Goal: Task Accomplishment & Management: Use online tool/utility

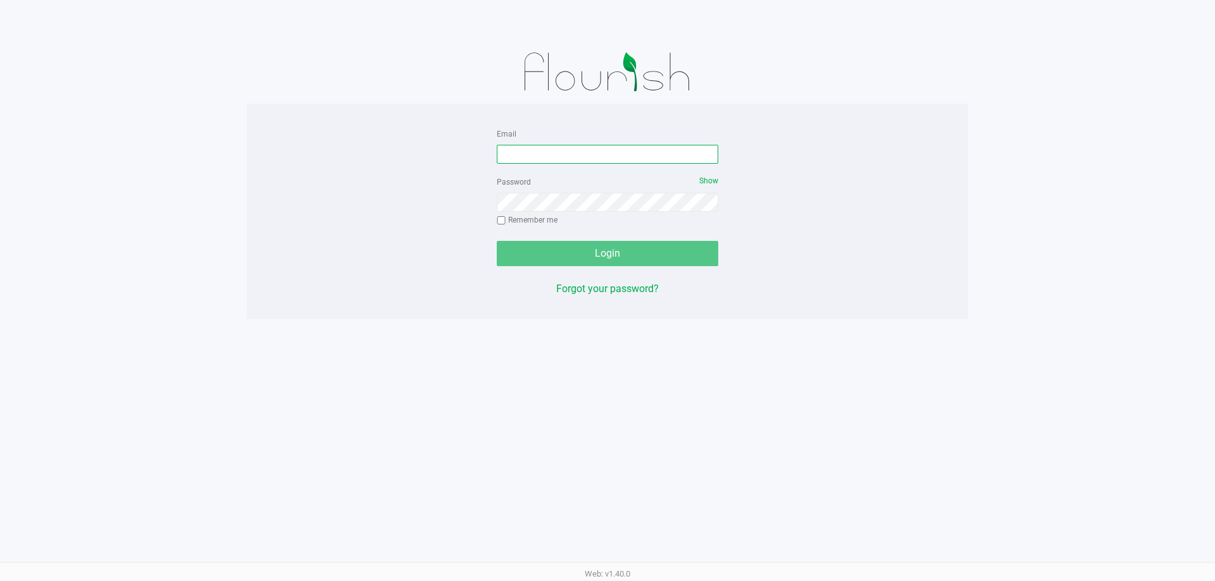
click at [531, 163] on input "Email" at bounding box center [607, 154] width 221 height 19
type input "[EMAIL_ADDRESS][DOMAIN_NAME]"
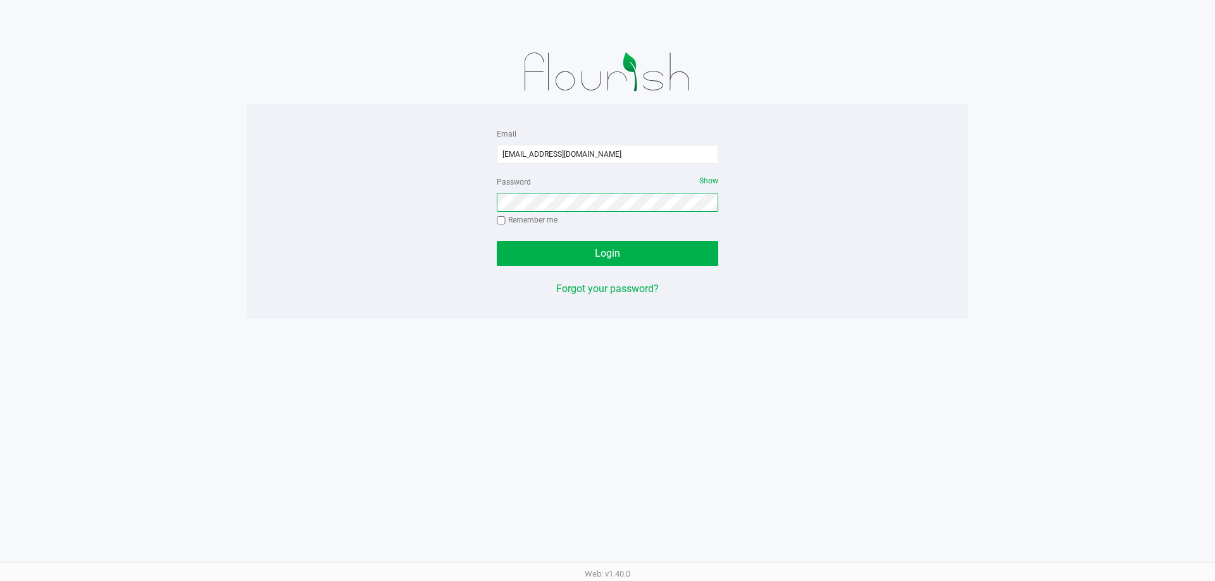
click at [497, 241] on button "Login" at bounding box center [607, 253] width 221 height 25
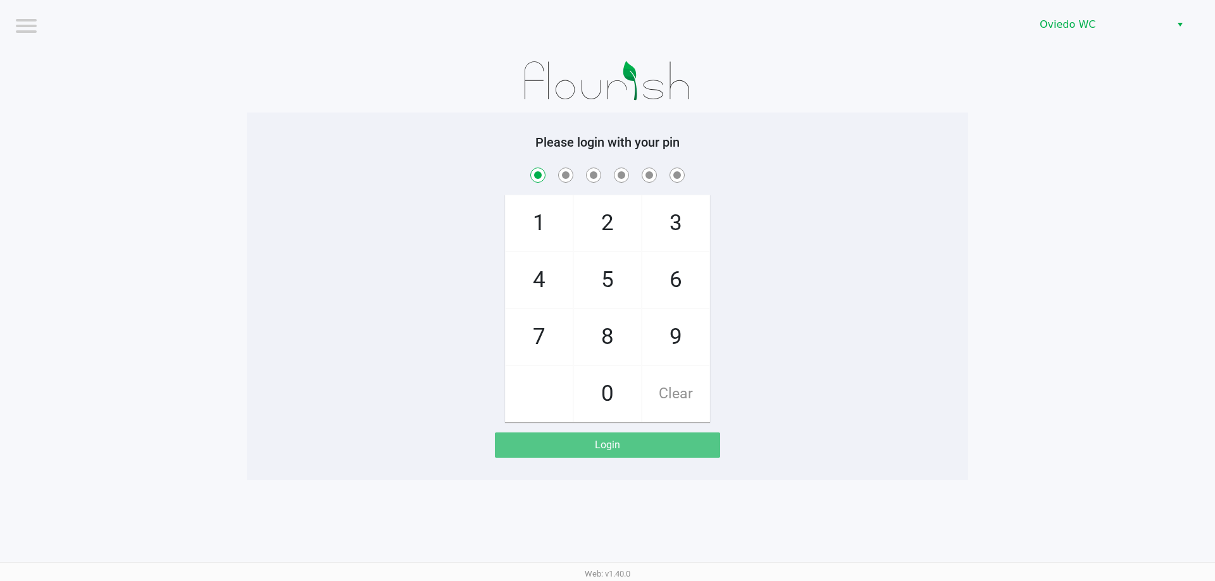
checkbox input "true"
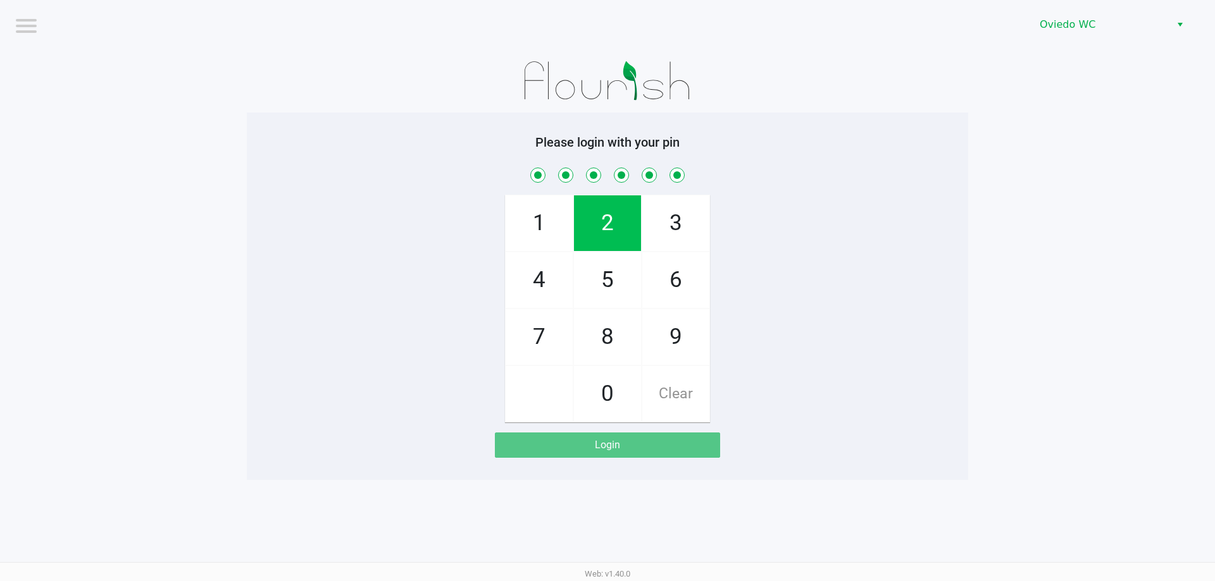
checkbox input "true"
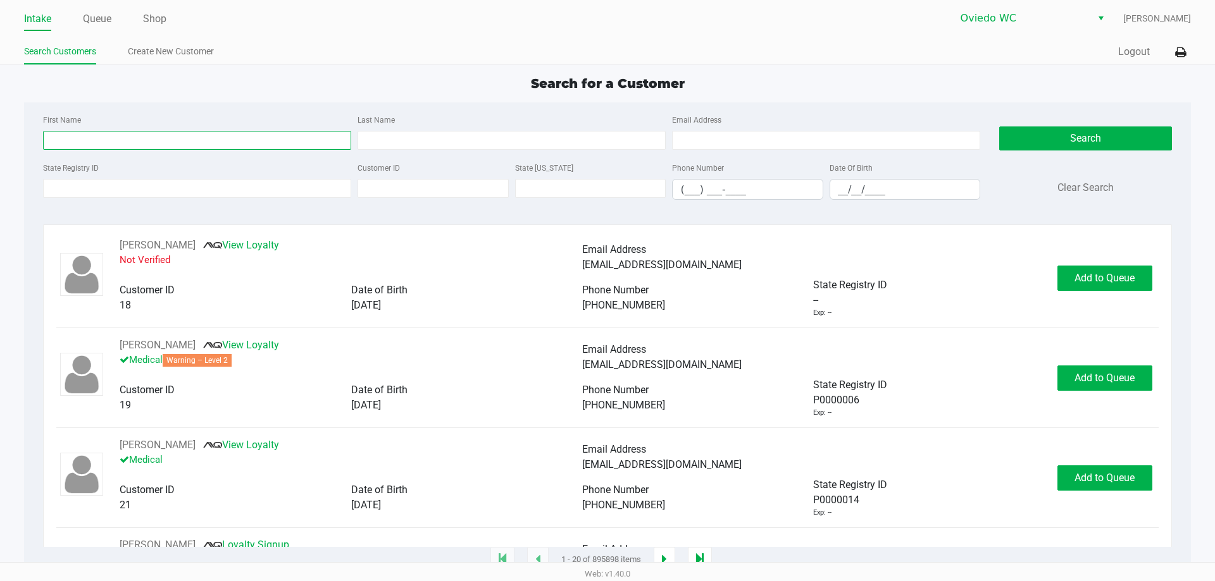
click at [81, 143] on input "First Name" at bounding box center [197, 140] width 308 height 19
type input "felix"
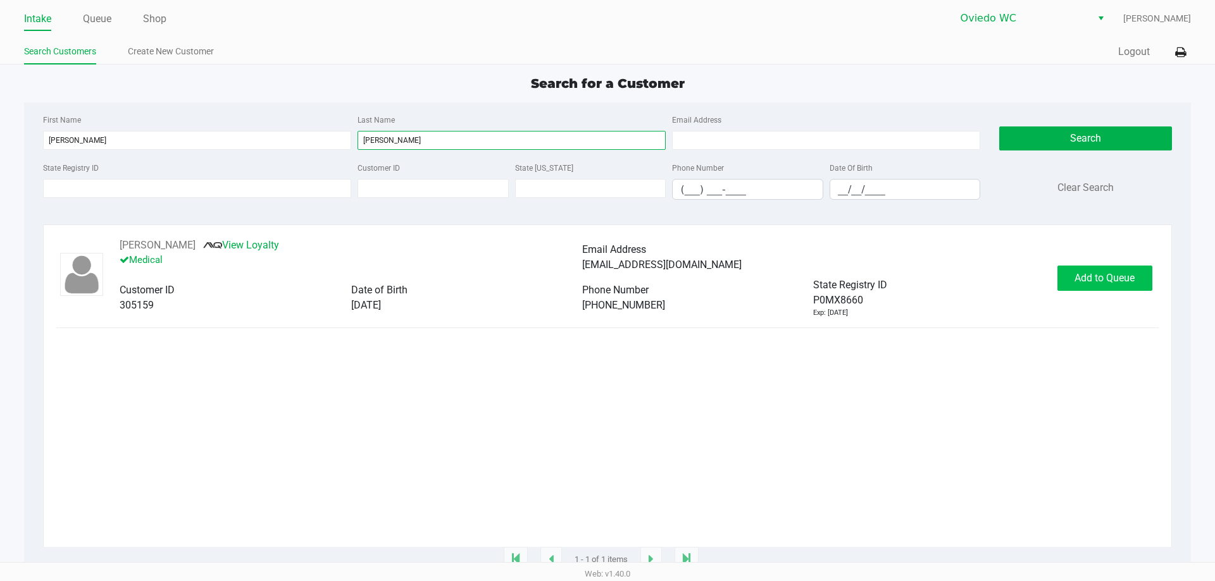
type input "candelaria"
click at [1100, 276] on span "Add to Queue" at bounding box center [1104, 278] width 60 height 12
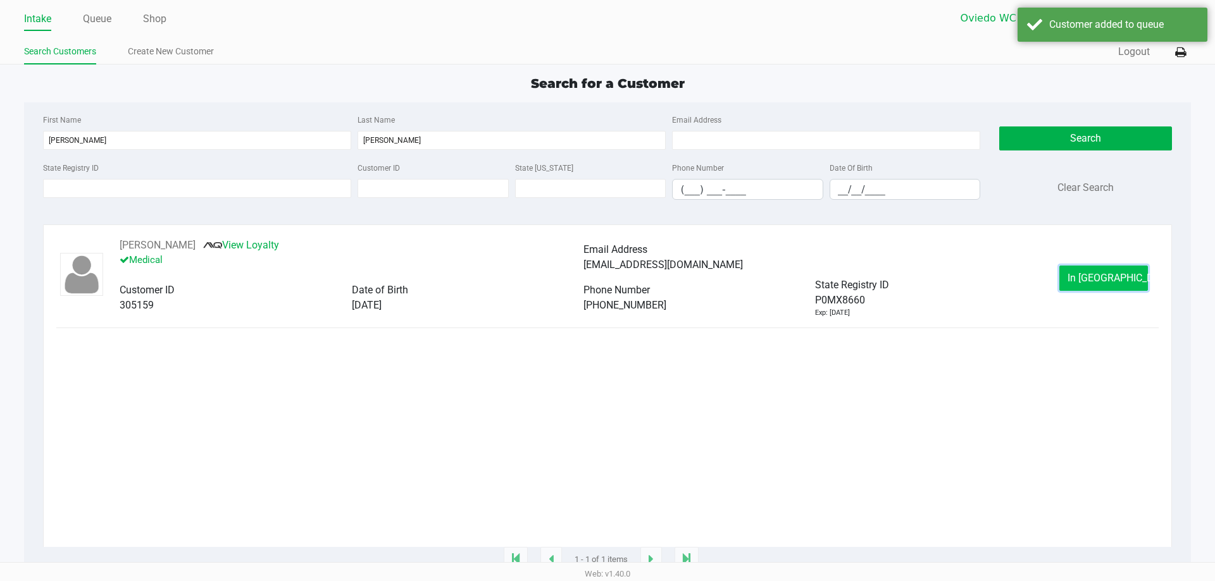
click at [1089, 279] on span "In Queue" at bounding box center [1120, 278] width 106 height 12
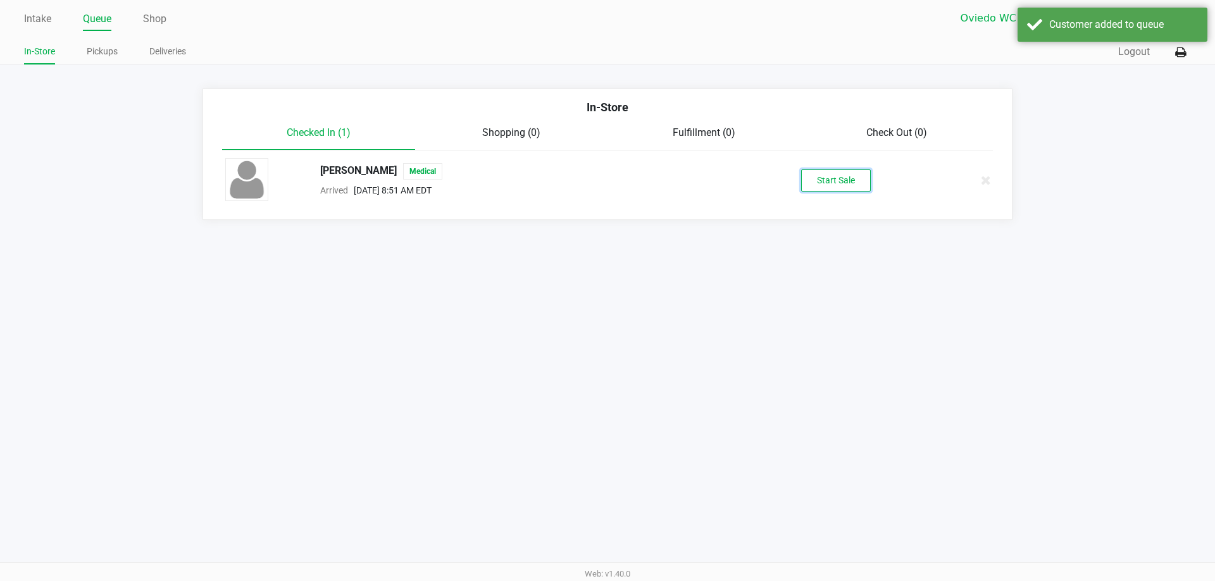
drag, startPoint x: 831, startPoint y: 175, endPoint x: 811, endPoint y: 179, distance: 20.1
click at [828, 175] on button "Start Sale" at bounding box center [836, 181] width 70 height 22
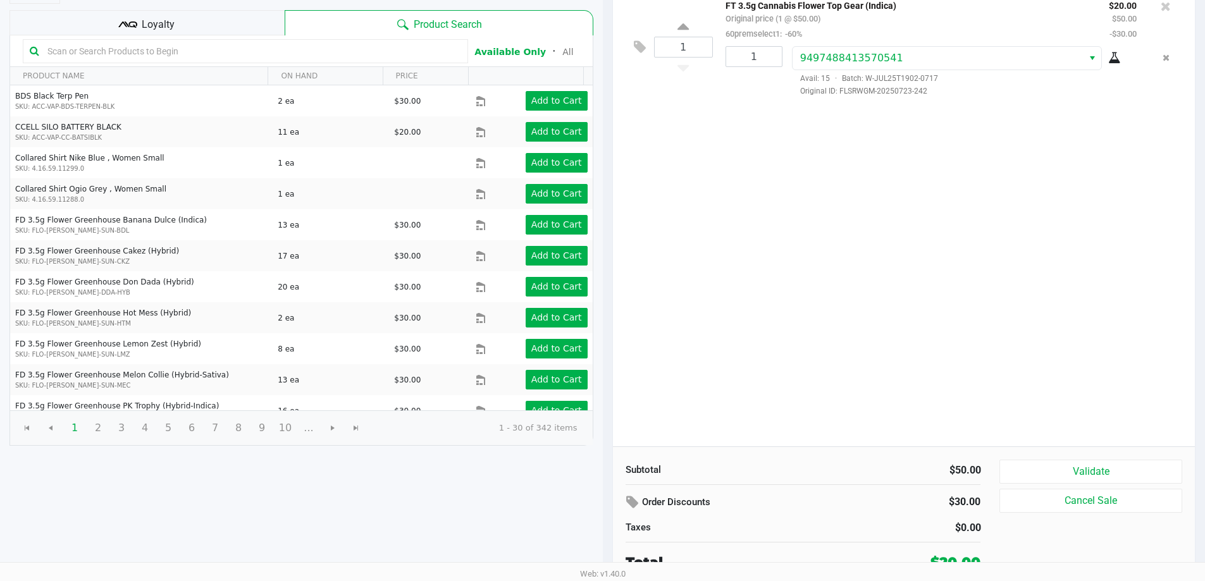
scroll to position [130, 0]
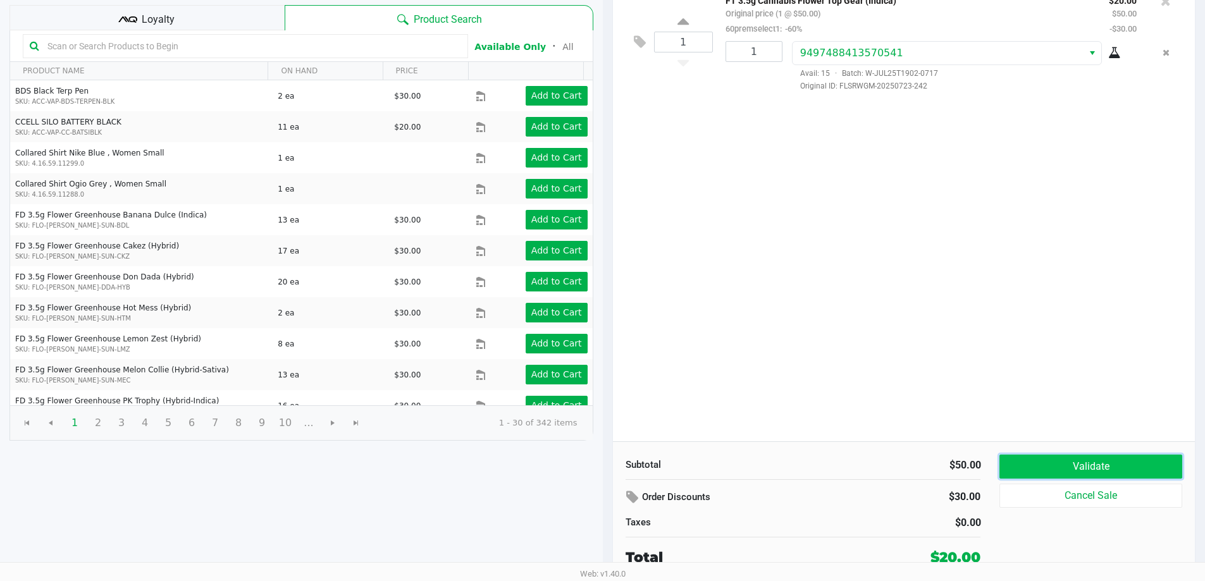
click at [1027, 466] on button "Validate" at bounding box center [1091, 467] width 182 height 24
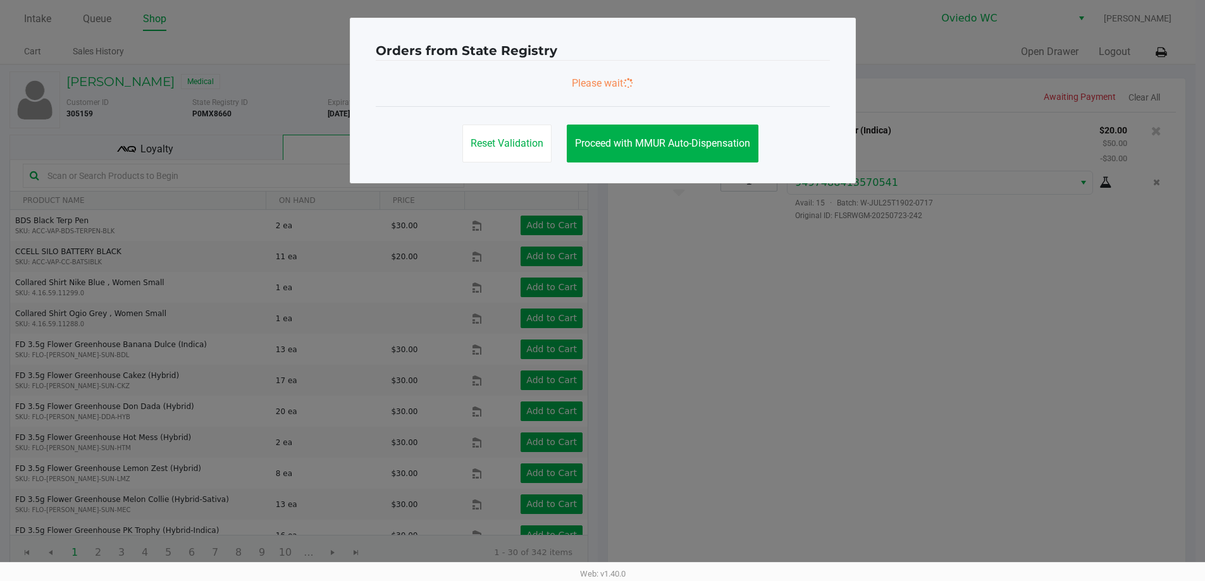
scroll to position [0, 0]
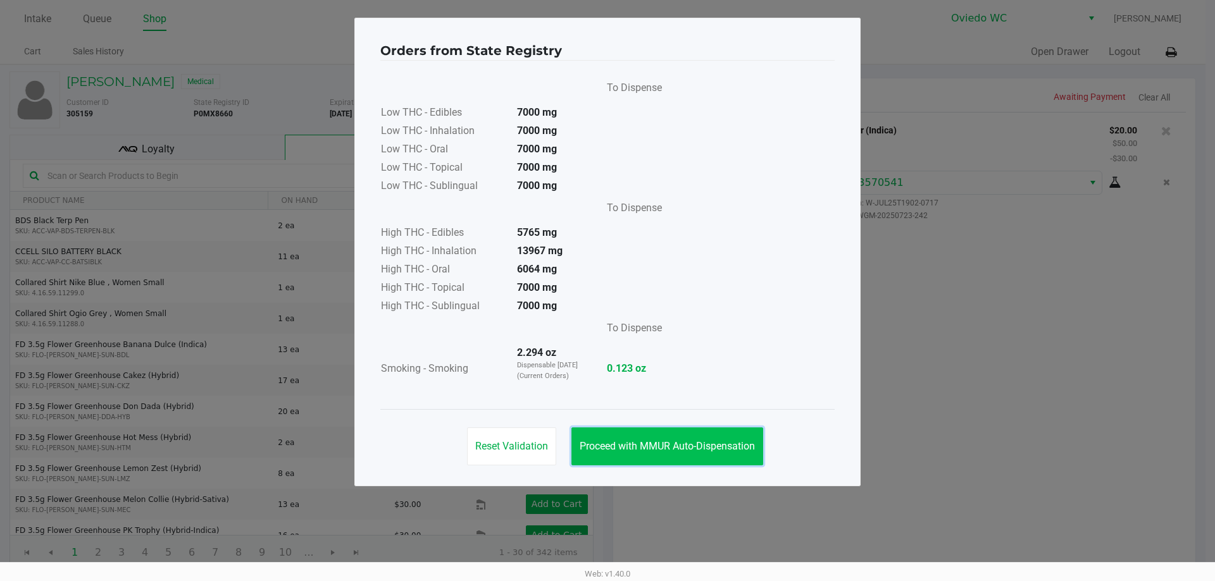
click at [686, 441] on span "Proceed with MMUR Auto-Dispensation" at bounding box center [667, 446] width 175 height 12
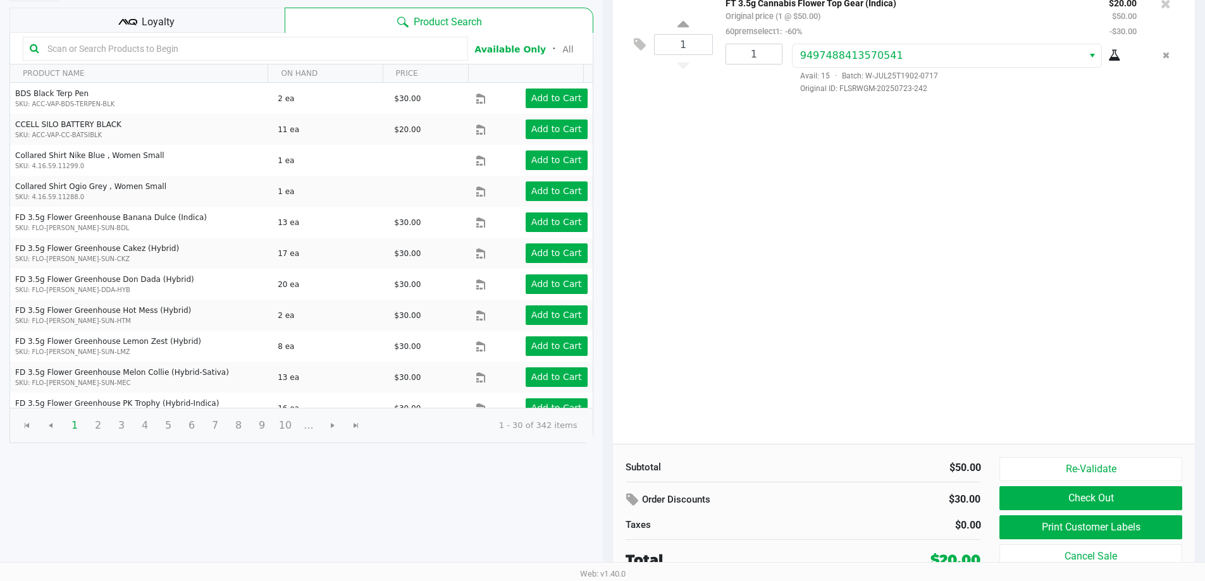
scroll to position [130, 0]
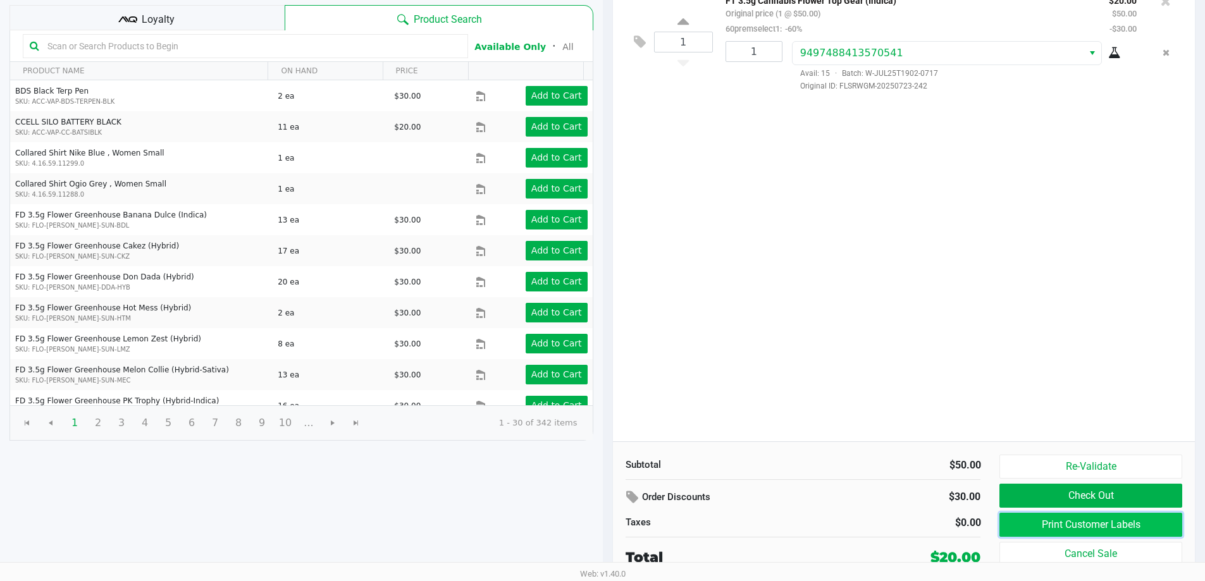
click at [1055, 530] on button "Print Customer Labels" at bounding box center [1091, 525] width 182 height 24
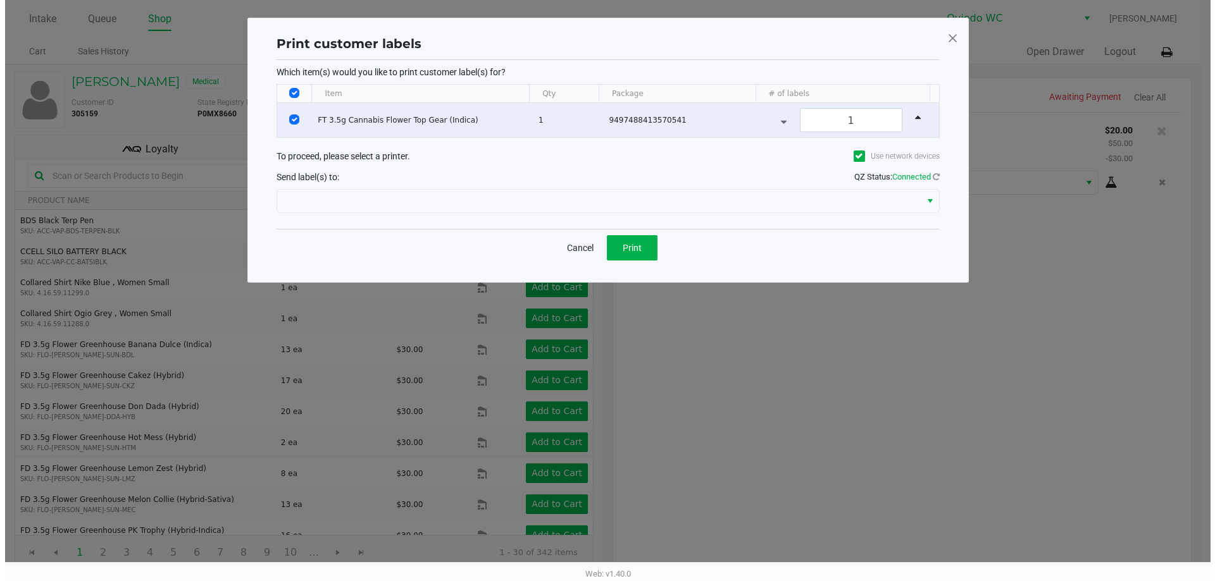
scroll to position [0, 0]
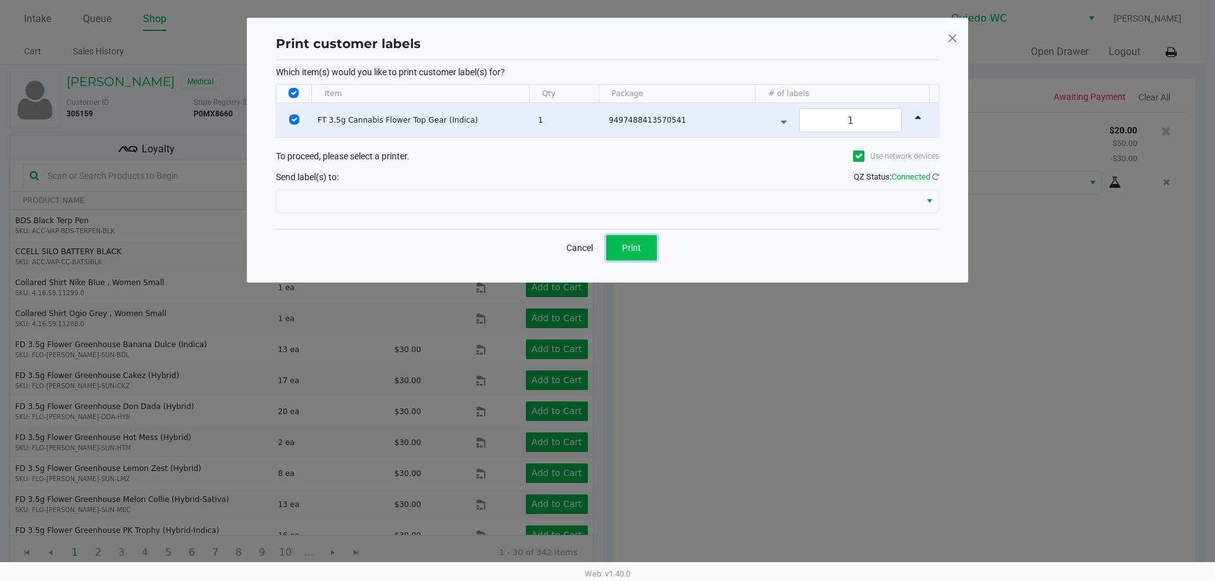
click at [636, 240] on button "Print" at bounding box center [631, 247] width 51 height 25
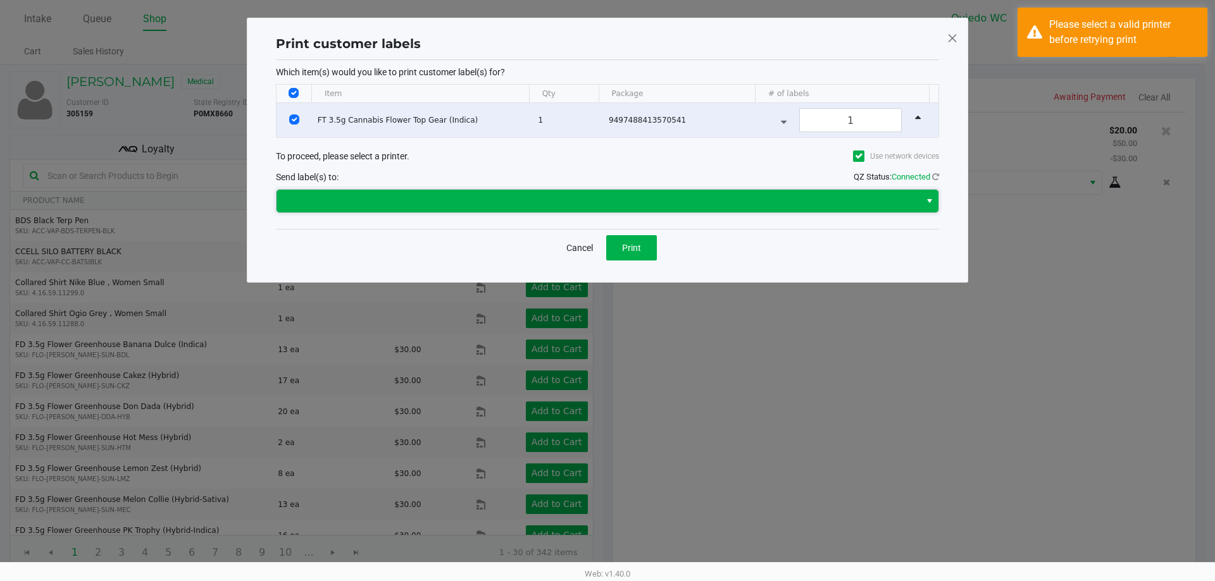
click at [646, 202] on span at bounding box center [598, 201] width 628 height 15
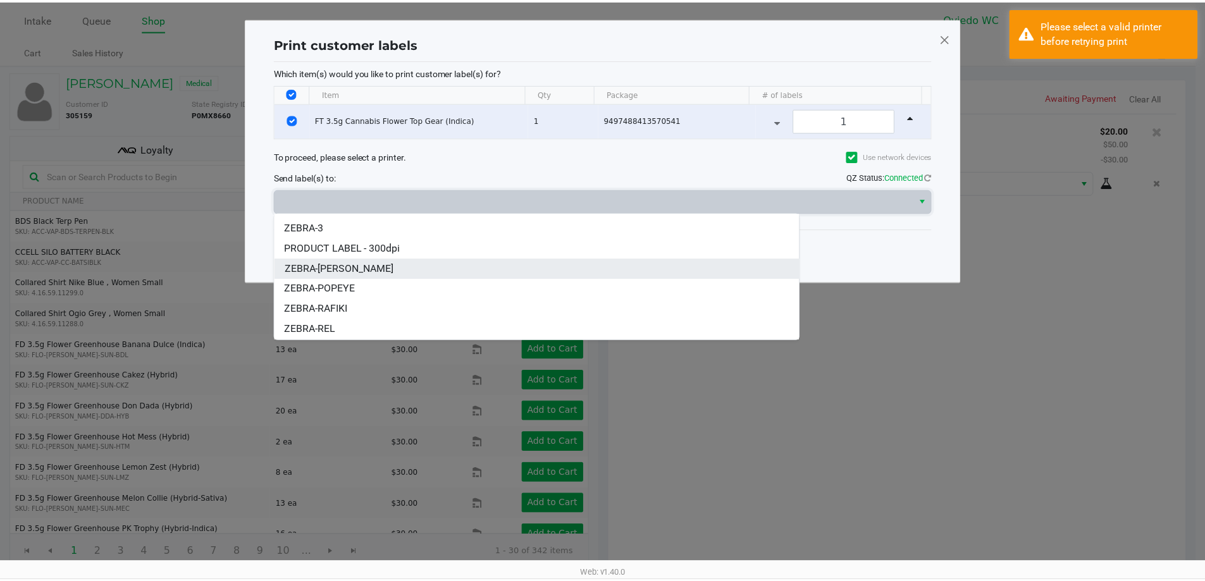
scroll to position [56, 0]
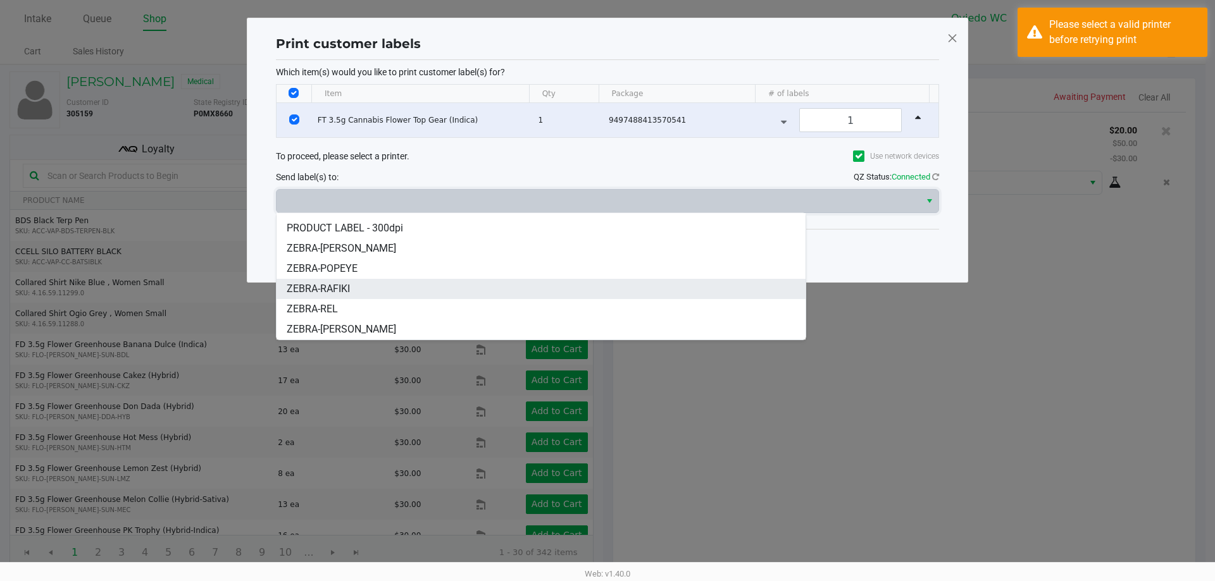
click at [355, 282] on li "ZEBRA-RAFIKI" at bounding box center [540, 289] width 529 height 20
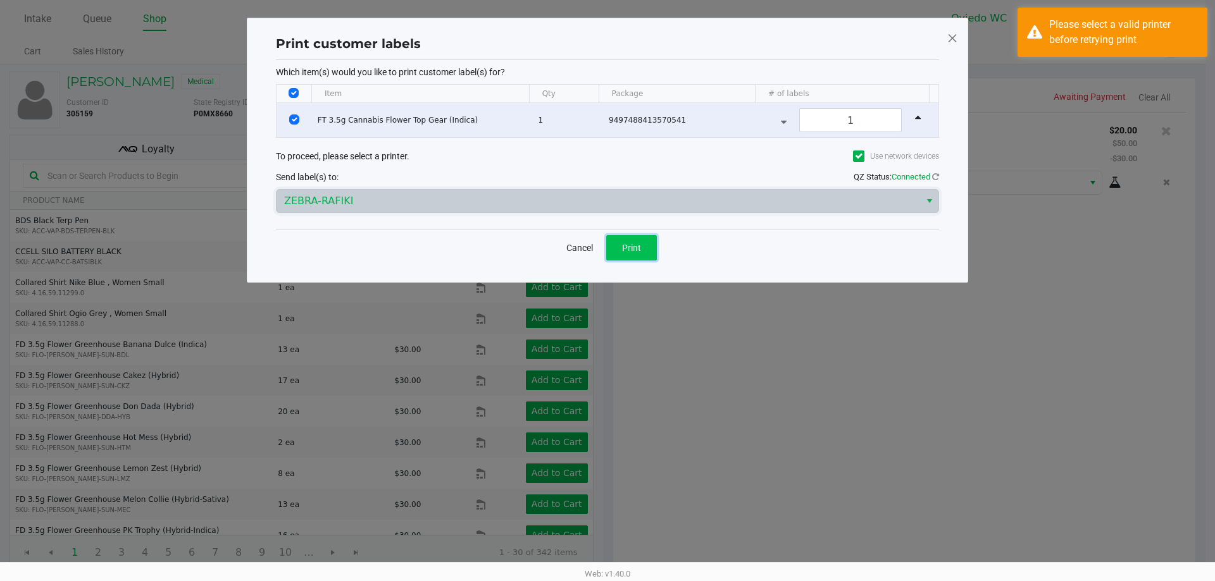
click at [612, 239] on button "Print" at bounding box center [631, 247] width 51 height 25
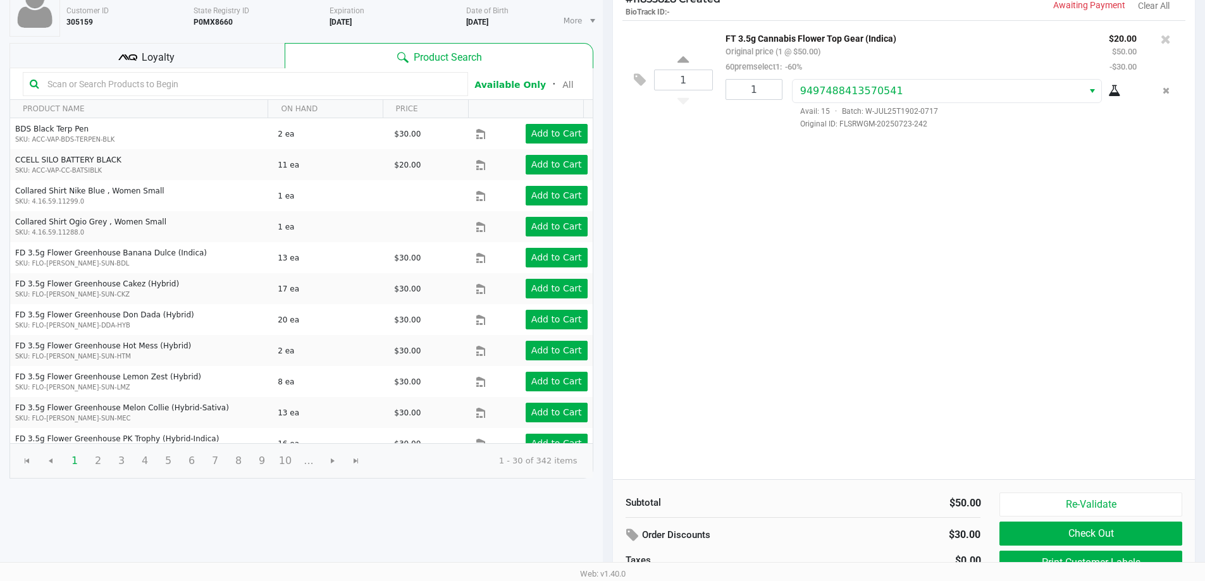
scroll to position [130, 0]
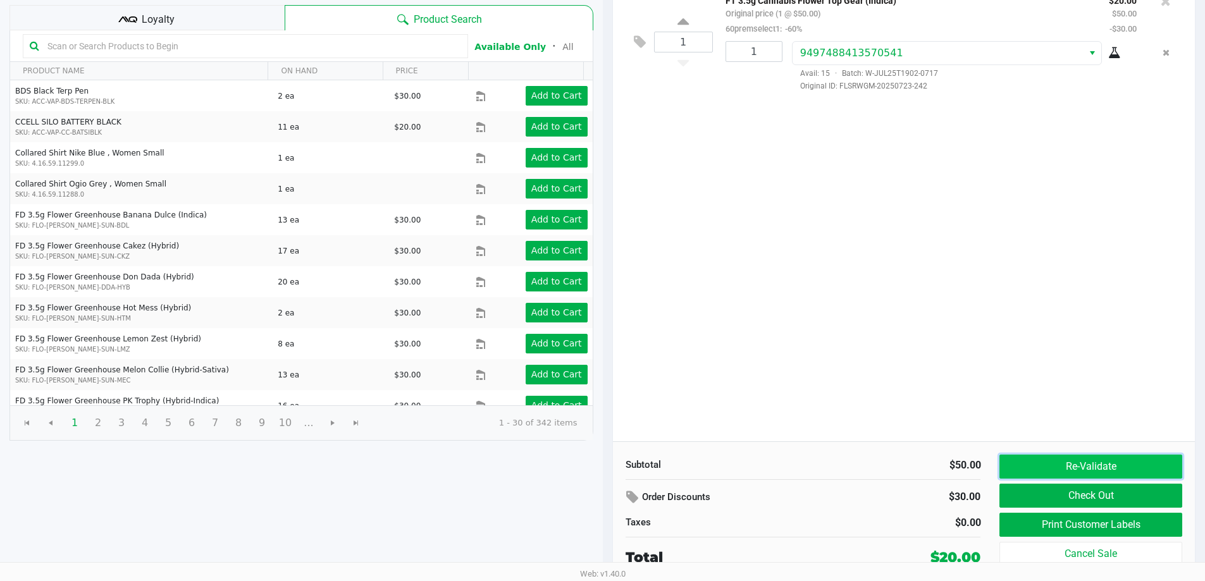
click at [1050, 473] on button "Re-Validate" at bounding box center [1091, 467] width 182 height 24
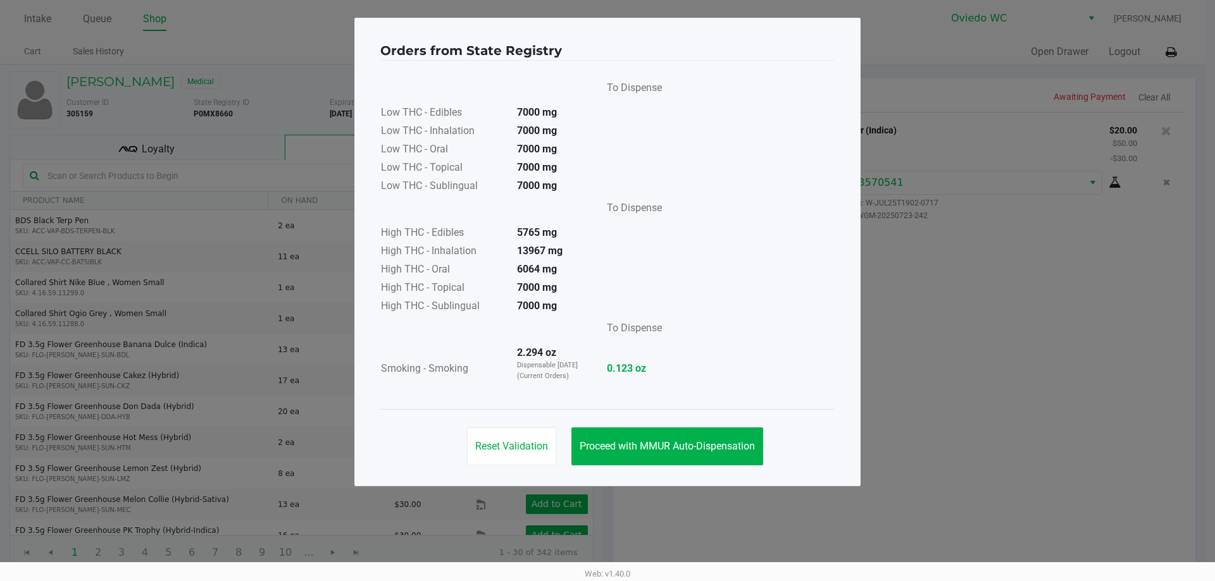
click at [645, 425] on div "Reset Validation Proceed with MMUR Auto-Dispensation" at bounding box center [607, 441] width 454 height 64
drag, startPoint x: 651, startPoint y: 438, endPoint x: 1173, endPoint y: 478, distance: 523.4
click at [652, 438] on button "Proceed with MMUR Auto-Dispensation" at bounding box center [667, 447] width 192 height 38
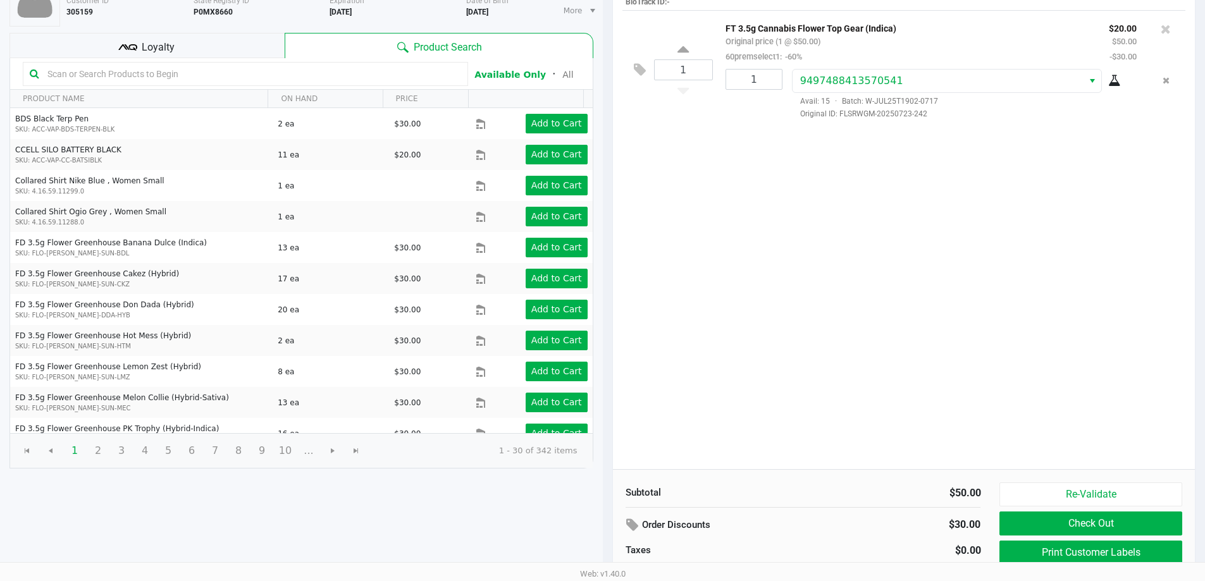
scroll to position [130, 0]
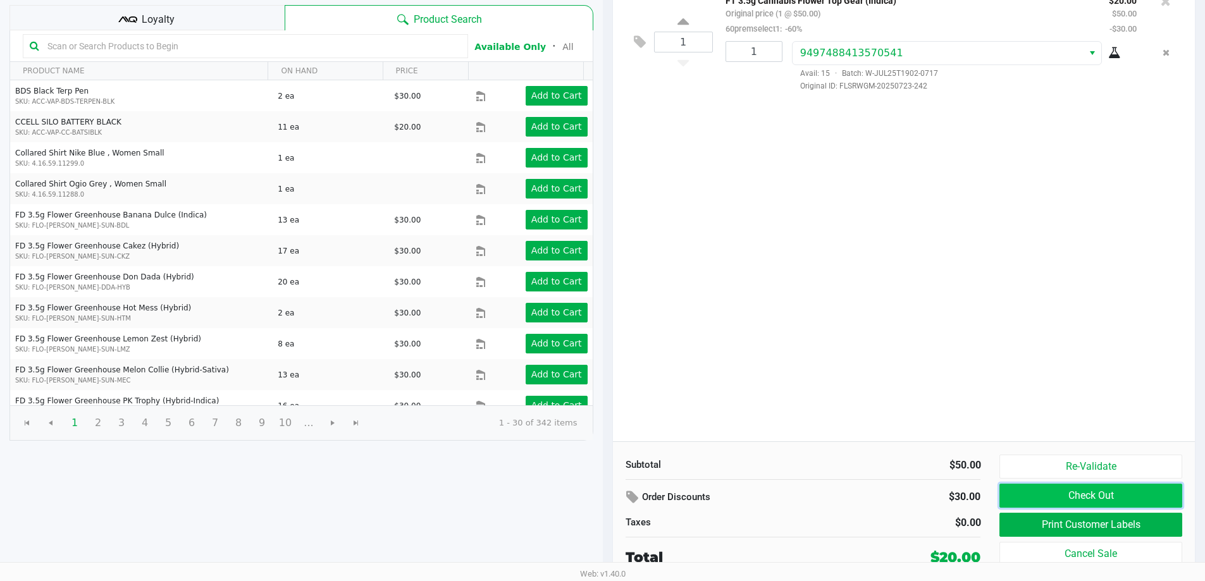
click at [1088, 487] on button "Check Out" at bounding box center [1091, 496] width 182 height 24
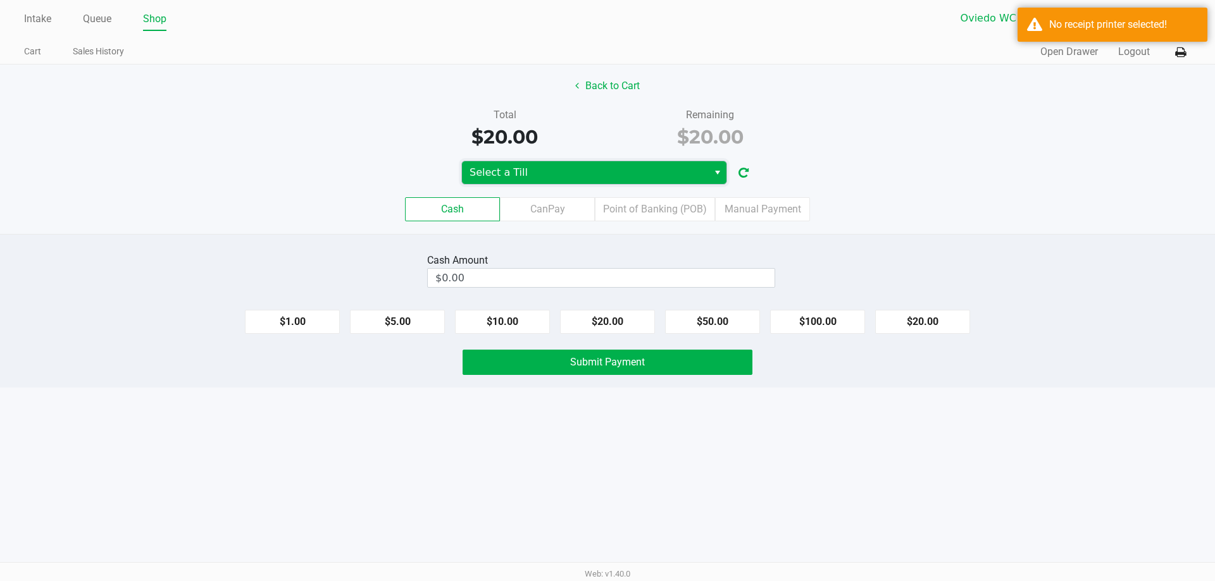
click at [538, 167] on span "Select a Till" at bounding box center [584, 172] width 231 height 15
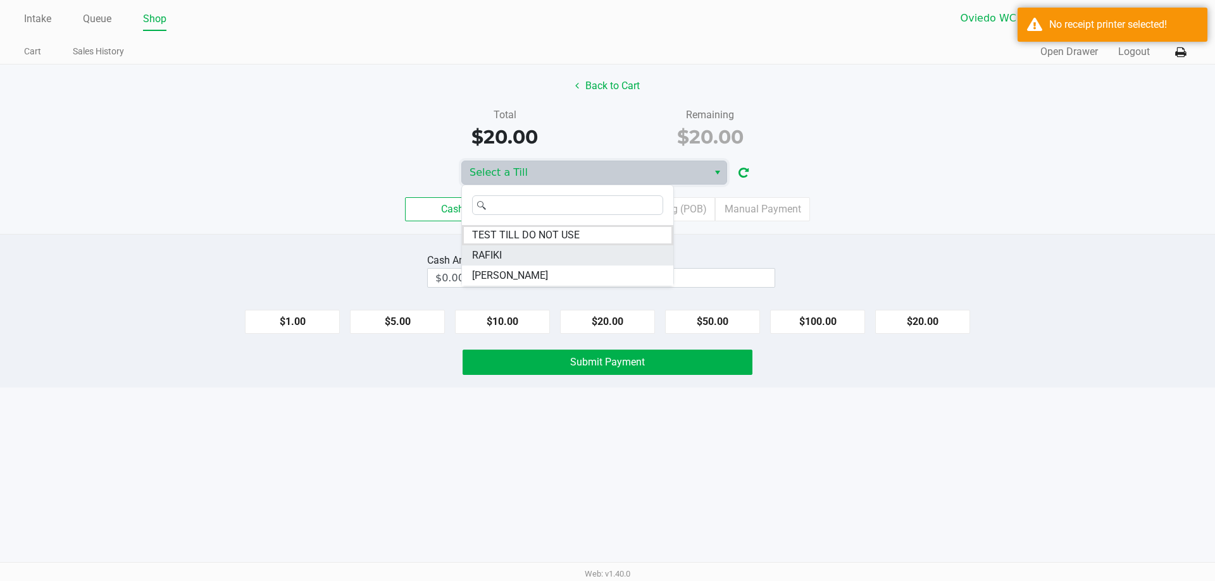
click at [506, 252] on li "RAFIKI" at bounding box center [567, 255] width 211 height 20
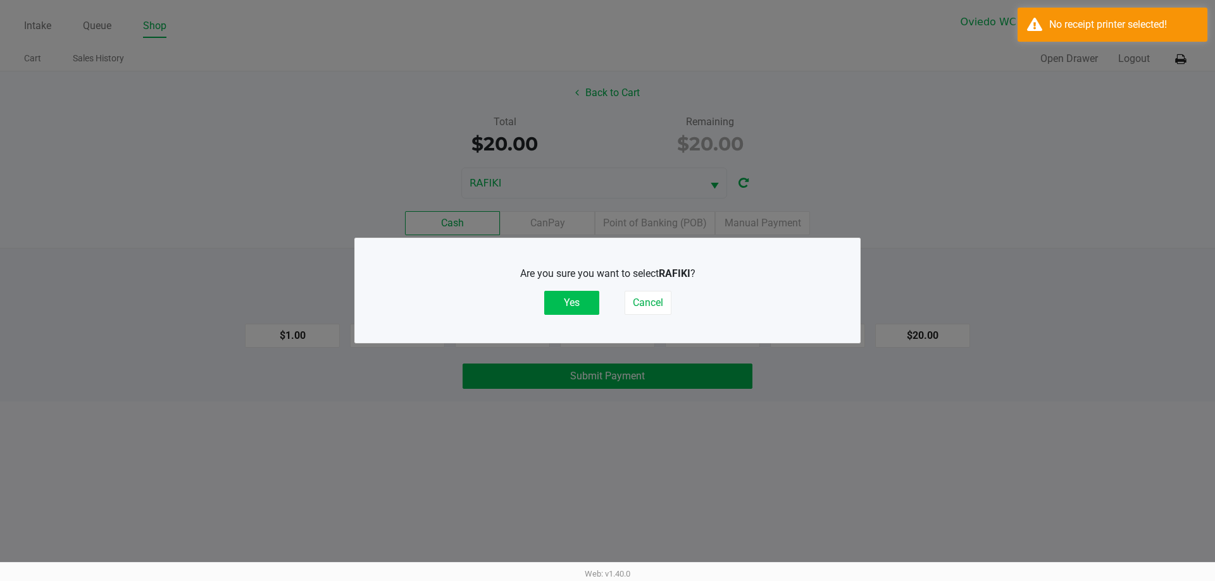
click at [573, 300] on button "Yes" at bounding box center [571, 303] width 55 height 24
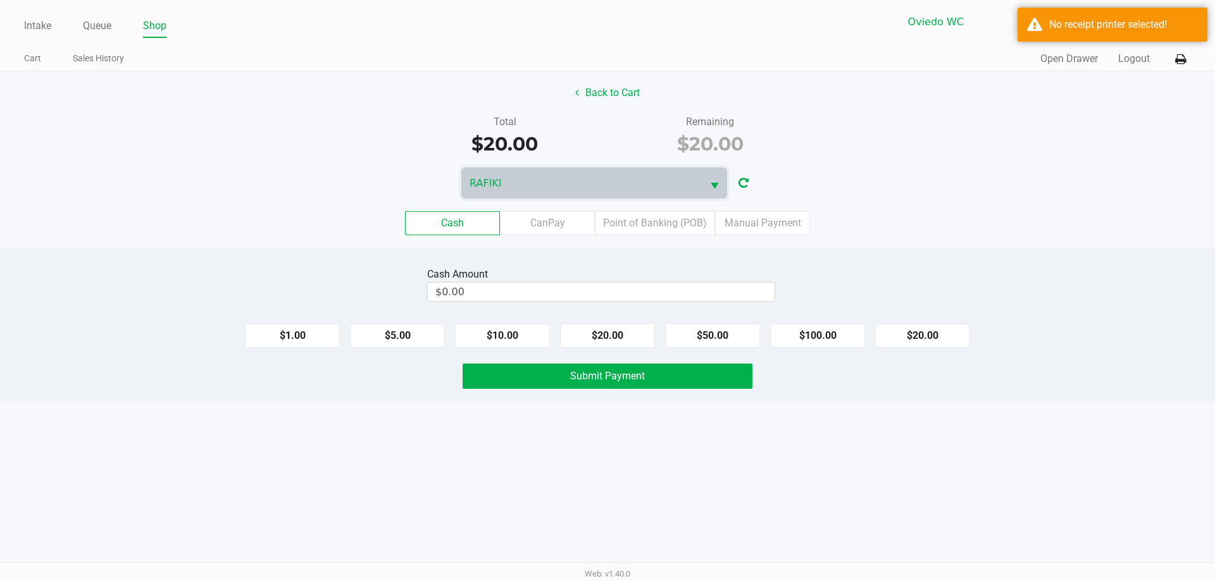
click at [894, 105] on div "Back to Cart Total $20.00 Remaining $20.00 RAFIKI Cash CanPay Point of Banking …" at bounding box center [607, 159] width 1215 height 177
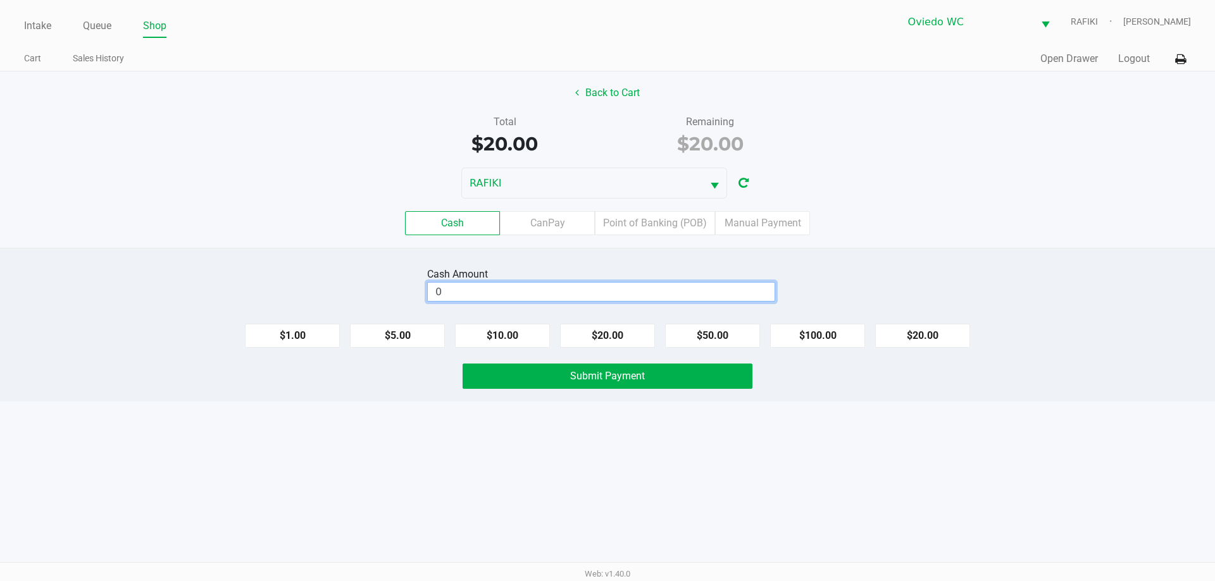
click at [506, 291] on input "0" at bounding box center [601, 292] width 347 height 18
click at [935, 332] on button "$20.00" at bounding box center [922, 336] width 95 height 24
type input "$20.00"
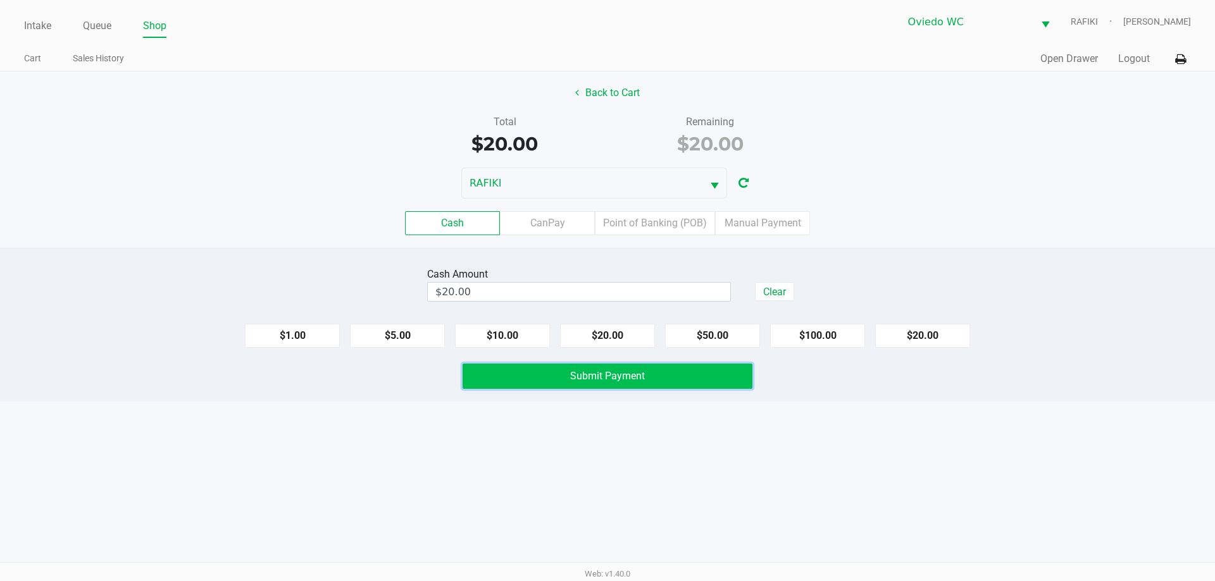
click at [597, 376] on span "Submit Payment" at bounding box center [607, 376] width 75 height 12
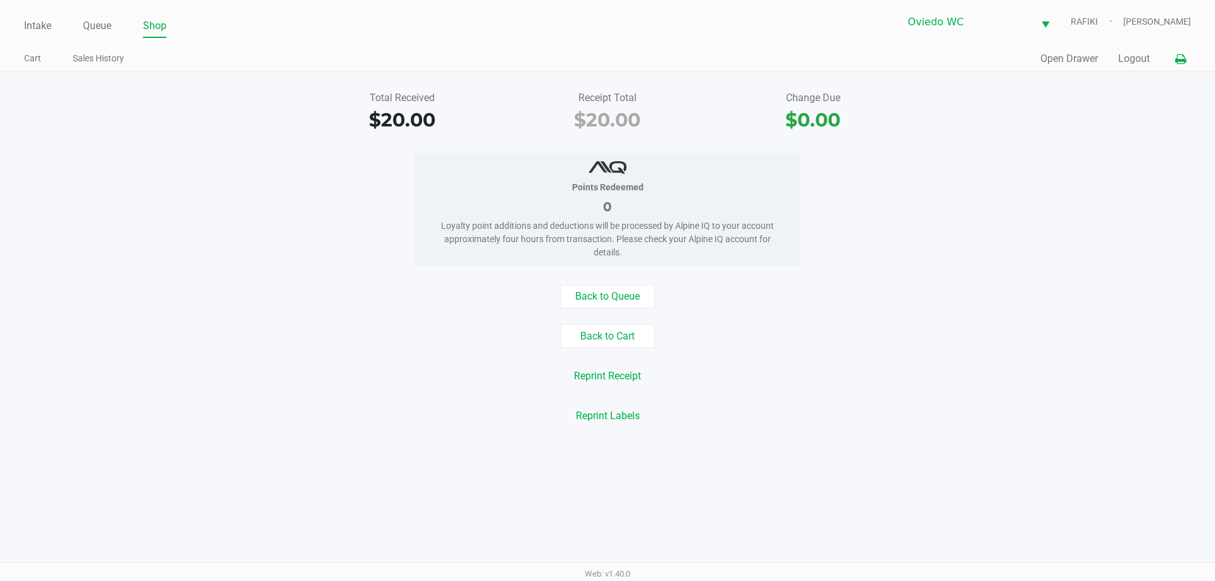
click at [1181, 50] on button at bounding box center [1180, 58] width 21 height 23
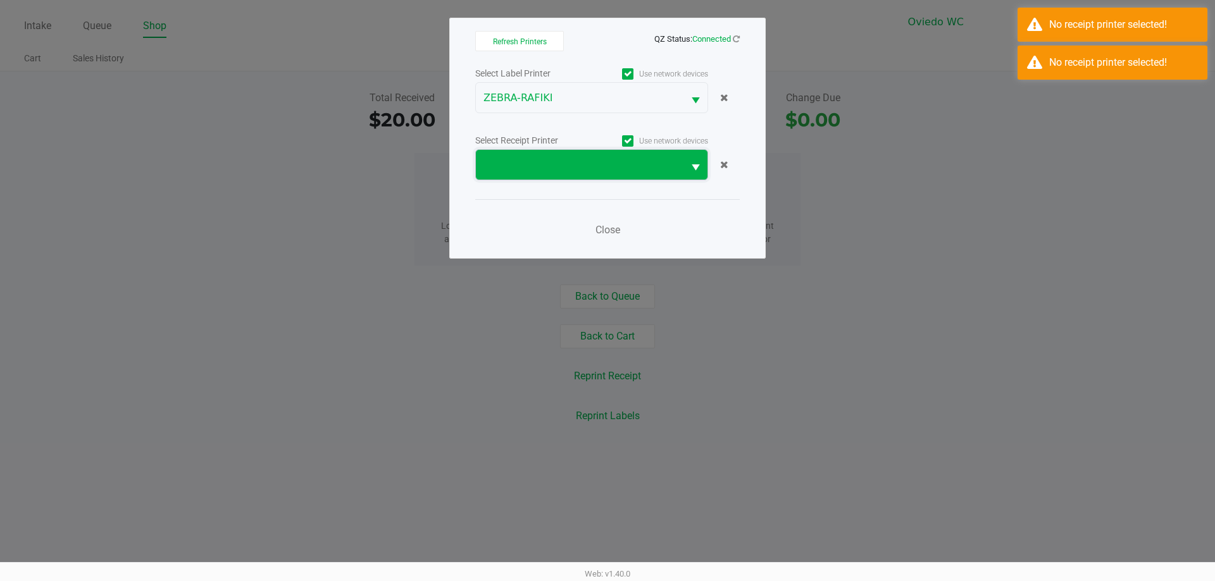
drag, startPoint x: 540, startPoint y: 172, endPoint x: 547, endPoint y: 178, distance: 9.0
click at [540, 171] on span at bounding box center [579, 165] width 192 height 15
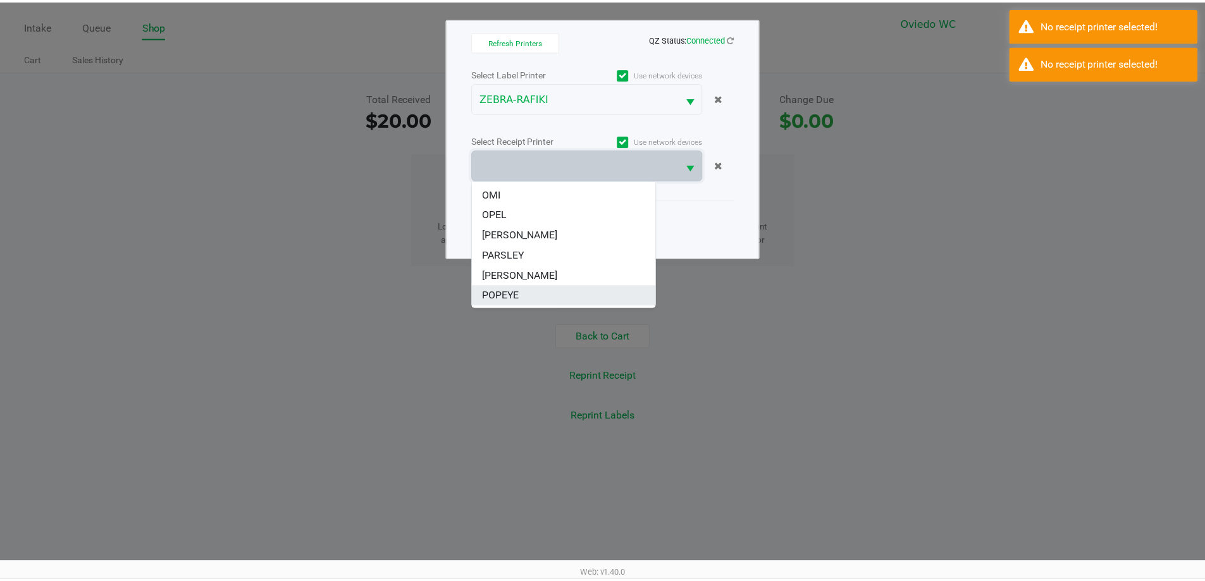
scroll to position [76, 0]
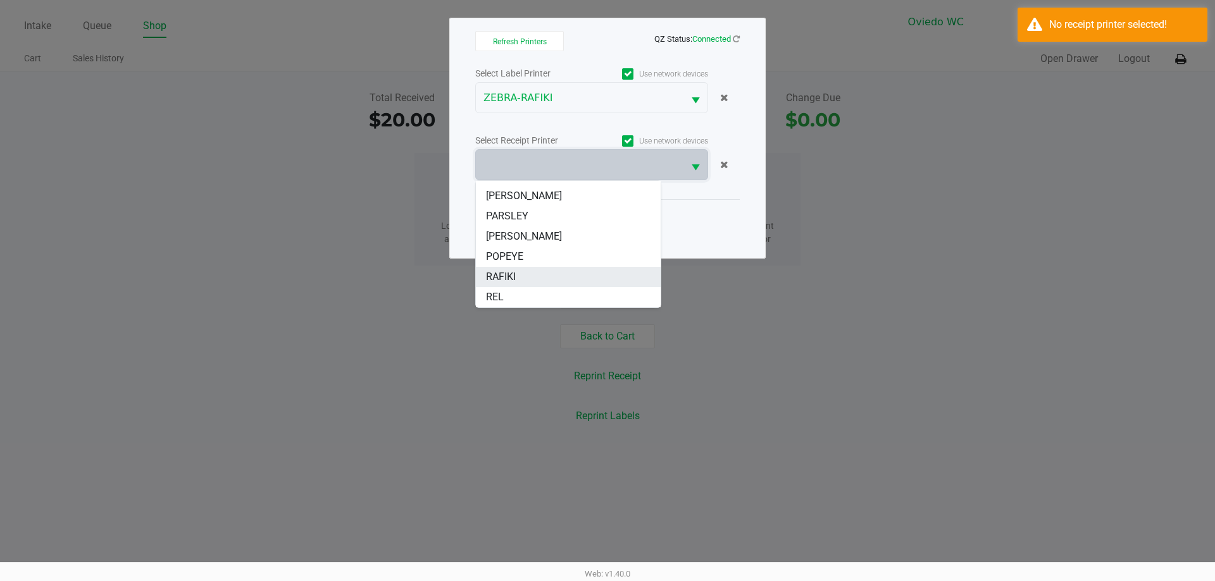
click at [516, 273] on li "RAFIKI" at bounding box center [568, 277] width 185 height 20
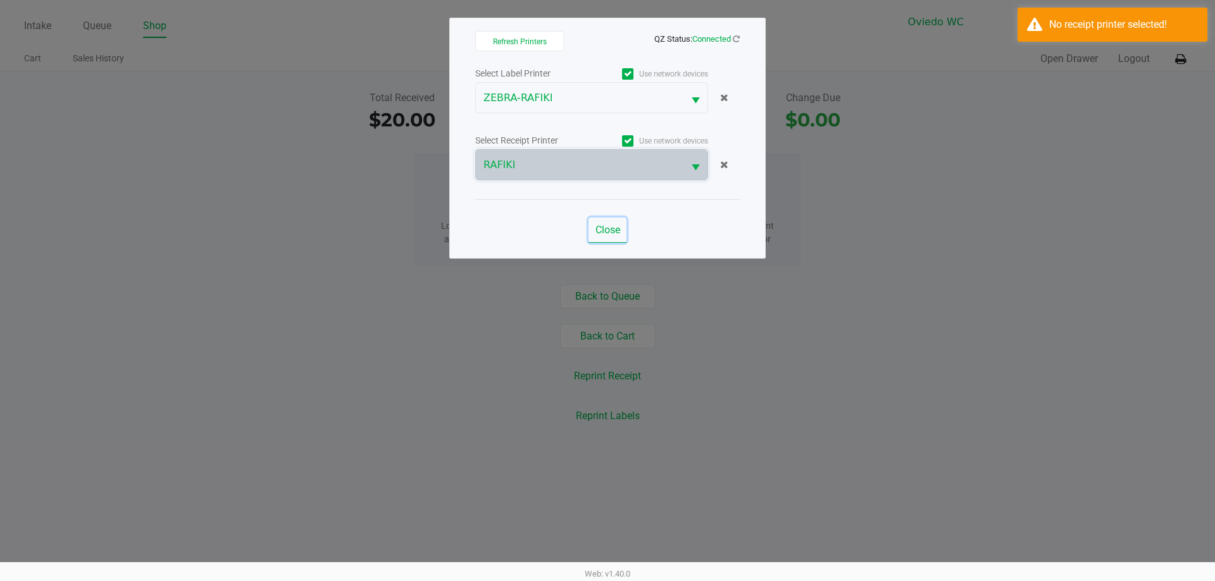
click at [607, 229] on span "Close" at bounding box center [607, 230] width 25 height 12
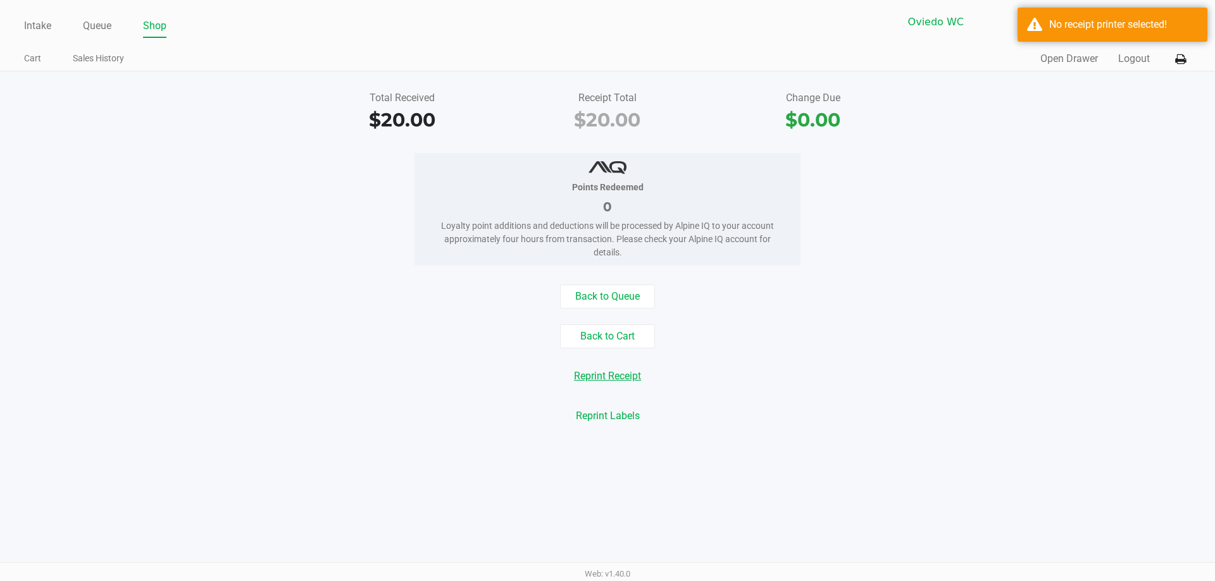
click at [613, 375] on button "Reprint Receipt" at bounding box center [608, 376] width 84 height 24
click at [1134, 25] on div "No receipt printer selected!" at bounding box center [1123, 24] width 149 height 15
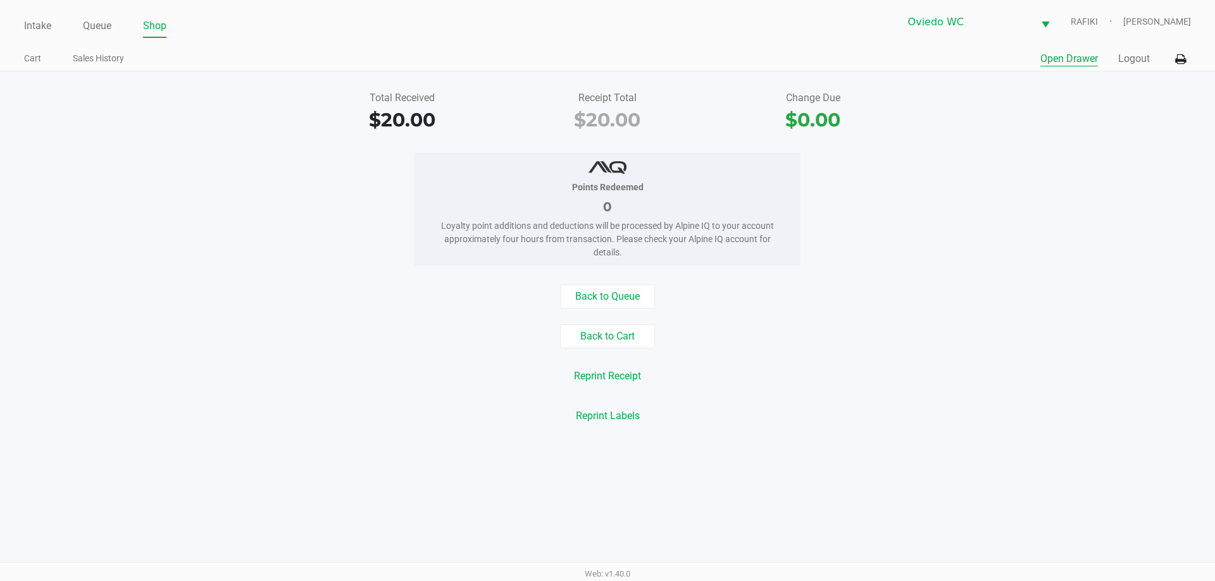
click at [1053, 64] on button "Open Drawer" at bounding box center [1069, 58] width 58 height 15
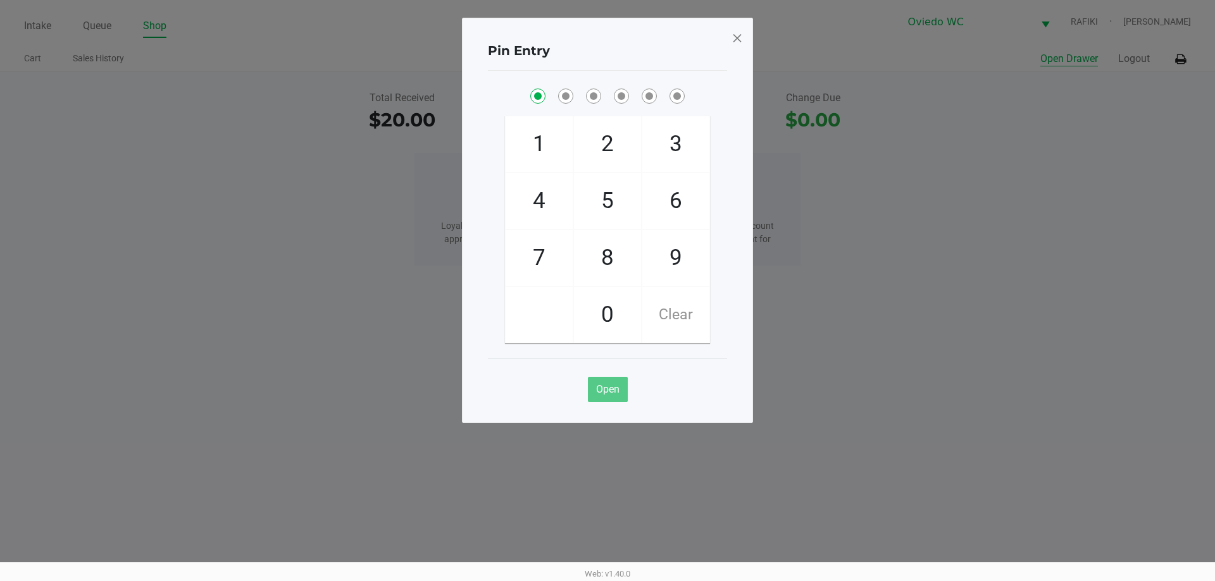
checkbox input "true"
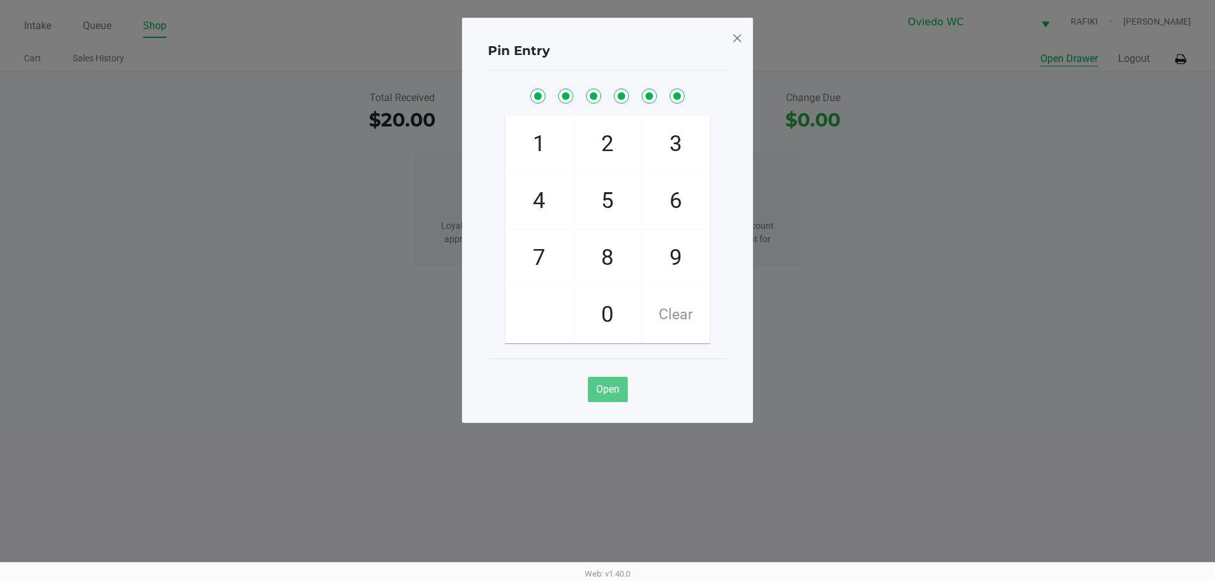
checkbox input "true"
click at [738, 32] on span at bounding box center [736, 38] width 11 height 20
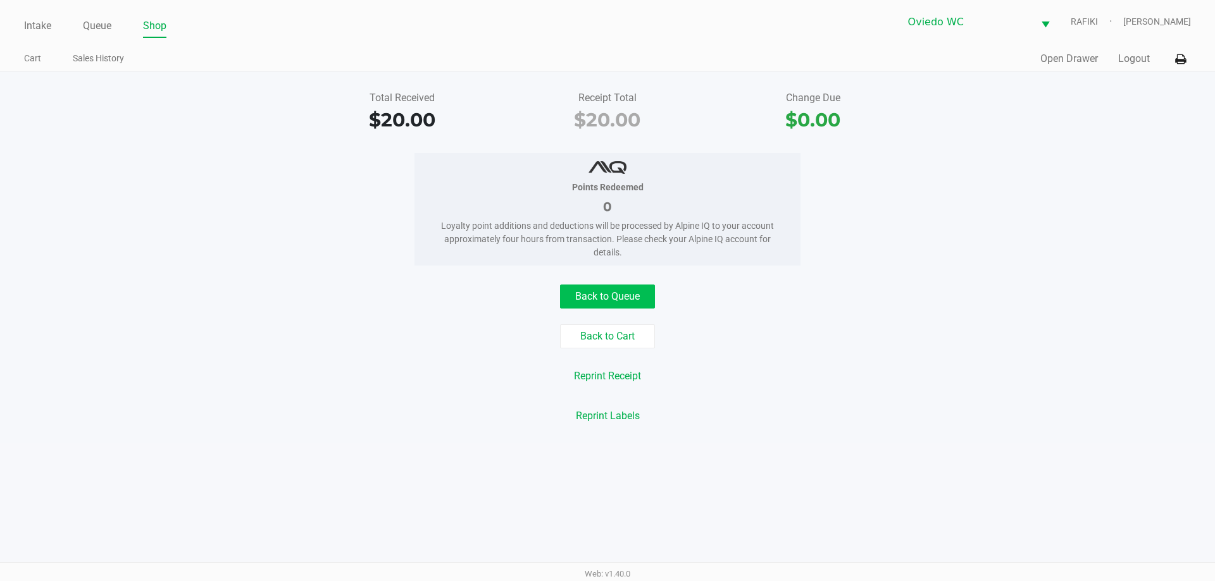
click at [621, 297] on button "Back to Queue" at bounding box center [607, 297] width 95 height 24
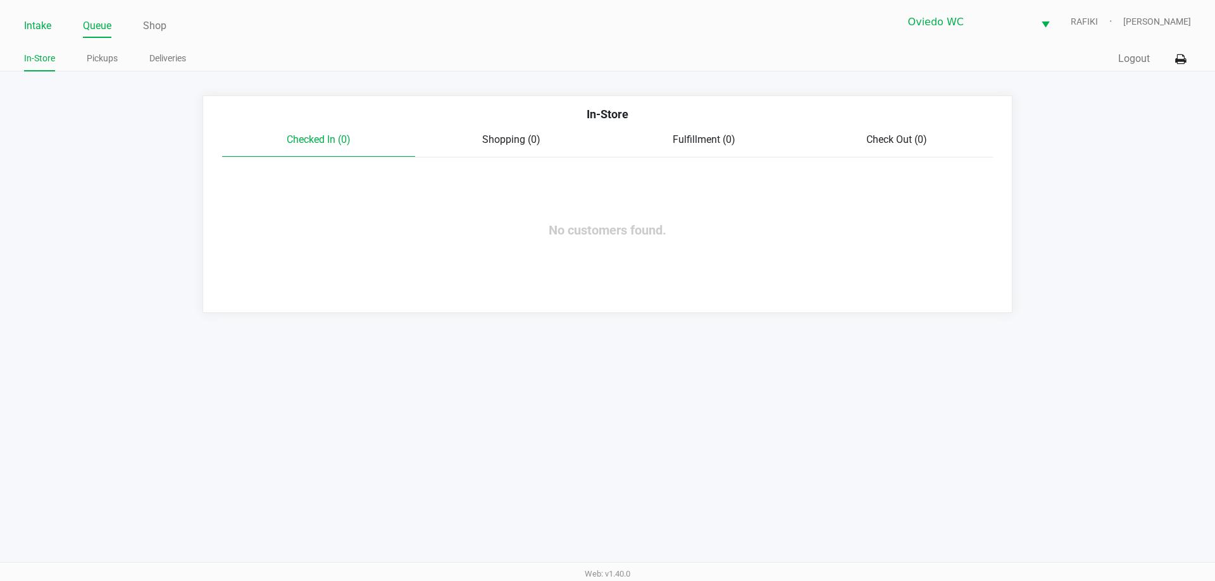
click at [39, 20] on link "Intake" at bounding box center [37, 26] width 27 height 18
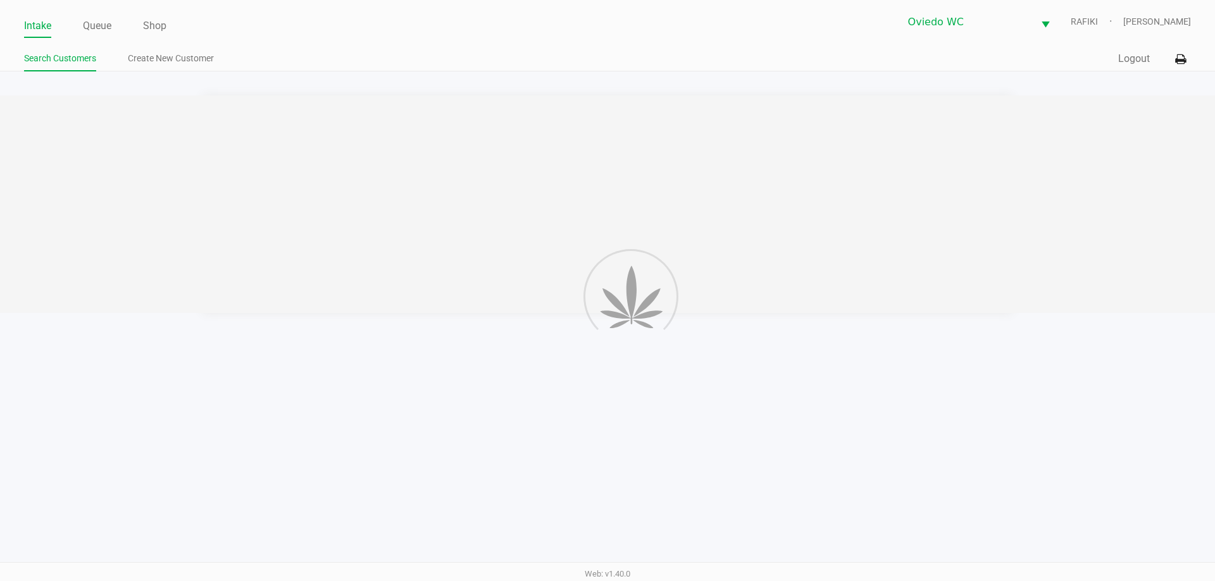
click at [34, 21] on link "Intake" at bounding box center [37, 26] width 27 height 18
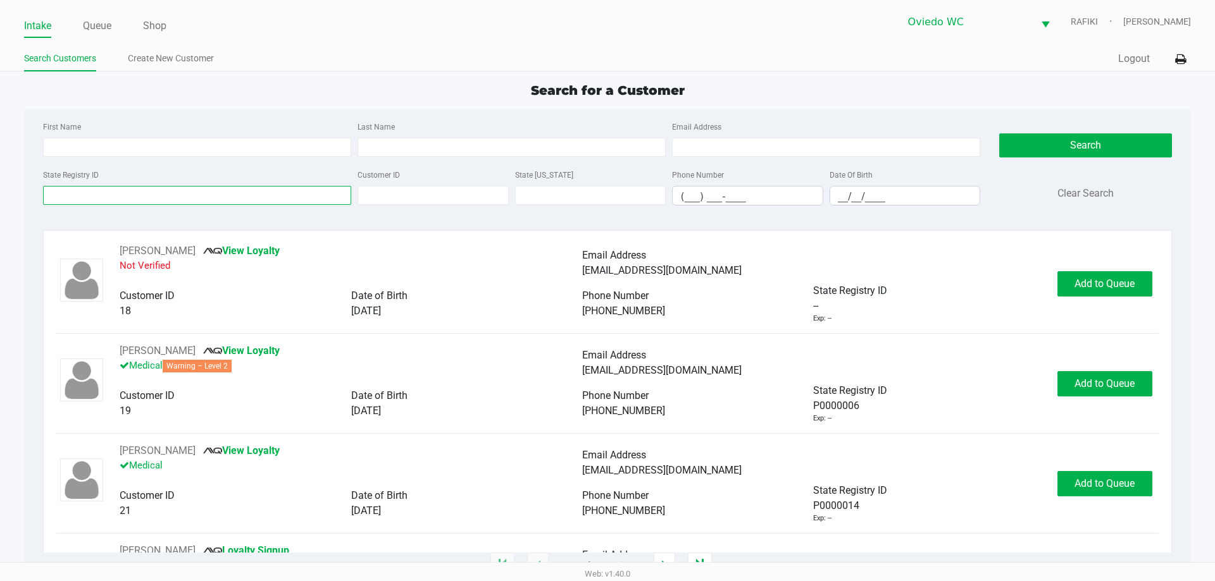
click at [192, 200] on input "State Registry ID" at bounding box center [197, 195] width 308 height 19
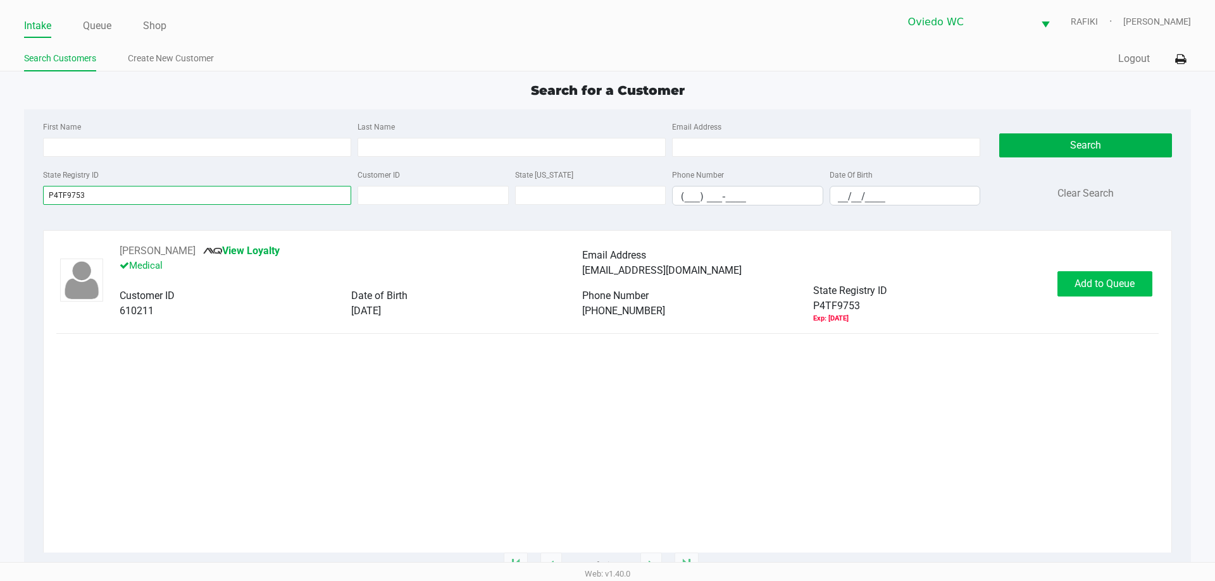
type input "P4TF9753"
click at [1116, 279] on span "Add to Queue" at bounding box center [1104, 284] width 60 height 12
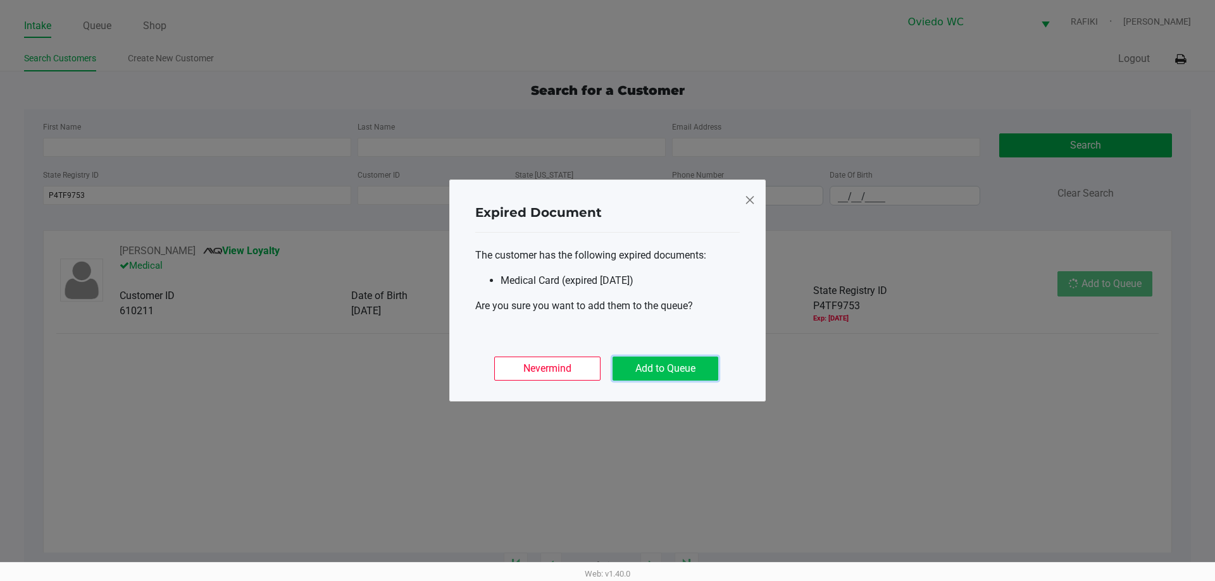
click at [681, 371] on button "Add to Queue" at bounding box center [665, 369] width 106 height 24
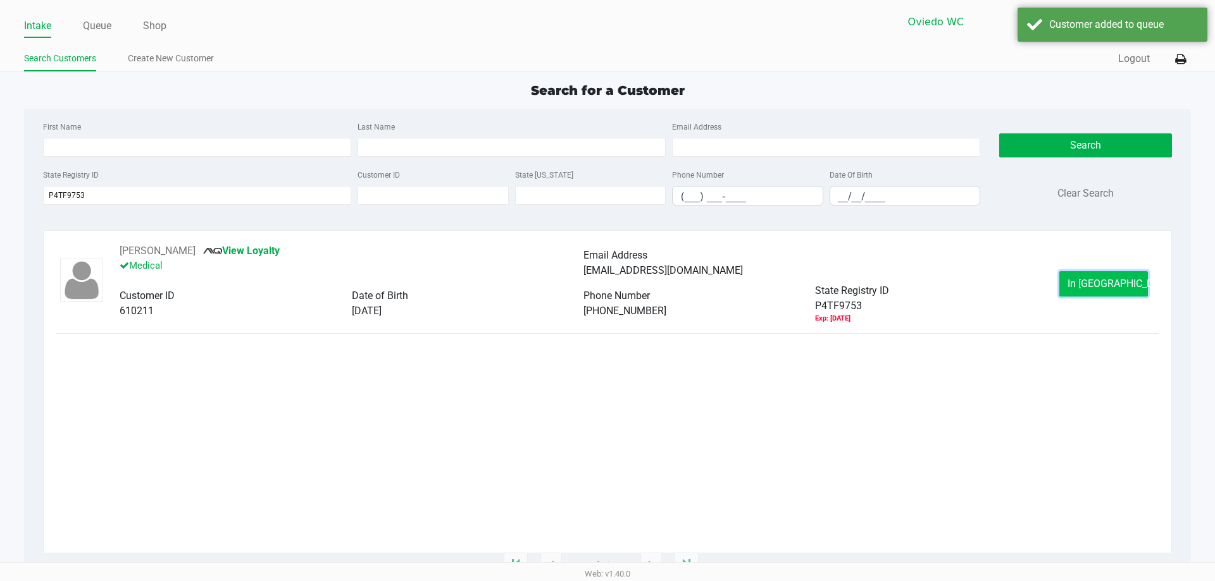
click at [1098, 275] on button "In Queue" at bounding box center [1103, 283] width 89 height 25
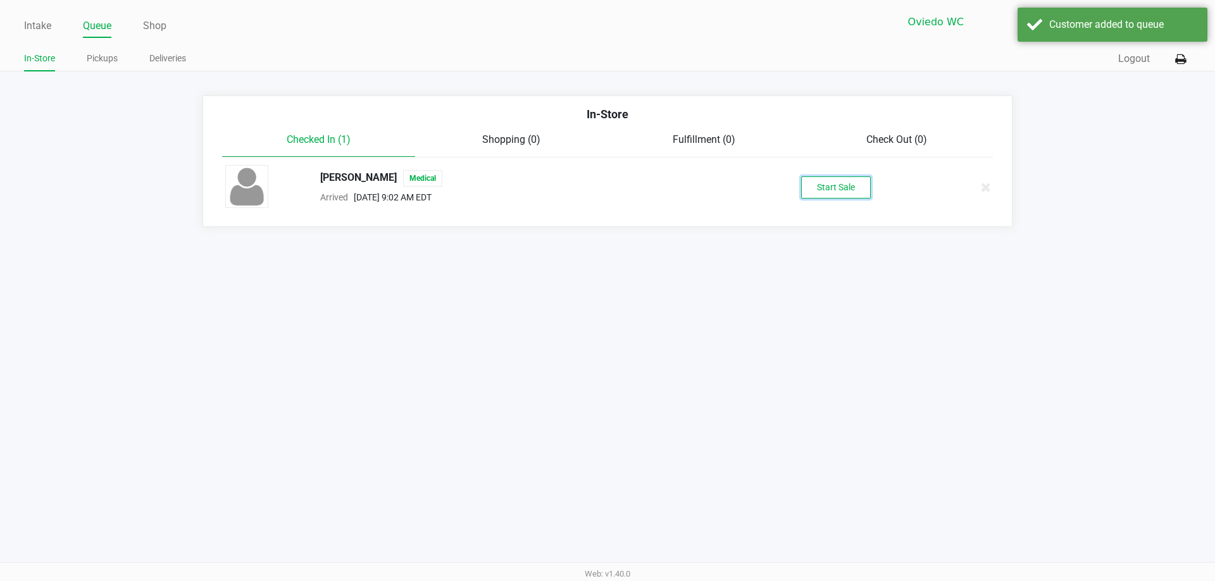
click at [824, 193] on button "Start Sale" at bounding box center [836, 188] width 70 height 22
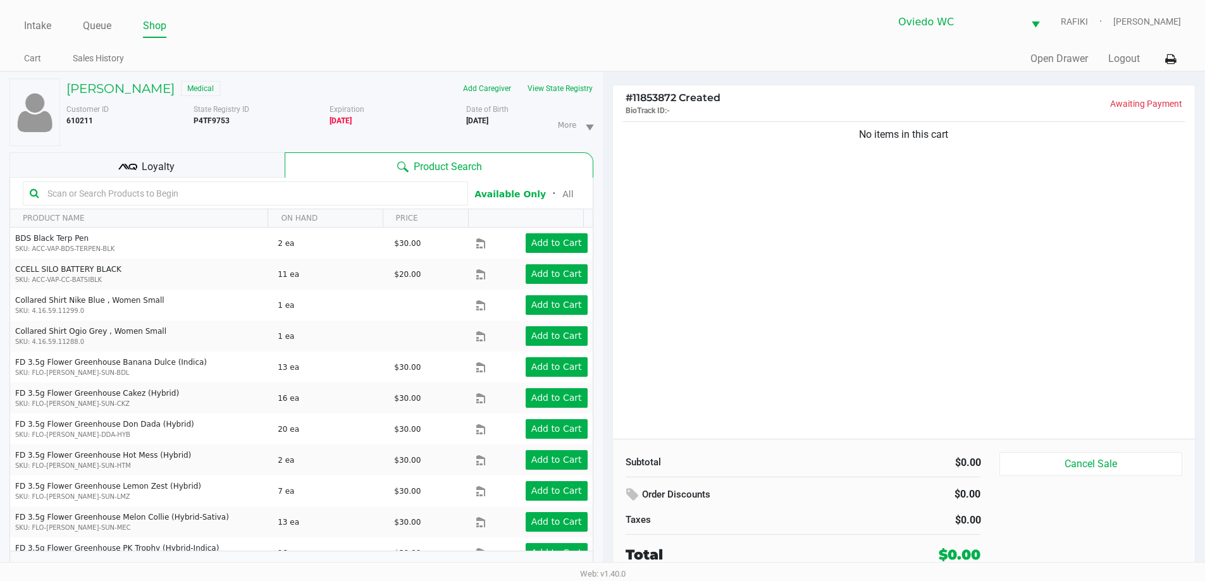
click at [218, 156] on div "Loyalty" at bounding box center [146, 164] width 275 height 25
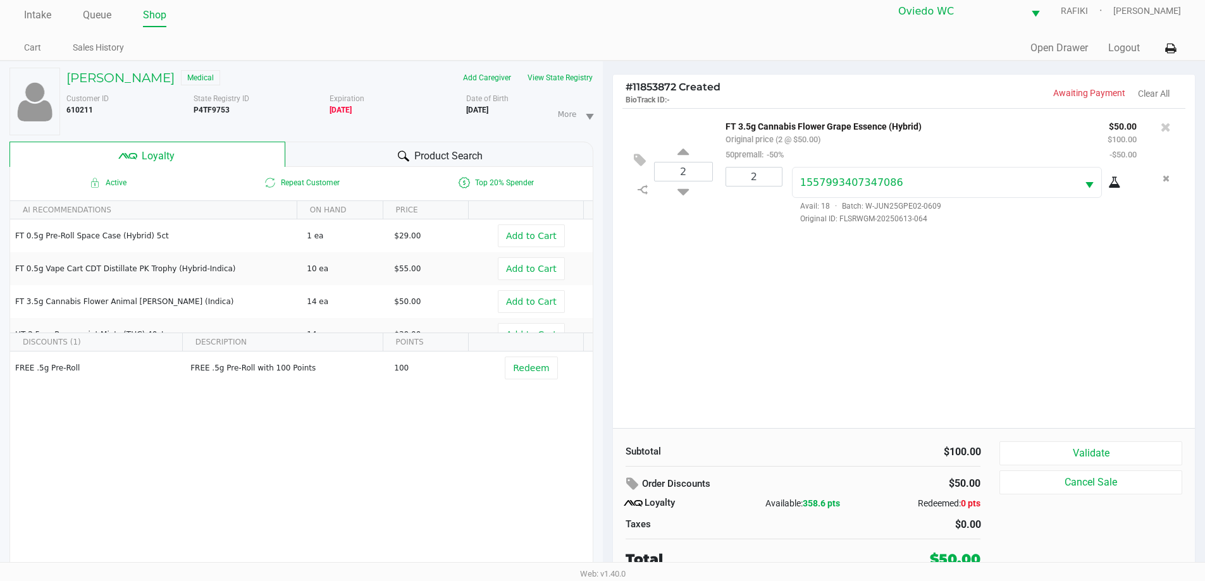
scroll to position [13, 0]
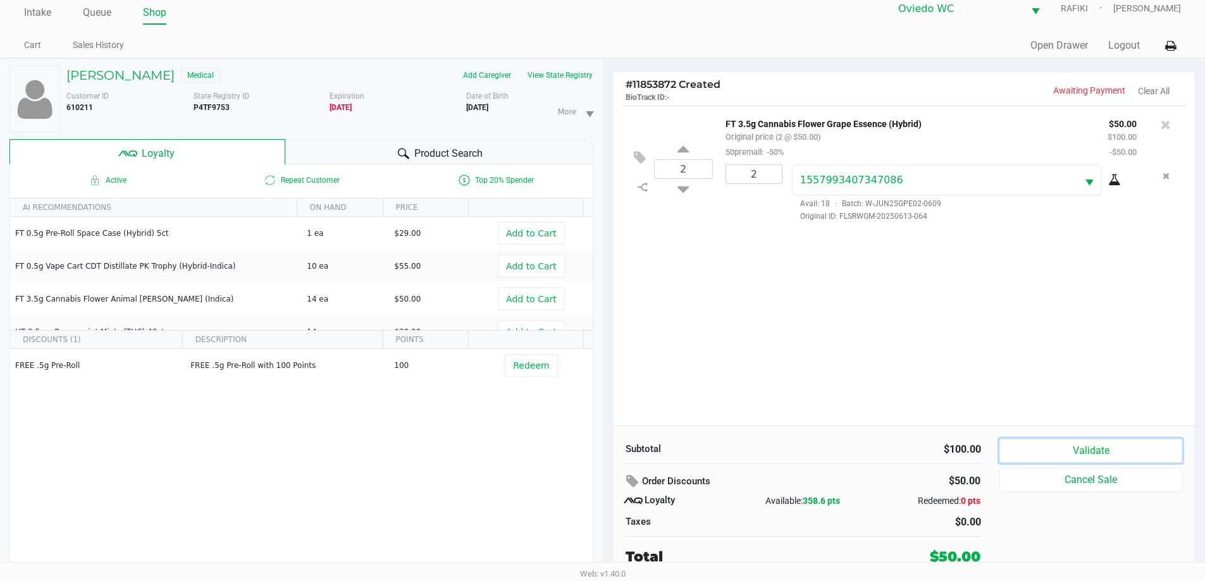
click at [1047, 448] on button "Validate" at bounding box center [1091, 451] width 182 height 24
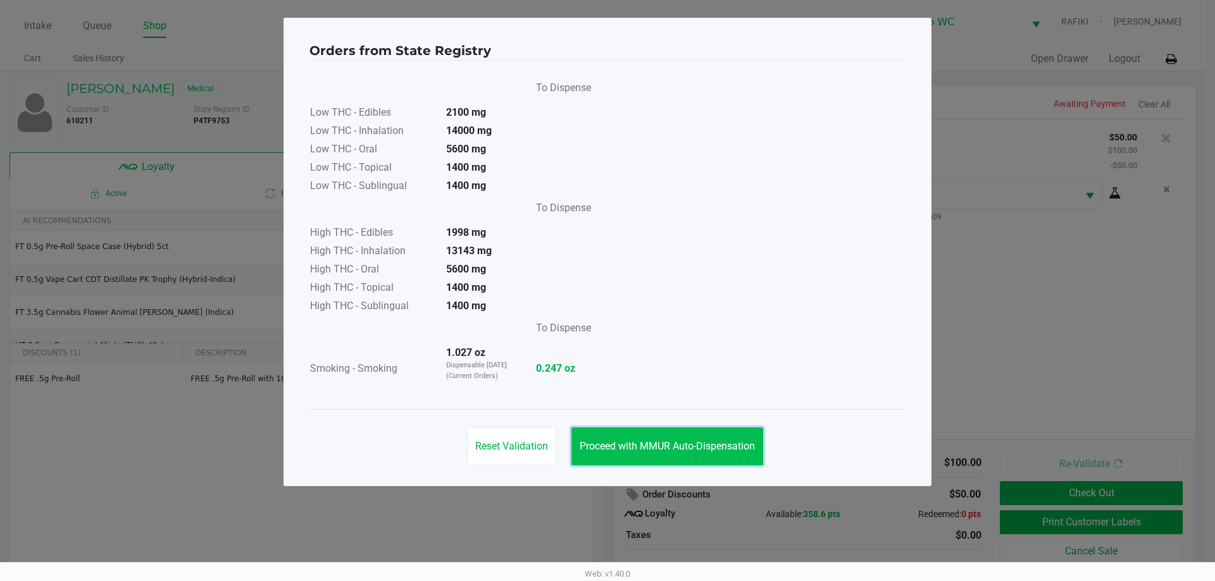
click at [673, 441] on span "Proceed with MMUR Auto-Dispensation" at bounding box center [667, 446] width 175 height 12
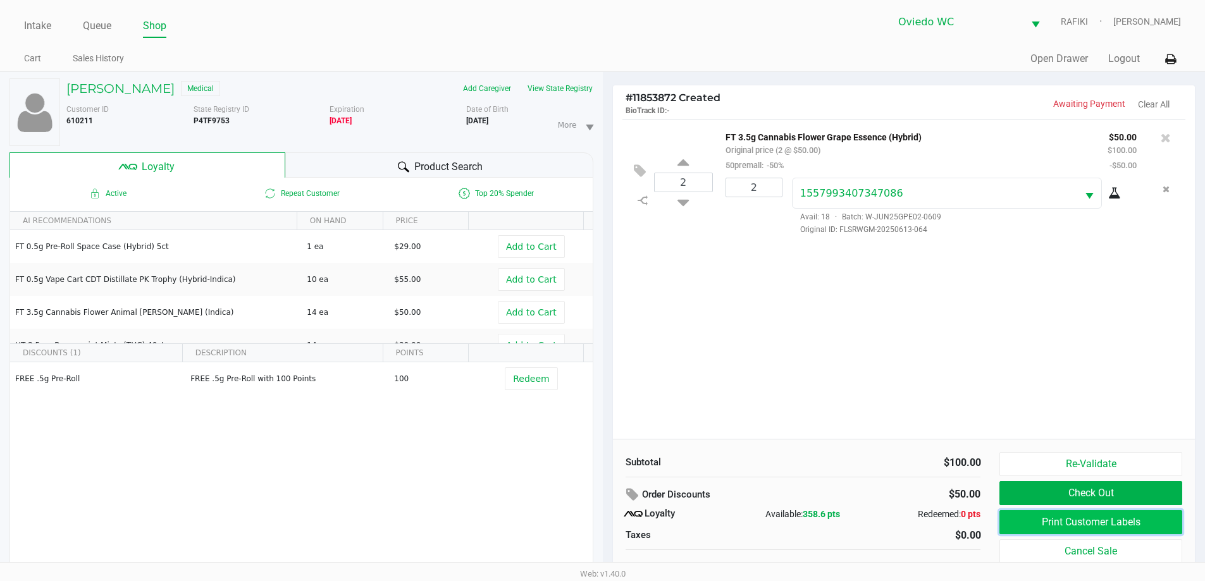
click at [1142, 528] on button "Print Customer Labels" at bounding box center [1091, 523] width 182 height 24
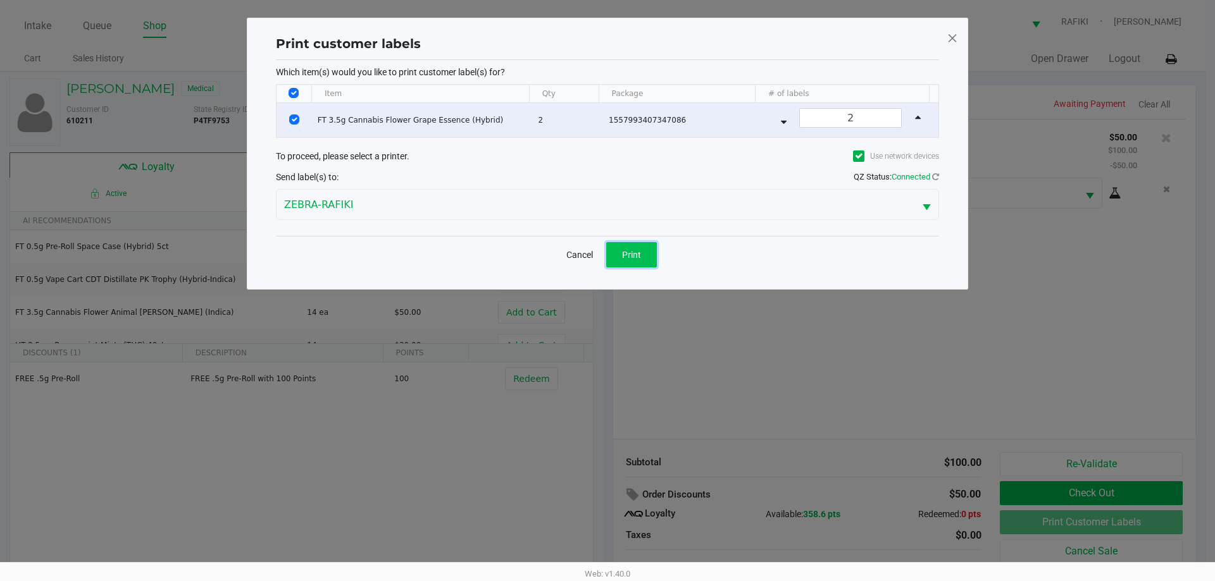
click at [612, 249] on button "Print" at bounding box center [631, 254] width 51 height 25
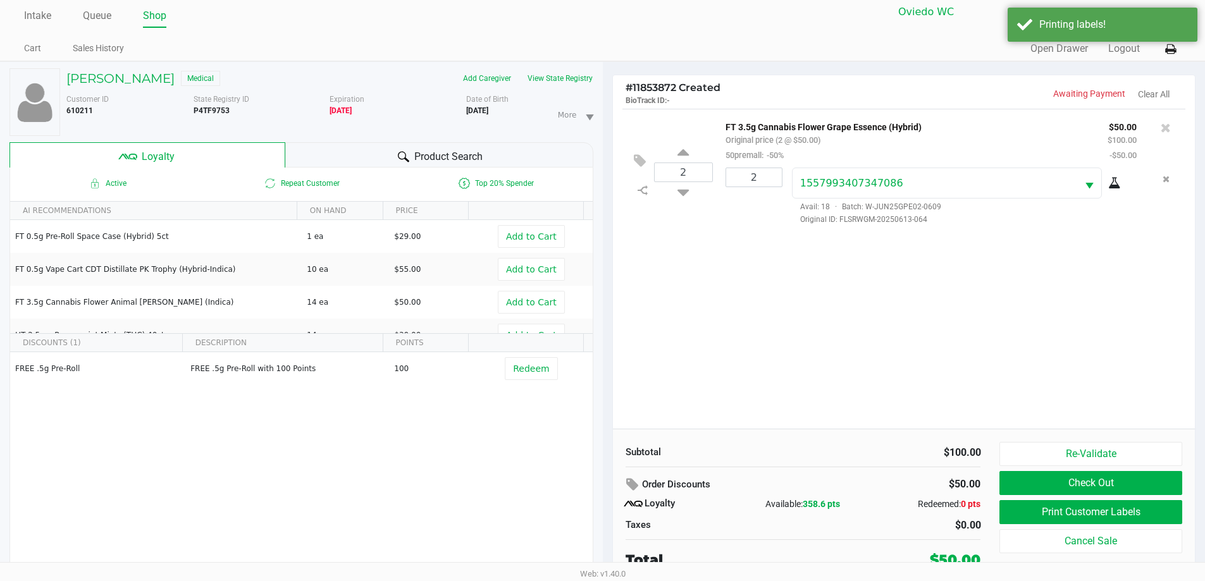
scroll to position [13, 0]
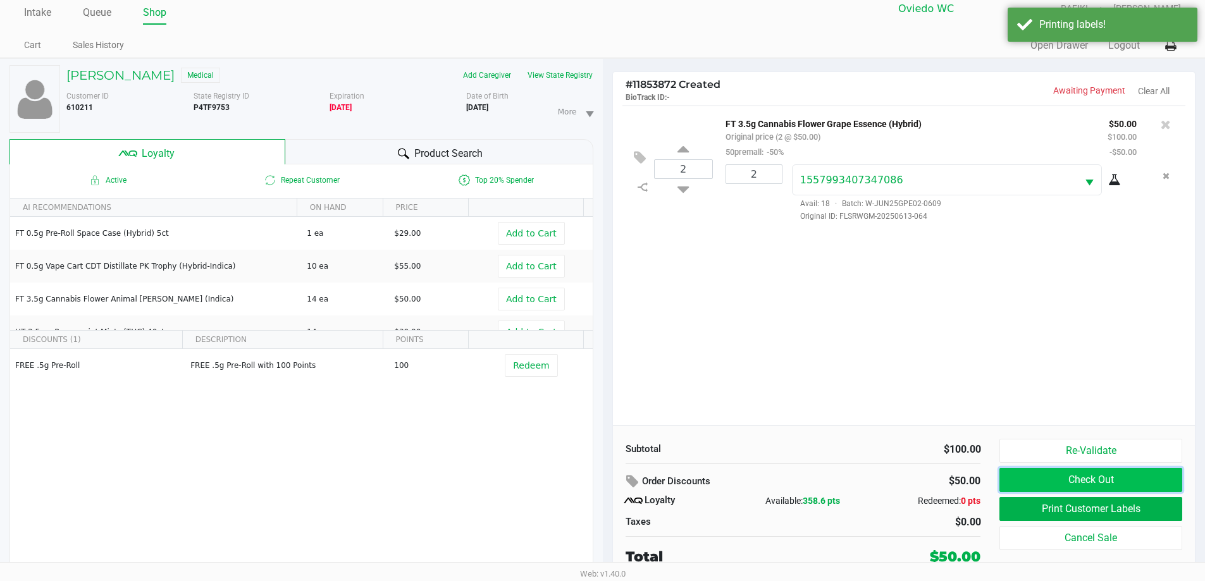
click at [1089, 480] on button "Check Out" at bounding box center [1091, 480] width 182 height 24
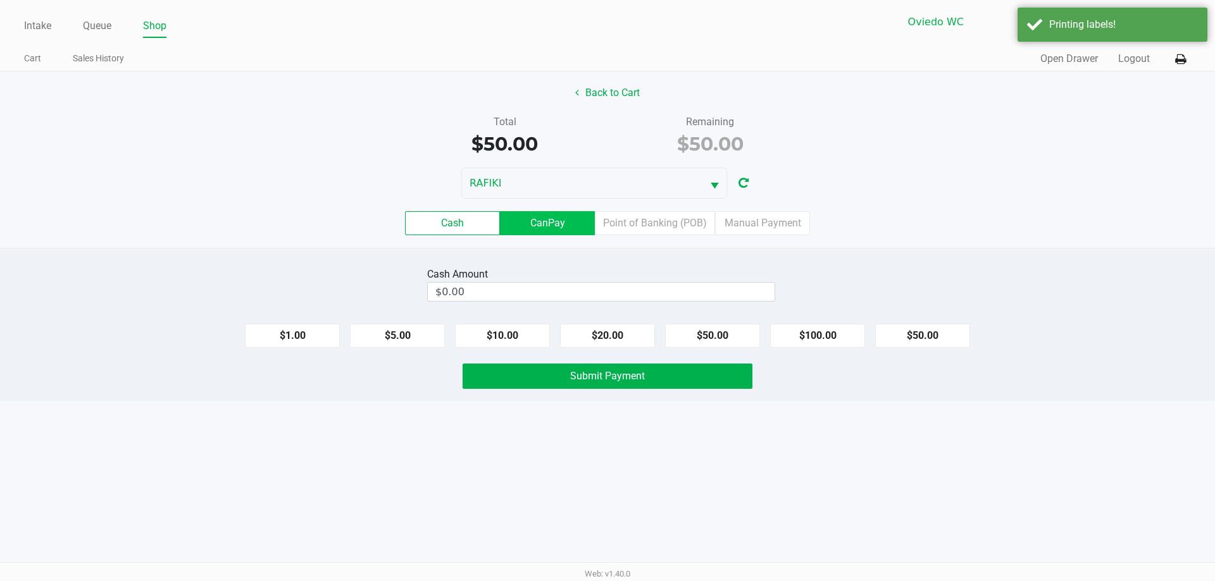
click at [560, 227] on label "CanPay" at bounding box center [547, 223] width 95 height 24
click at [0, 0] on 2 "CanPay" at bounding box center [0, 0] width 0 height 0
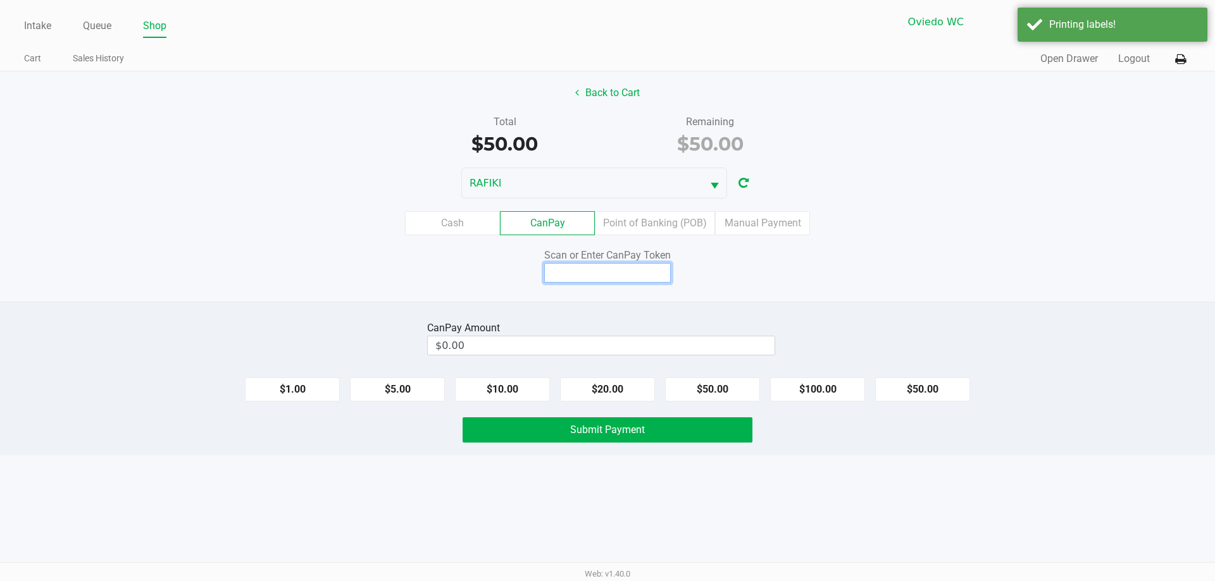
click at [637, 272] on input at bounding box center [607, 273] width 127 height 20
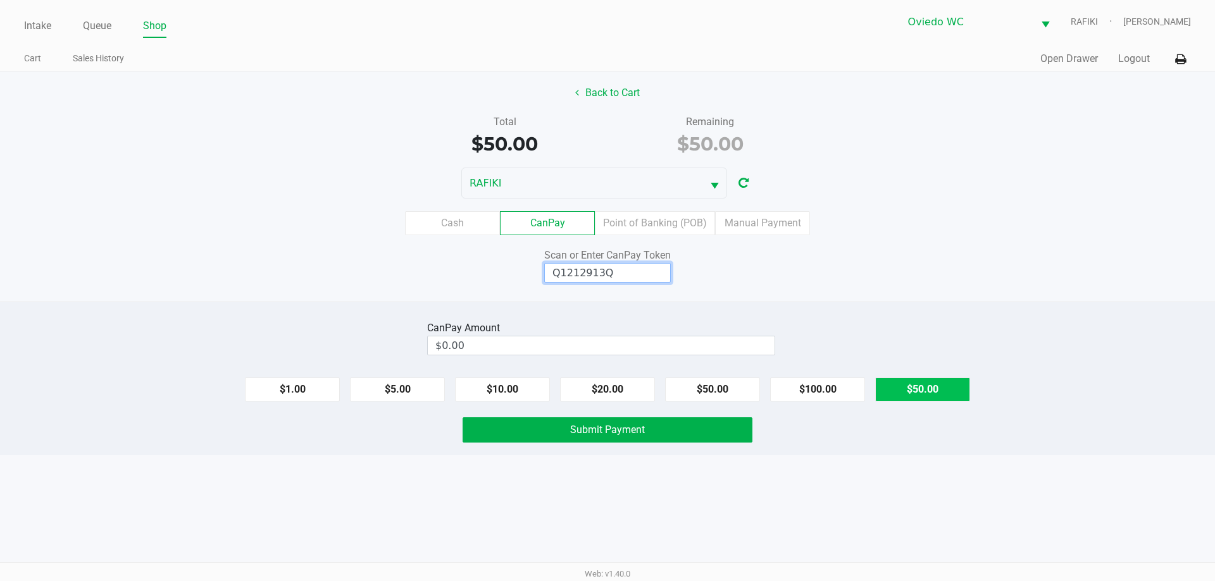
type input "Q1212913Q"
click at [932, 382] on button "$50.00" at bounding box center [922, 390] width 95 height 24
type input "$50.00"
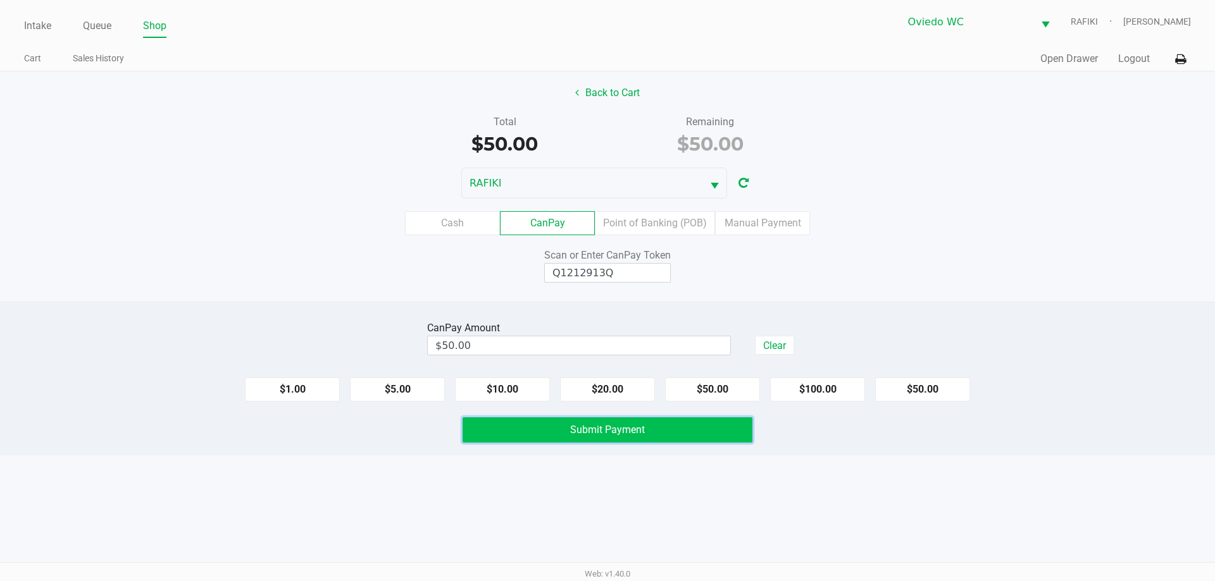
click at [628, 425] on span "Submit Payment" at bounding box center [607, 430] width 75 height 12
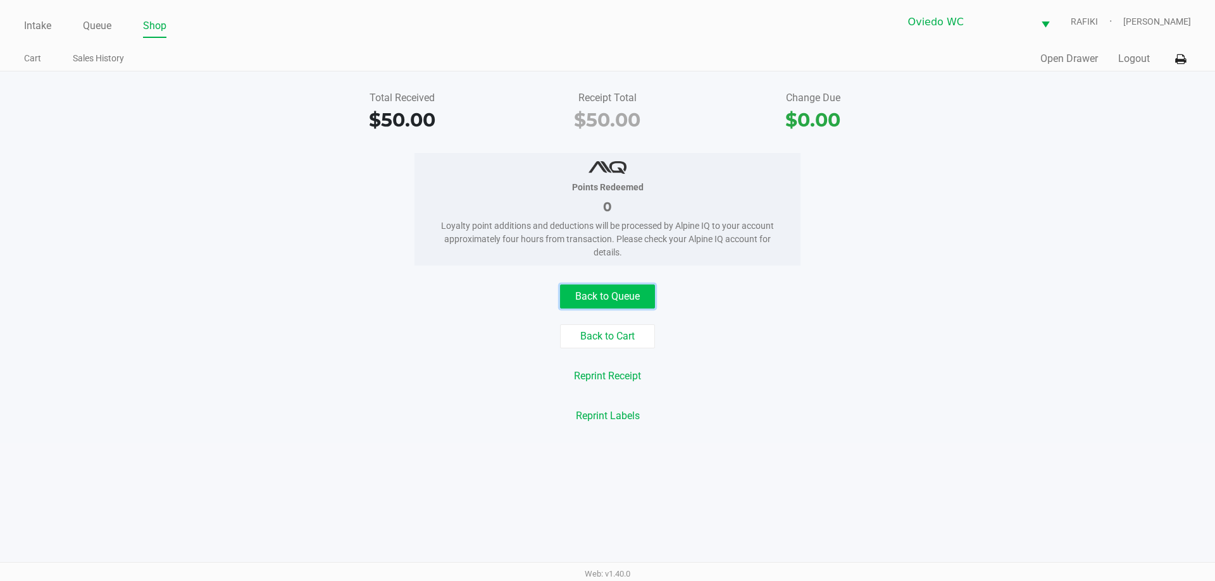
click at [638, 288] on button "Back to Queue" at bounding box center [607, 297] width 95 height 24
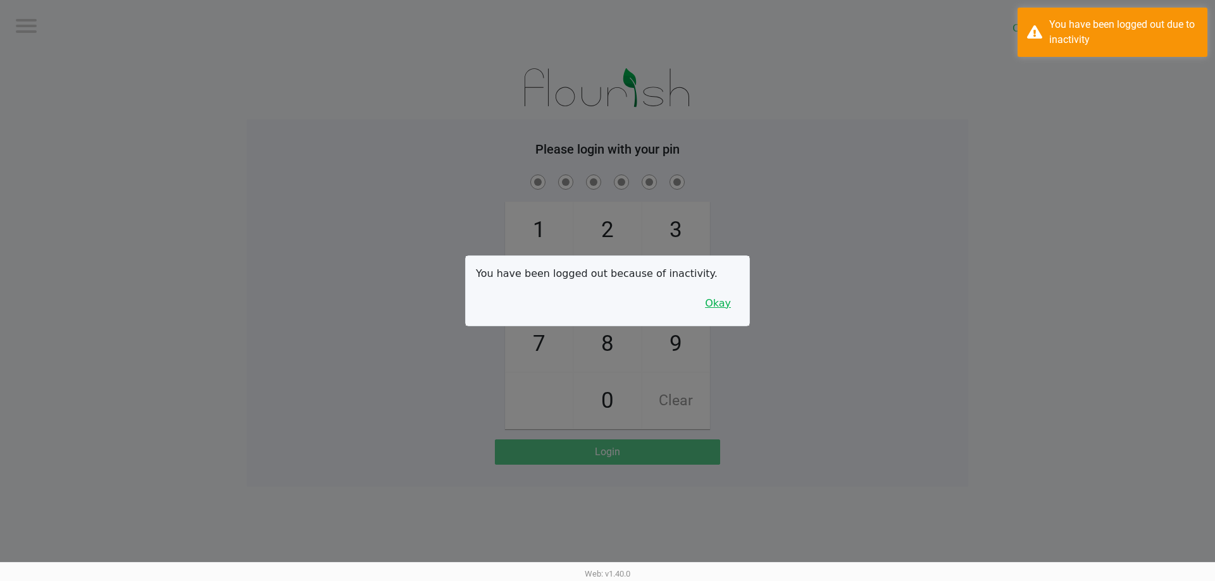
click at [721, 311] on button "Okay" at bounding box center [718, 304] width 42 height 24
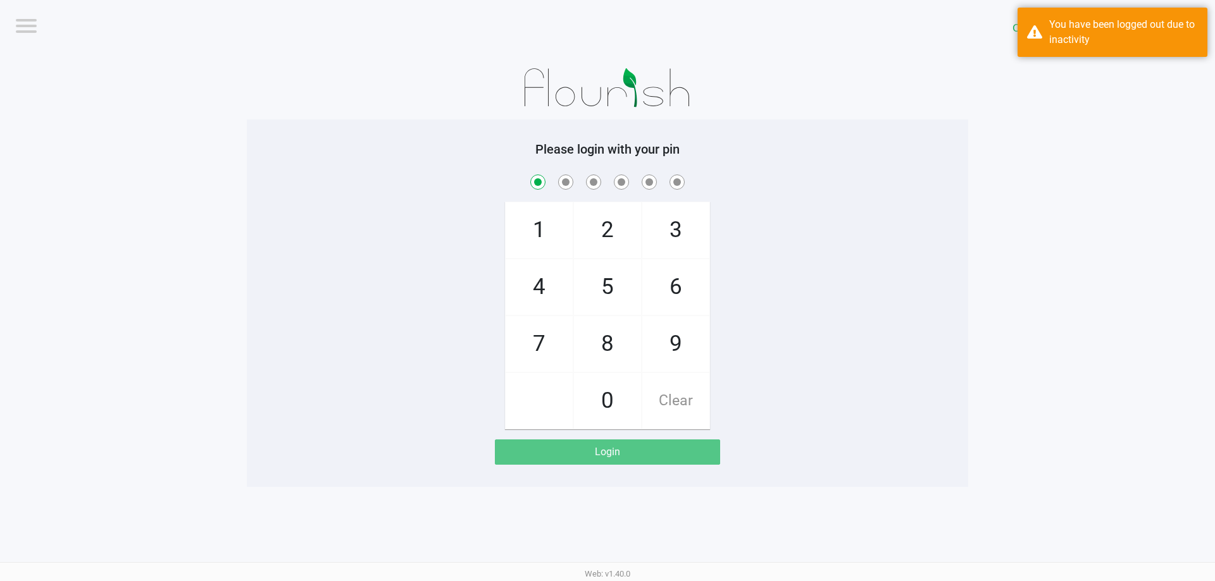
checkbox input "true"
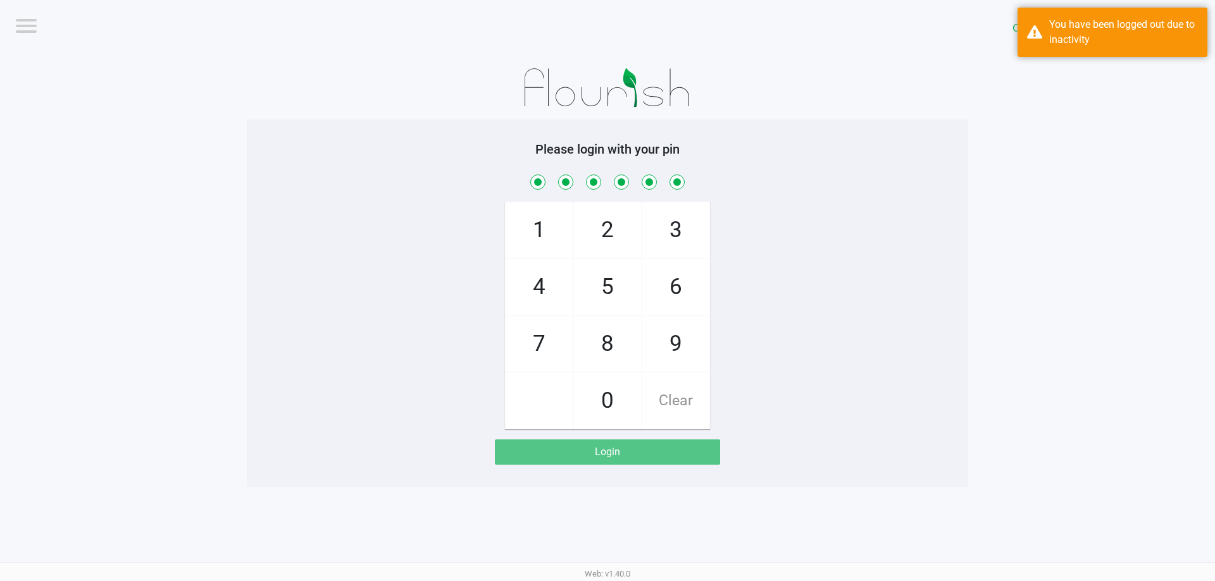
checkbox input "true"
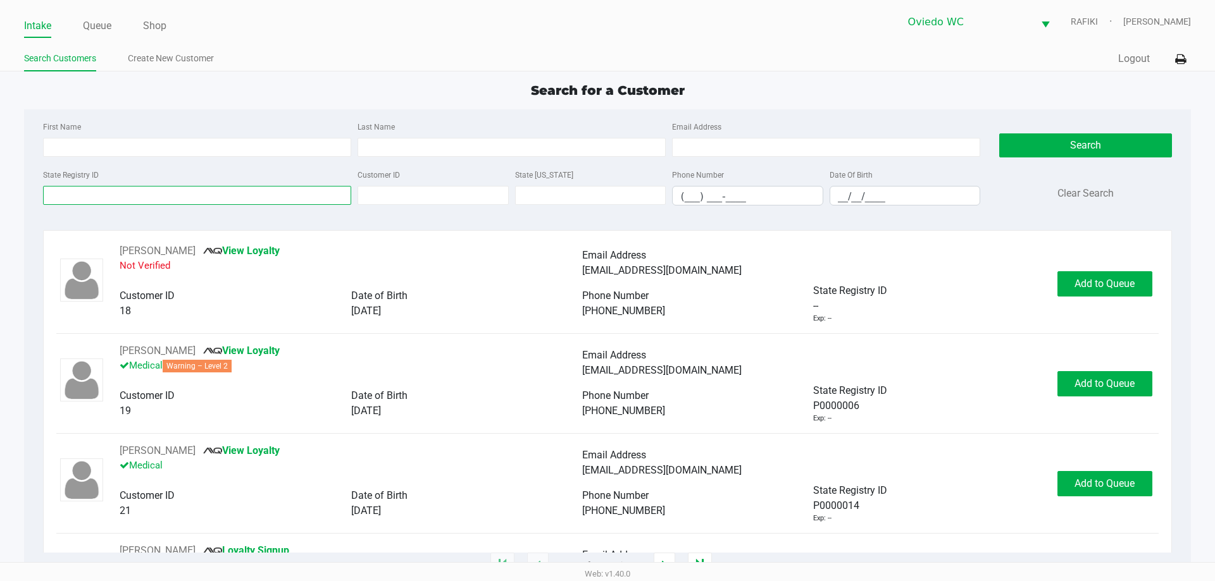
click at [140, 191] on input "State Registry ID" at bounding box center [197, 195] width 308 height 19
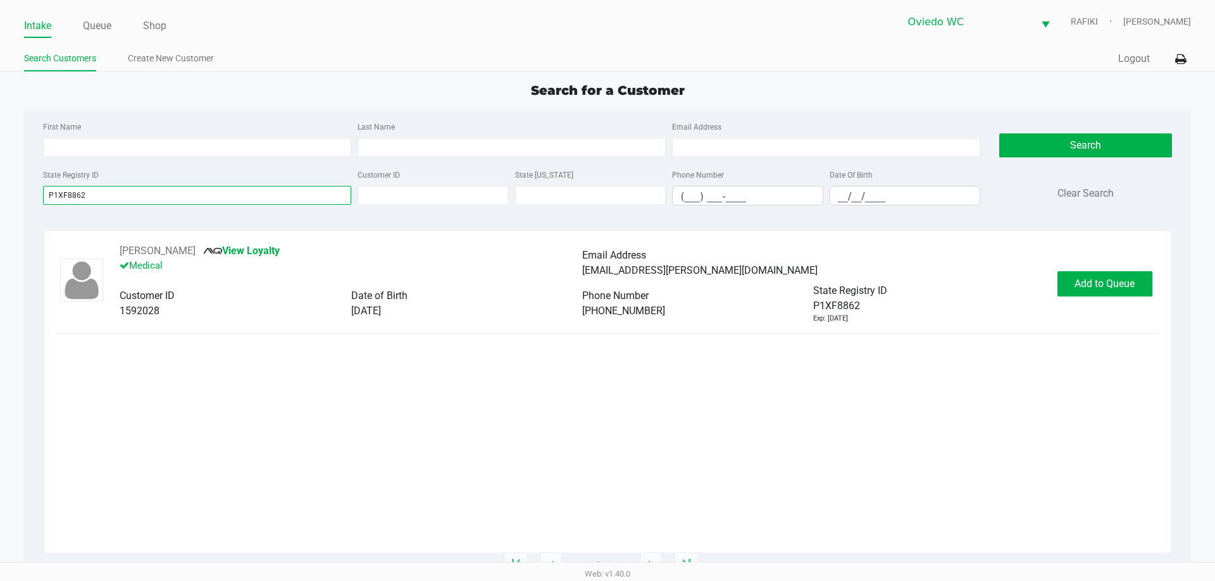
type input "P1XF8862"
click at [1090, 259] on div "BRANDON LAUREANO View Loyalty Medical Email Address bm7.laureano@outlook.com Cu…" at bounding box center [607, 284] width 1102 height 80
click at [1089, 284] on span "Add to Queue" at bounding box center [1104, 284] width 60 height 12
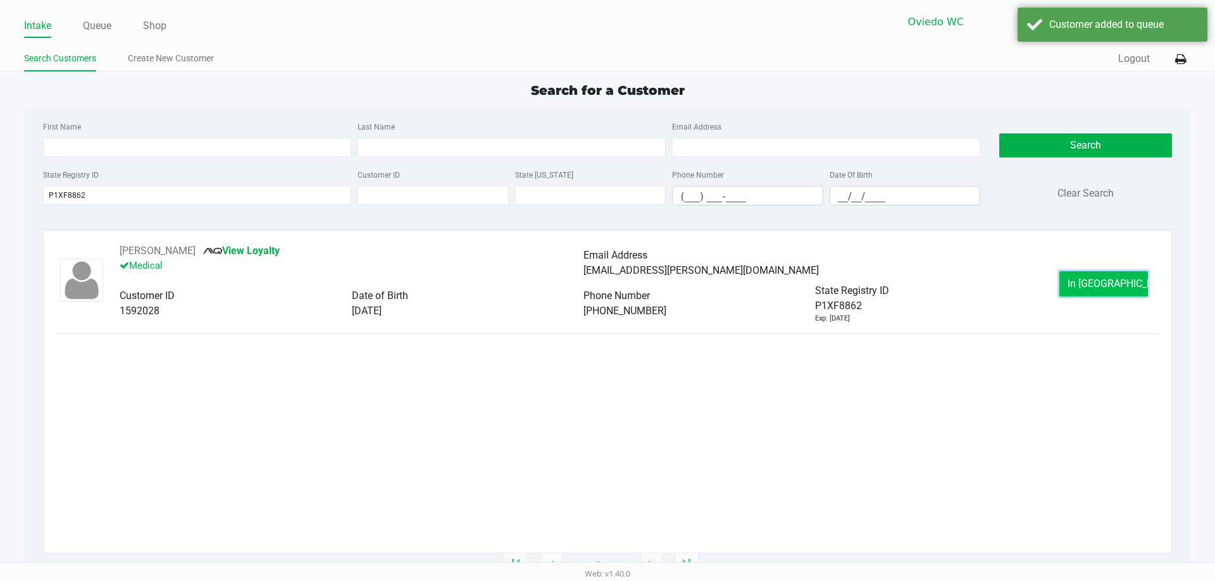
click at [1080, 283] on button "In Queue" at bounding box center [1103, 283] width 89 height 25
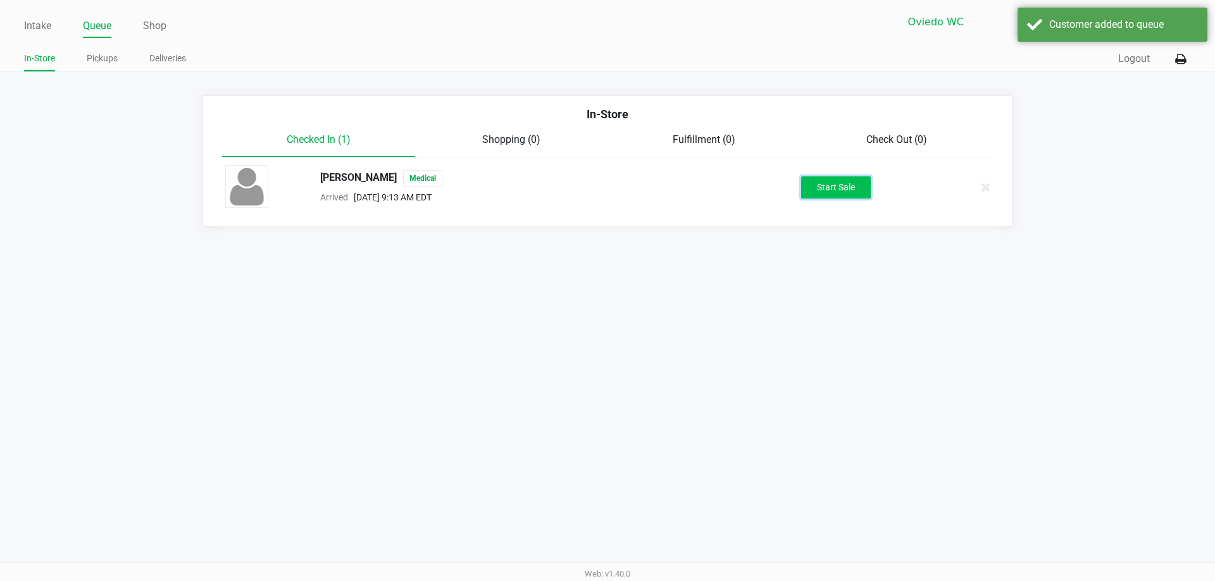
click at [826, 189] on button "Start Sale" at bounding box center [836, 188] width 70 height 22
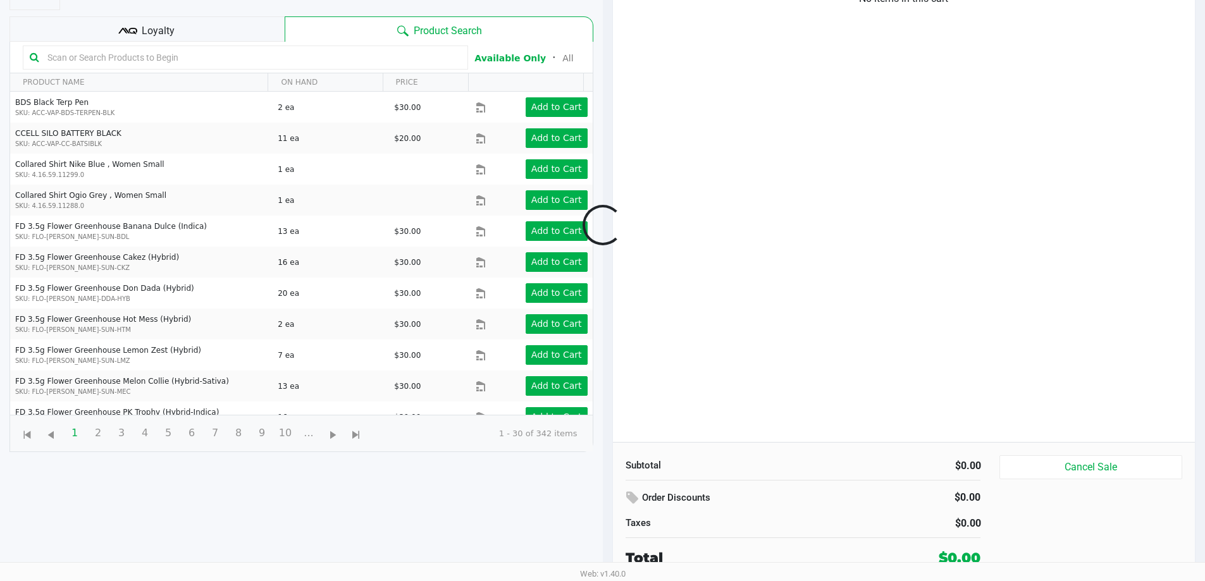
scroll to position [137, 0]
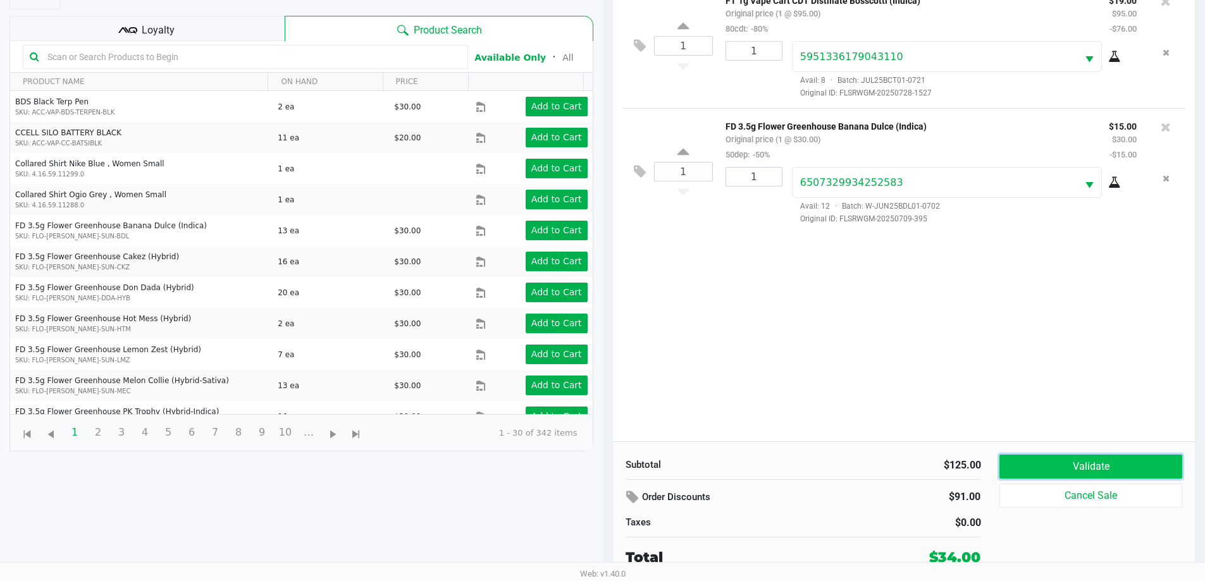
click at [1062, 461] on button "Validate" at bounding box center [1091, 467] width 182 height 24
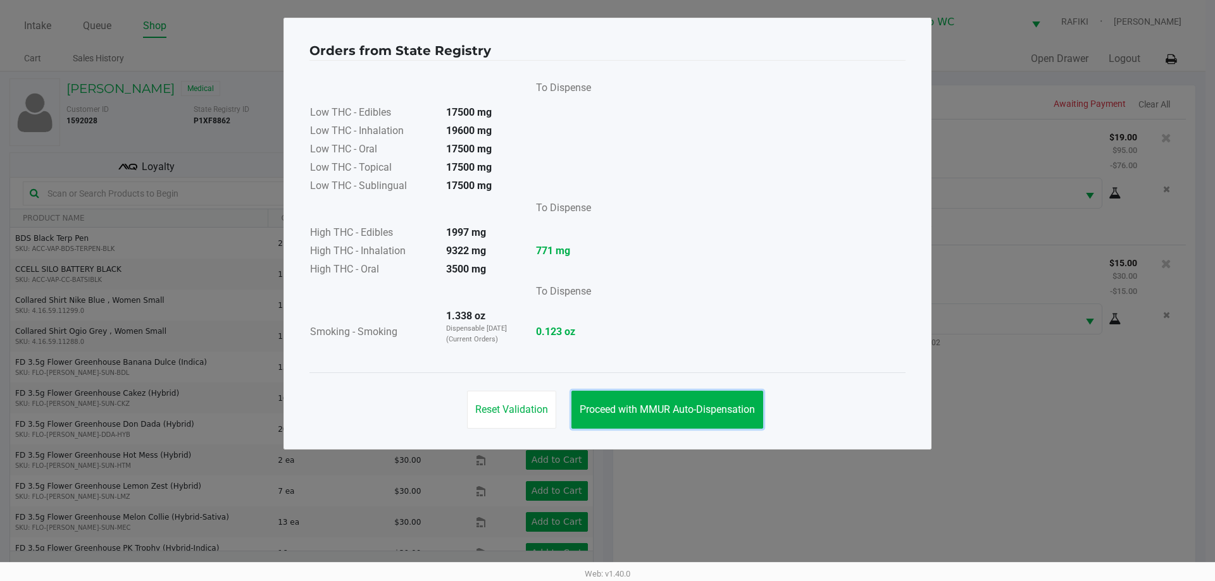
drag, startPoint x: 625, startPoint y: 404, endPoint x: 1057, endPoint y: 435, distance: 432.6
click at [626, 404] on span "Proceed with MMUR Auto-Dispensation" at bounding box center [667, 410] width 175 height 12
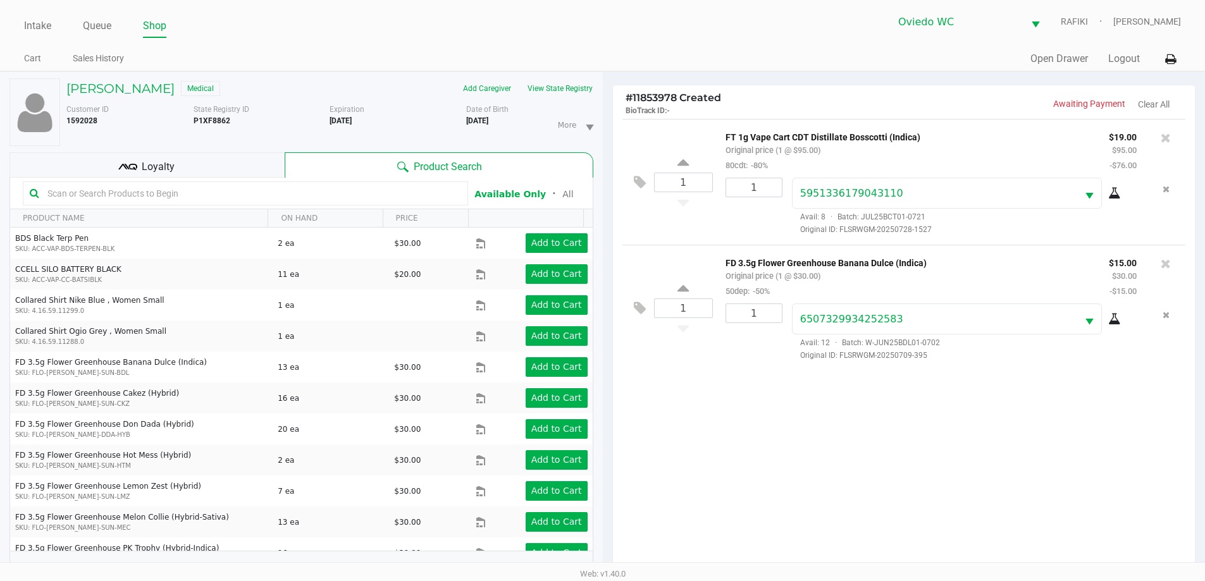
scroll to position [137, 0]
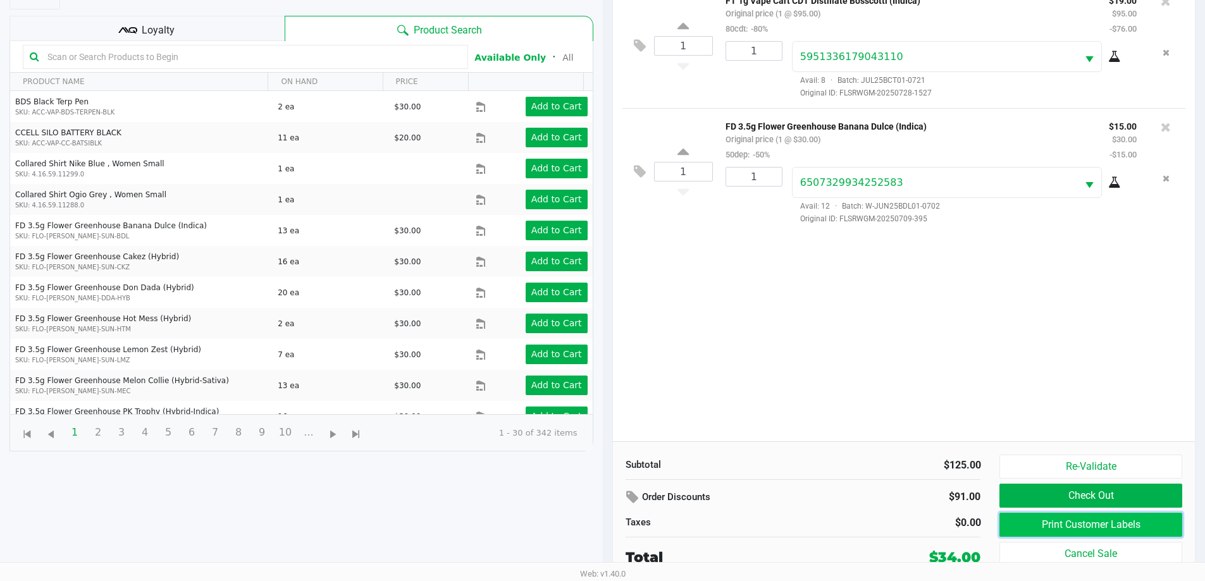
click at [1125, 530] on button "Print Customer Labels" at bounding box center [1091, 525] width 182 height 24
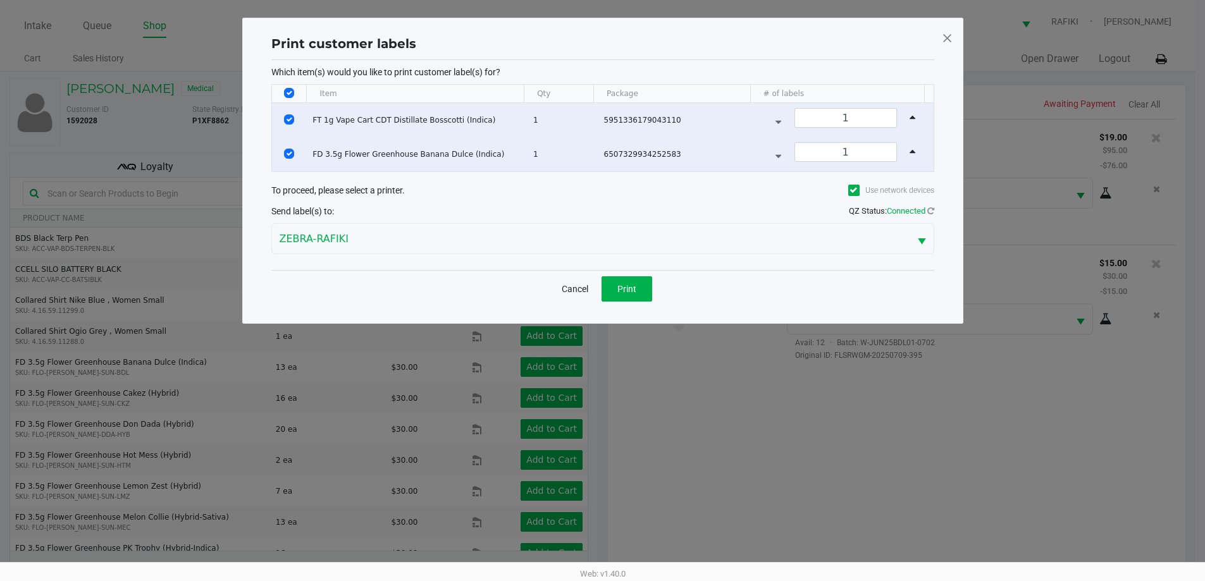
scroll to position [0, 0]
click at [633, 285] on span "Print" at bounding box center [631, 289] width 19 height 10
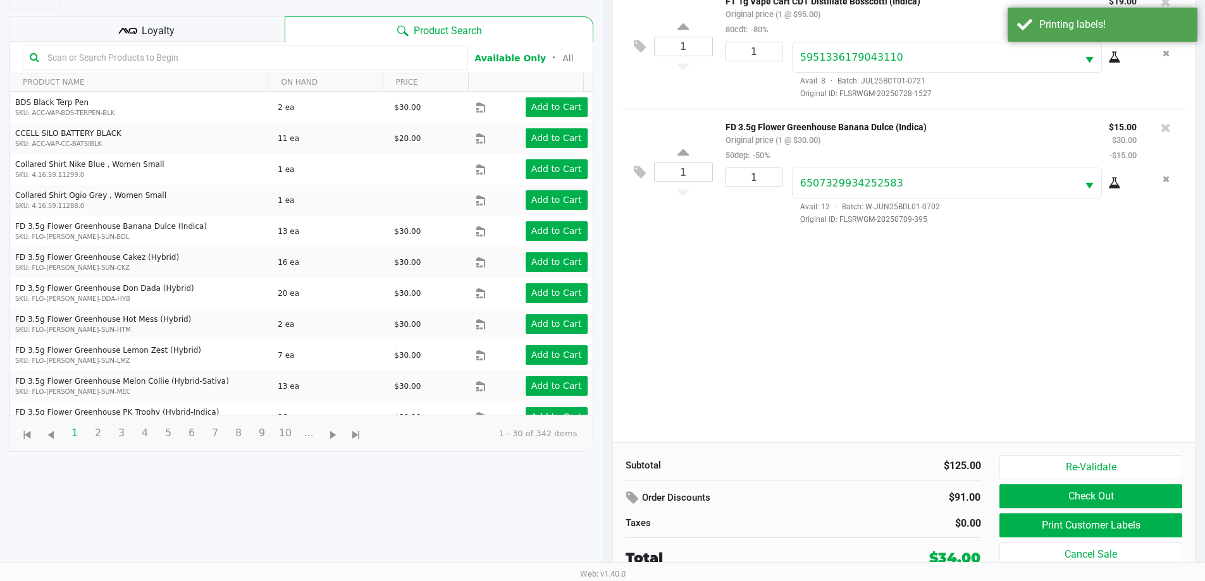
scroll to position [137, 0]
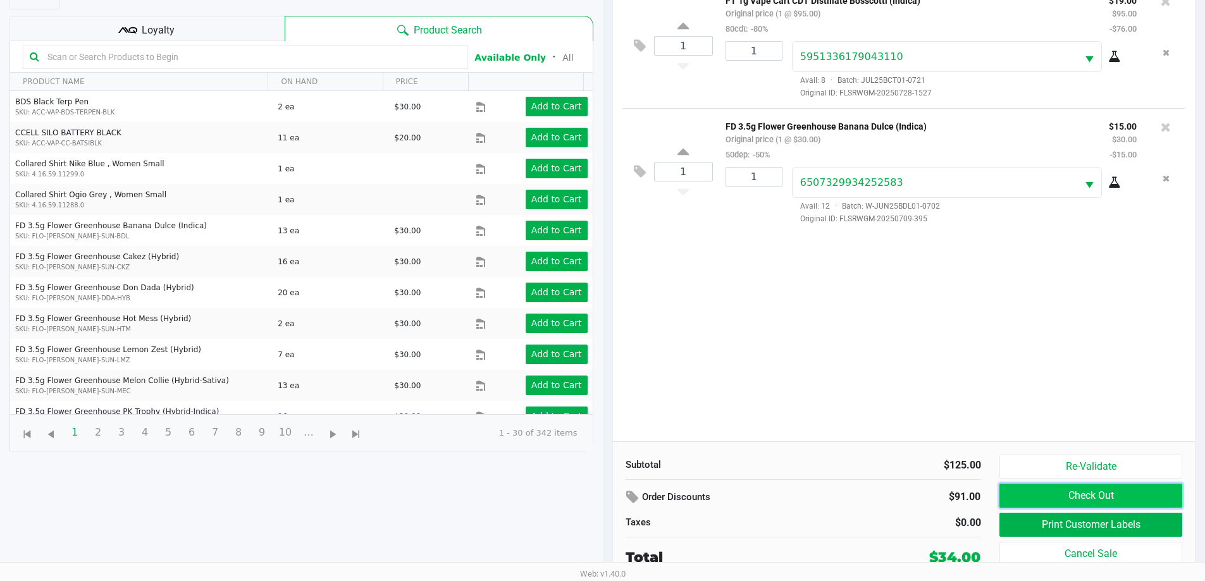
click at [1072, 502] on button "Check Out" at bounding box center [1091, 496] width 182 height 24
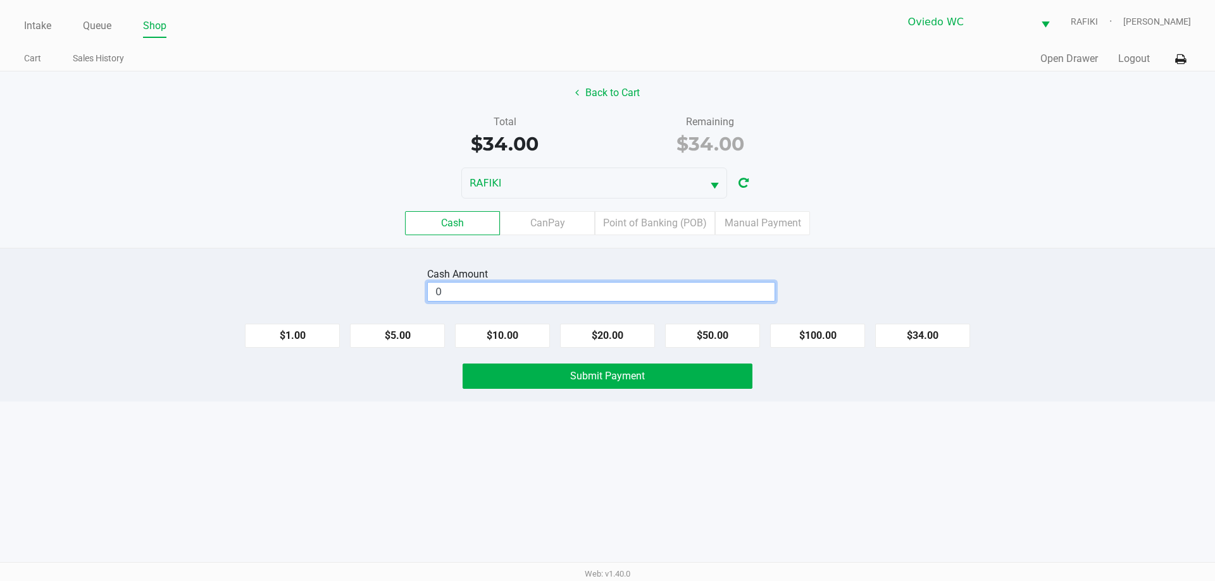
click at [659, 284] on input "0" at bounding box center [601, 292] width 347 height 18
type input "$40.00"
click at [680, 361] on div "Cash Amount $40.00 Clear $1.00 $5.00 $10.00 $20.00 $50.00 $100.00 $34.00 Submit…" at bounding box center [607, 325] width 1215 height 154
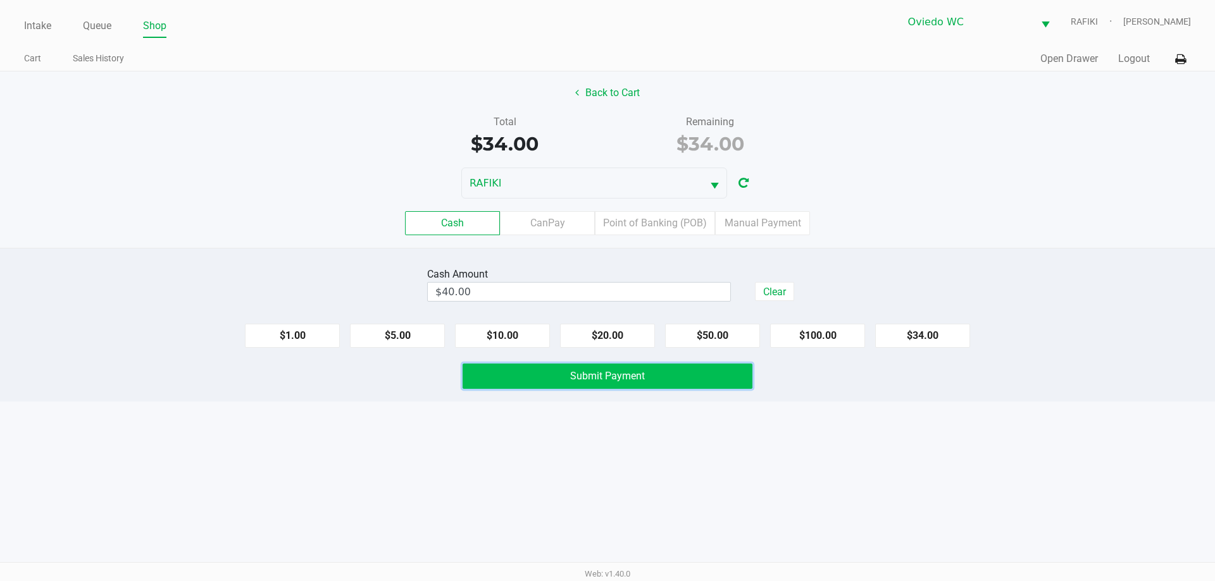
click at [676, 374] on button "Submit Payment" at bounding box center [607, 376] width 290 height 25
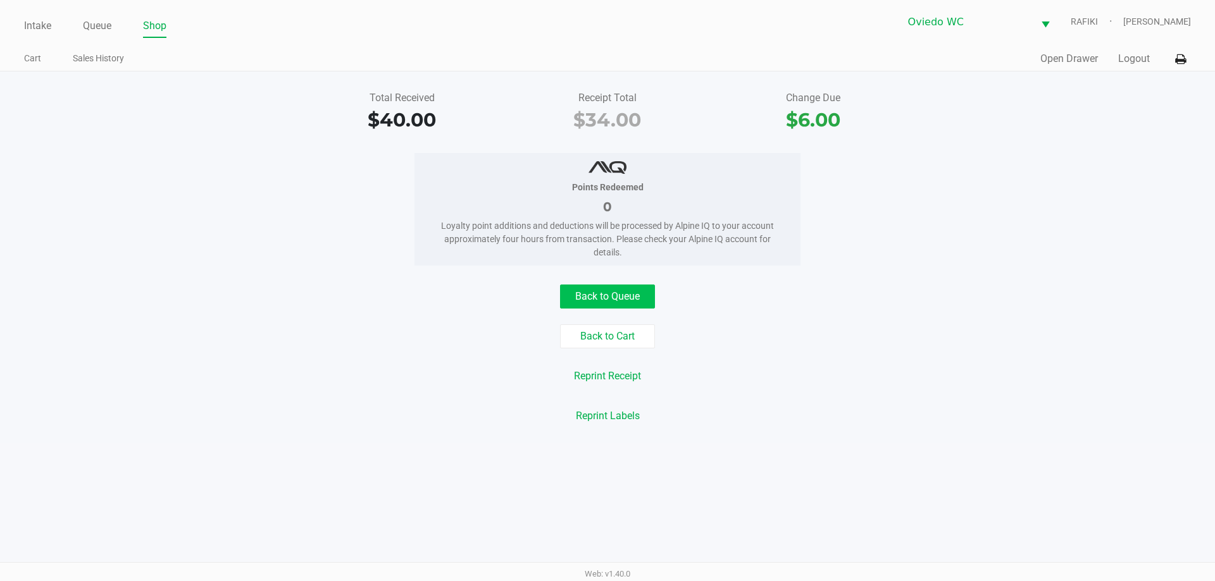
click at [581, 296] on button "Back to Queue" at bounding box center [607, 297] width 95 height 24
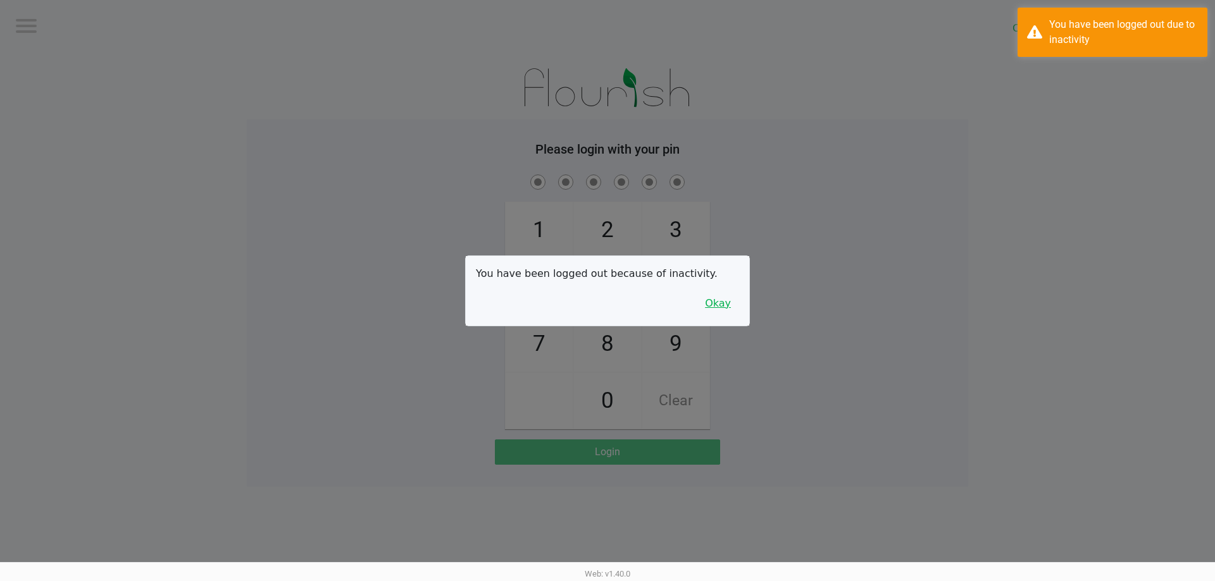
click at [712, 310] on button "Okay" at bounding box center [718, 304] width 42 height 24
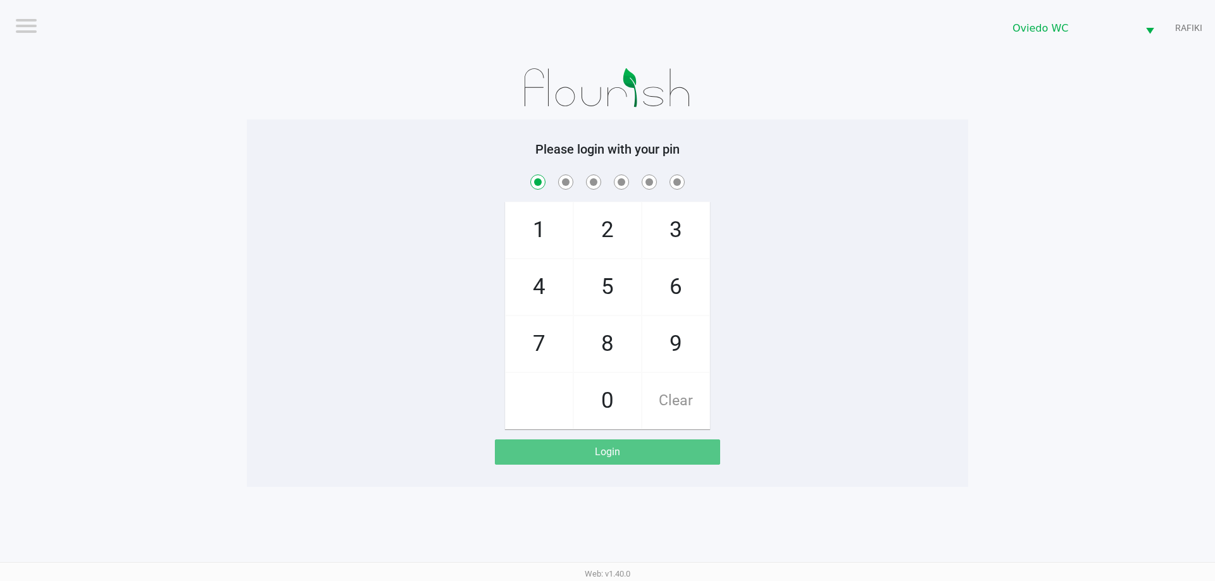
checkbox input "true"
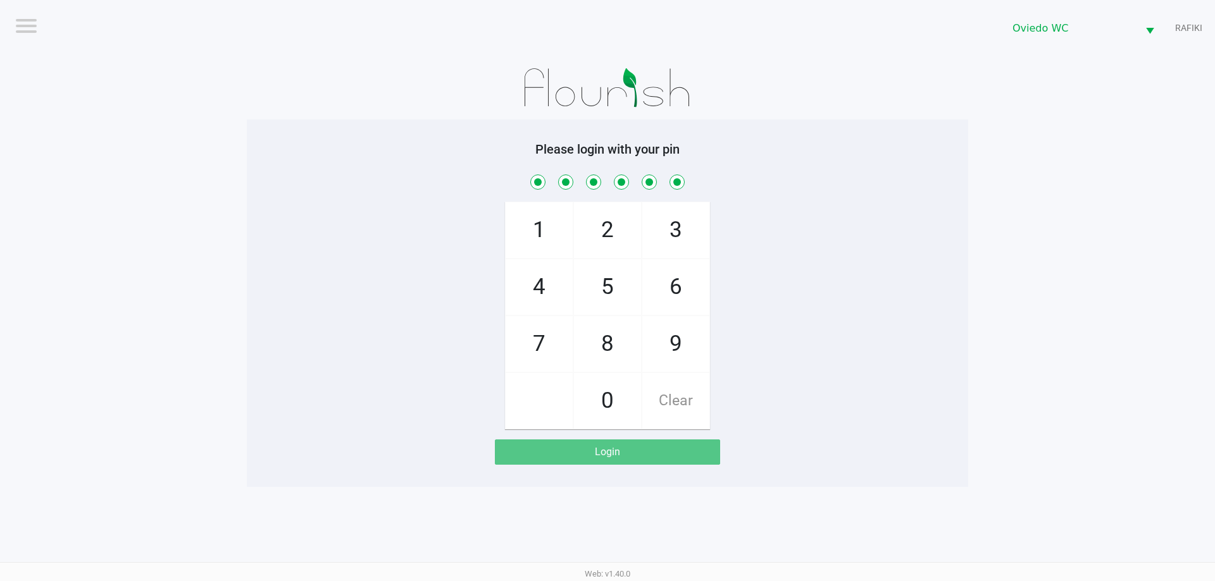
checkbox input "true"
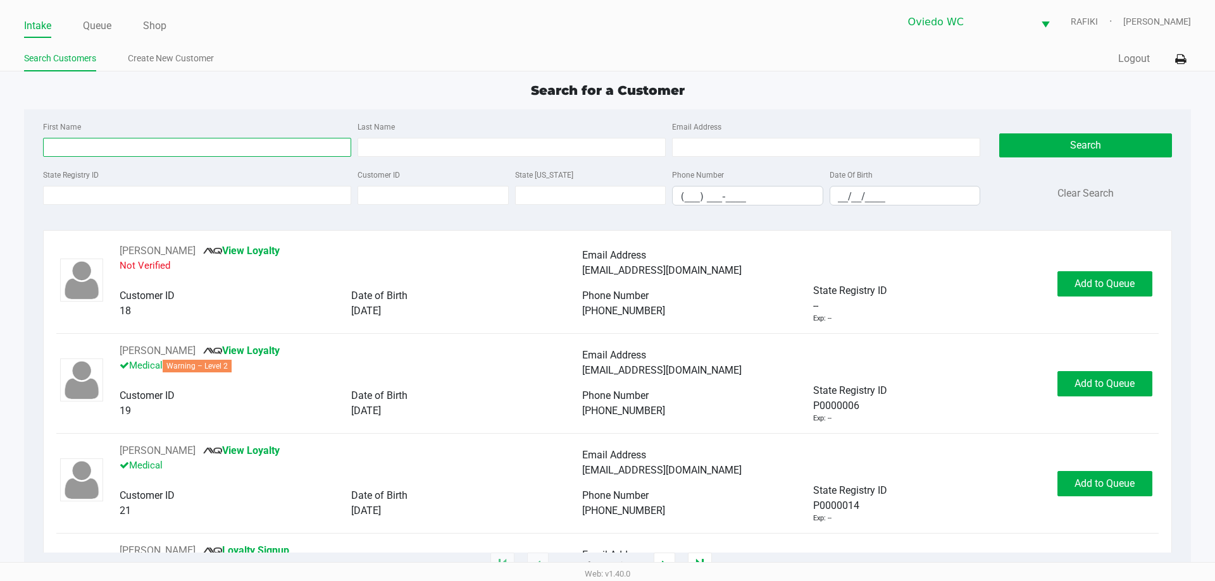
drag, startPoint x: 95, startPoint y: 143, endPoint x: 88, endPoint y: 137, distance: 9.4
click at [95, 144] on input "First Name" at bounding box center [197, 147] width 308 height 19
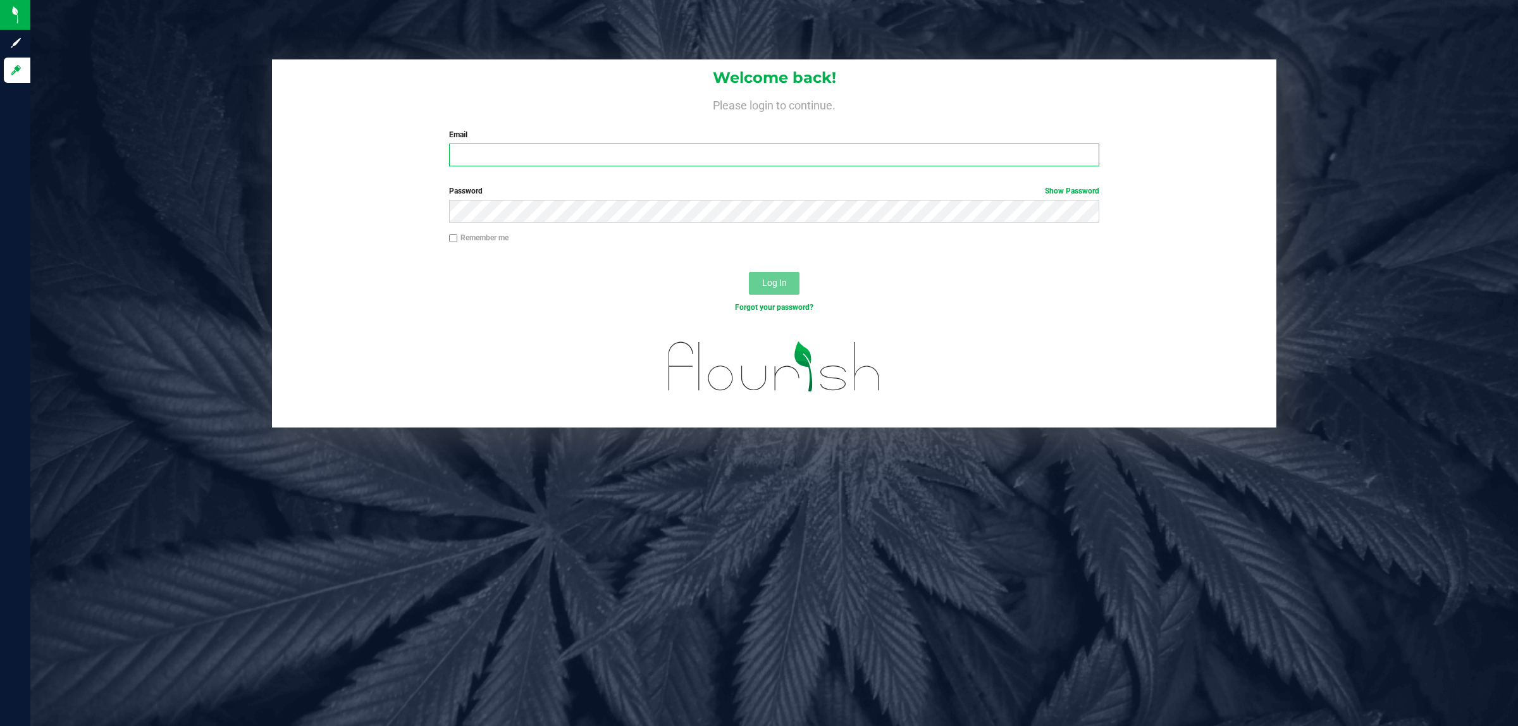
click at [535, 146] on input "Email" at bounding box center [774, 155] width 651 height 23
type input "[EMAIL_ADDRESS][DOMAIN_NAME]"
click at [709, 272] on button "Log In" at bounding box center [774, 283] width 51 height 23
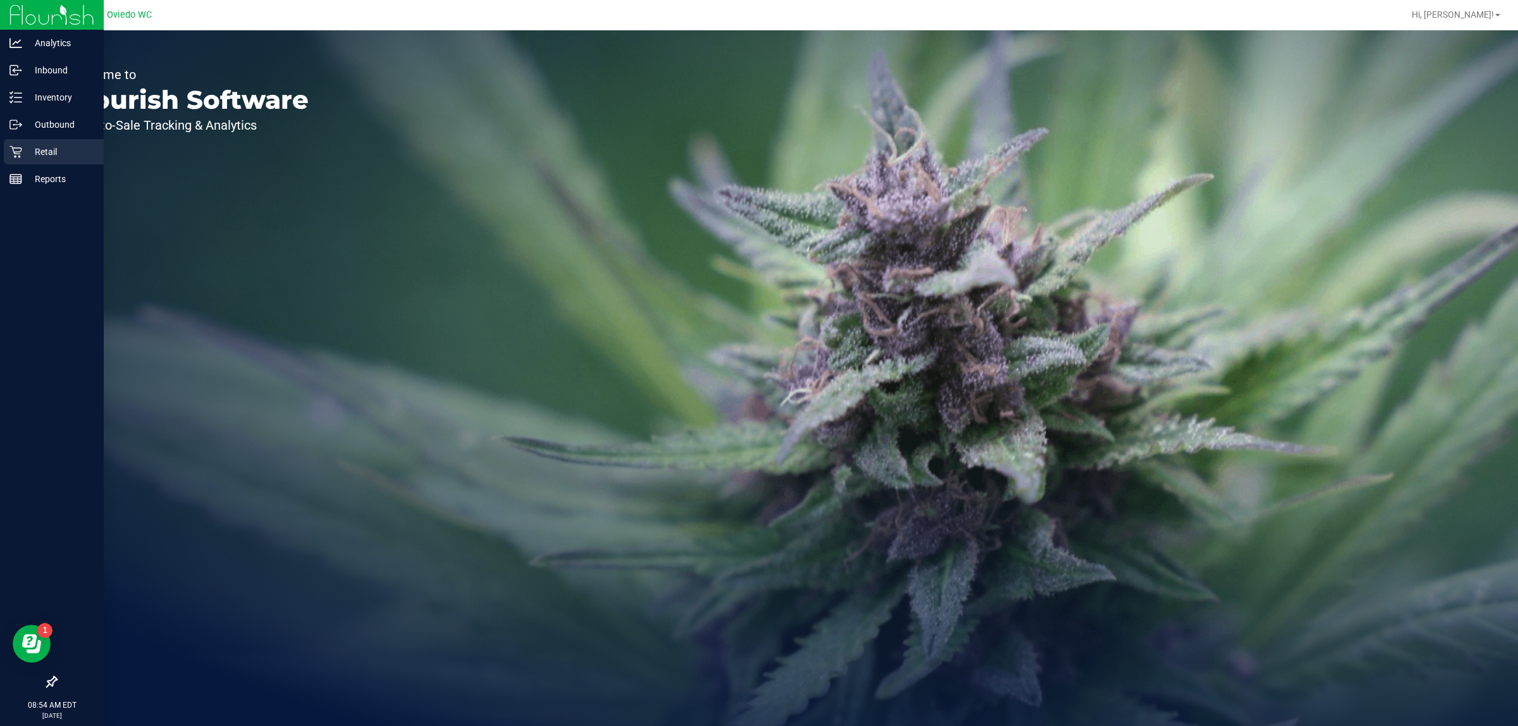
click at [20, 156] on icon at bounding box center [15, 152] width 12 height 12
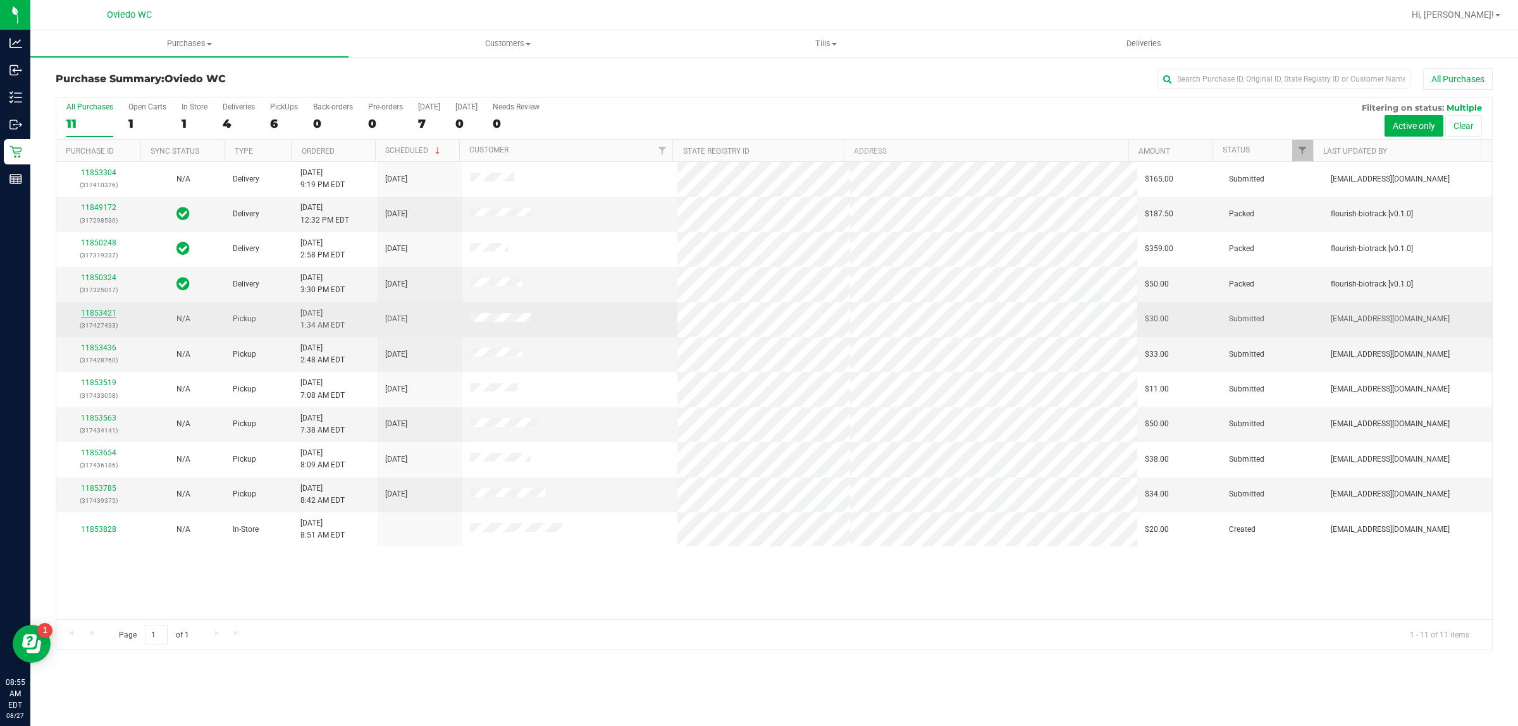
click at [95, 311] on link "11853421" at bounding box center [98, 313] width 35 height 9
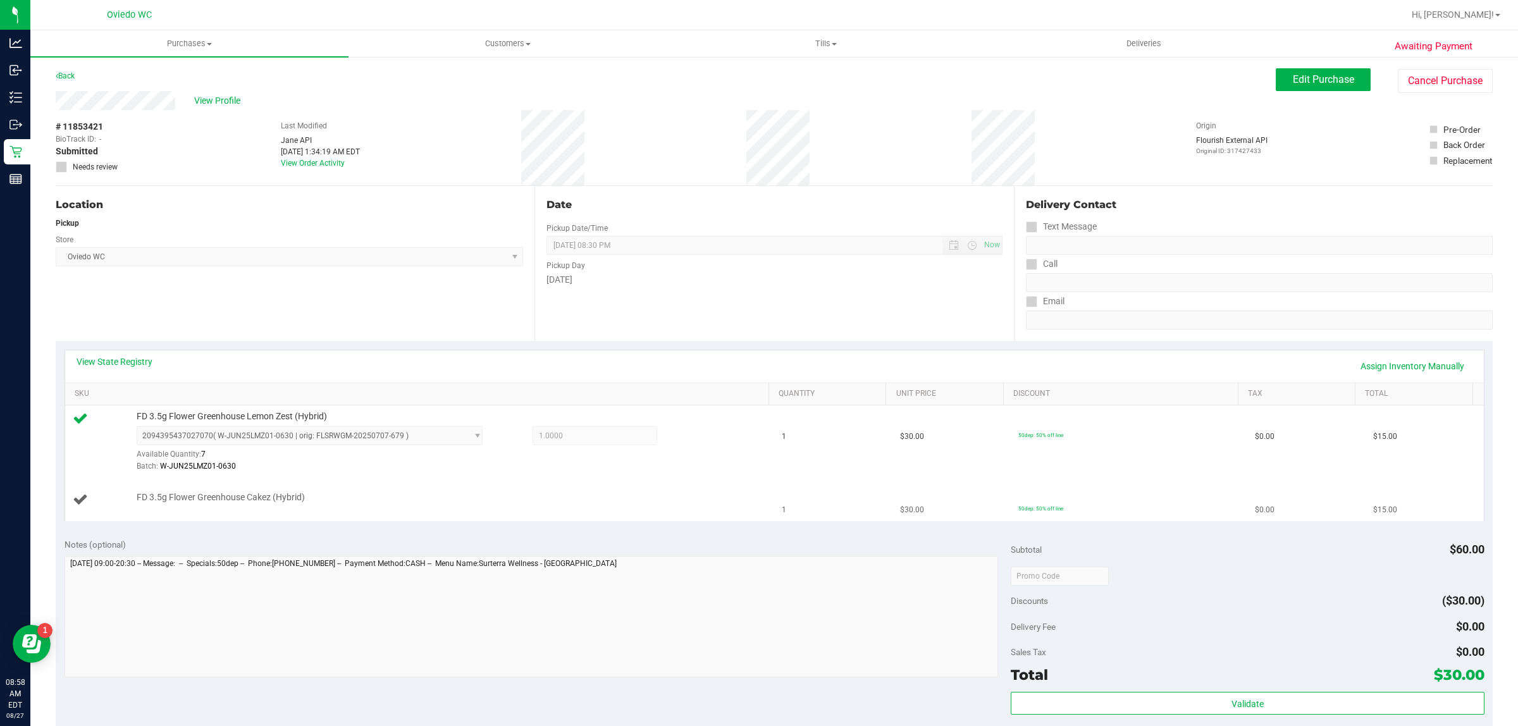
click at [368, 483] on td "FD 3.5g Flower Greenhouse Cakez (Hybrid)" at bounding box center [420, 500] width 710 height 42
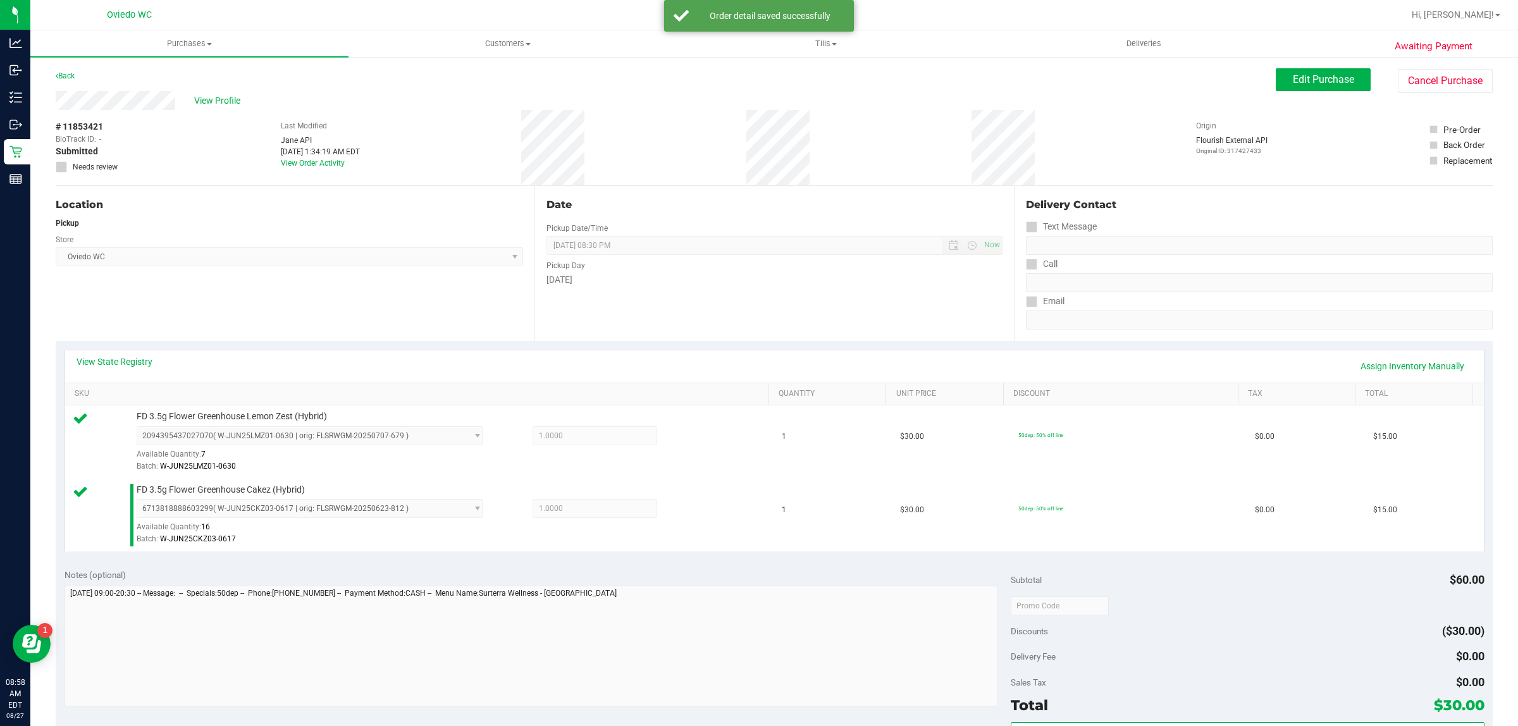
click at [418, 350] on div "View State Registry Assign Inventory Manually SKU Quantity Unit Price Discount …" at bounding box center [775, 451] width 1420 height 202
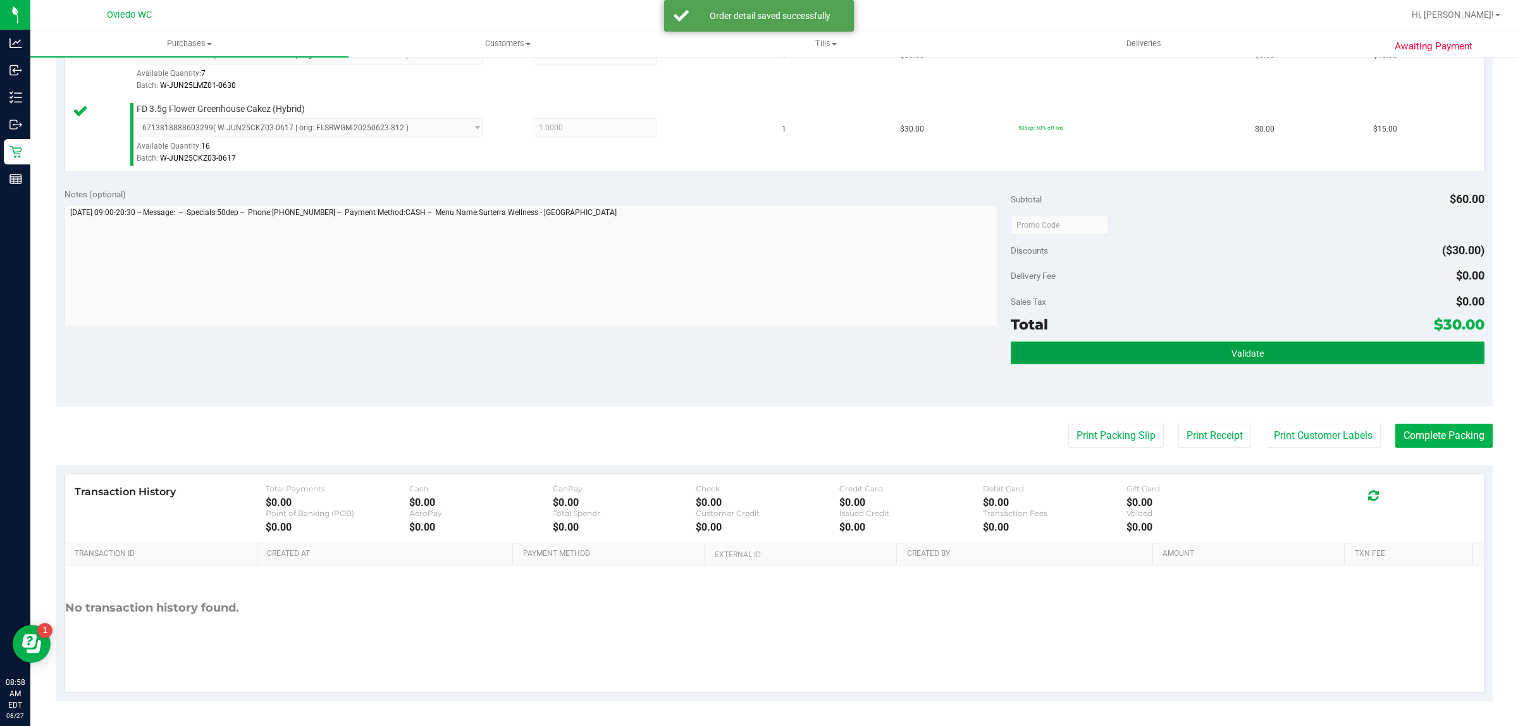
click at [709, 353] on button "Validate" at bounding box center [1247, 353] width 473 height 23
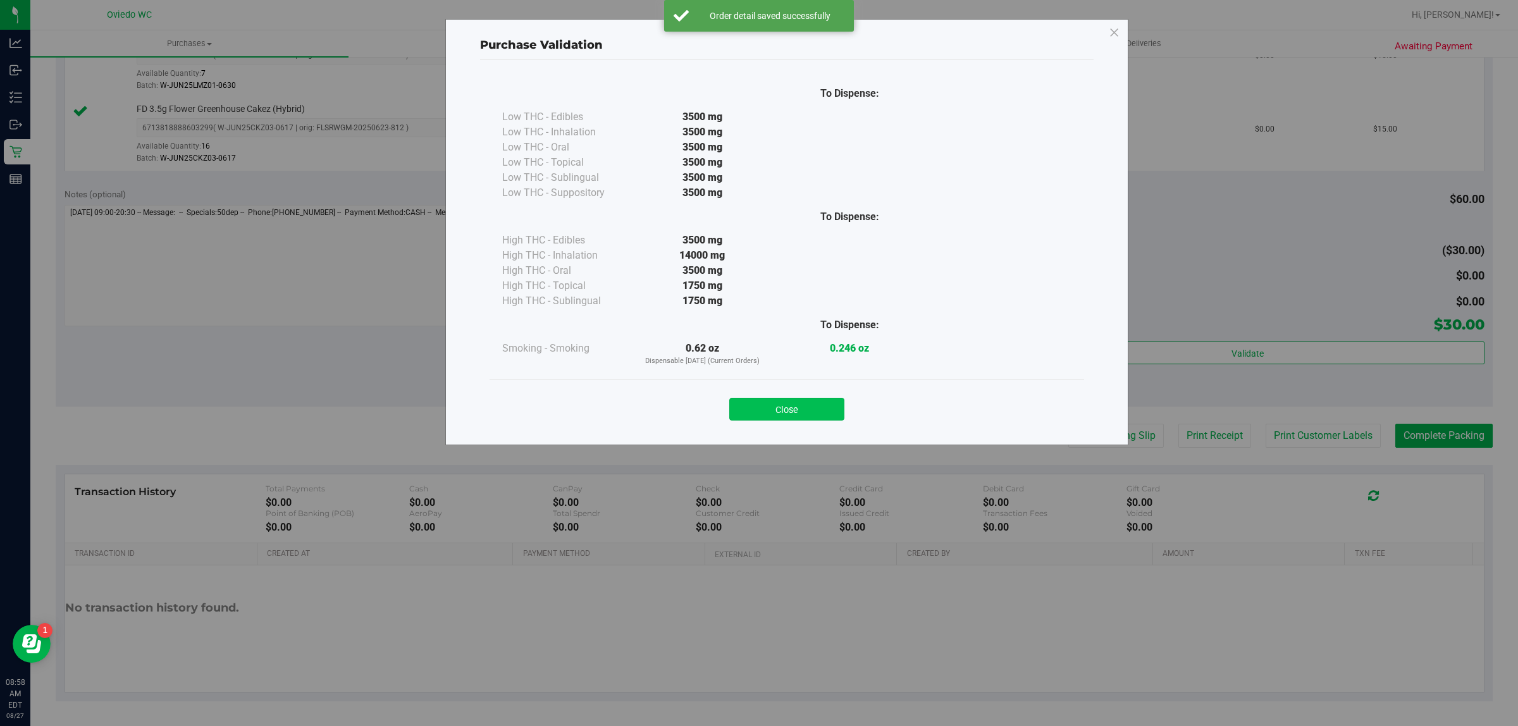
click at [709, 419] on button "Close" at bounding box center [786, 409] width 115 height 23
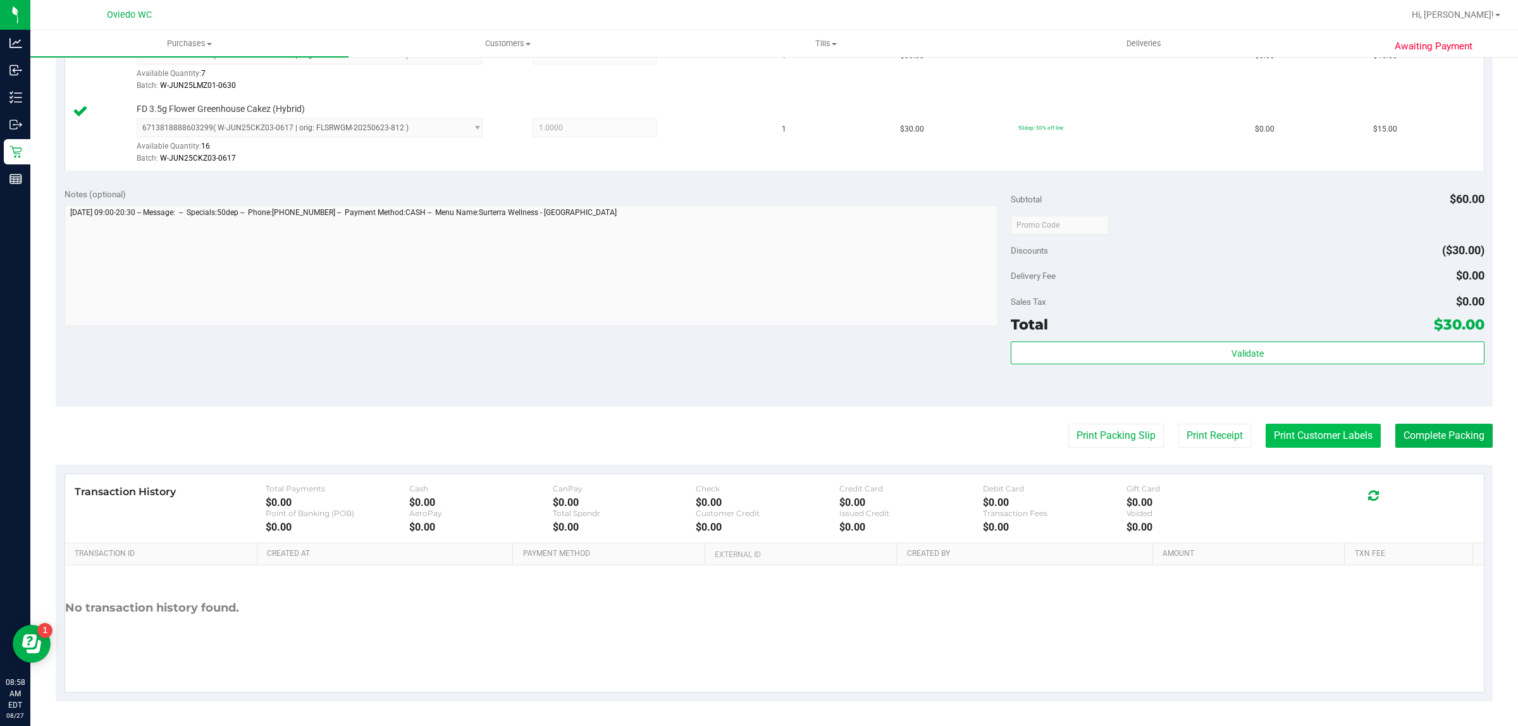
click at [709, 445] on button "Print Customer Labels" at bounding box center [1323, 436] width 115 height 24
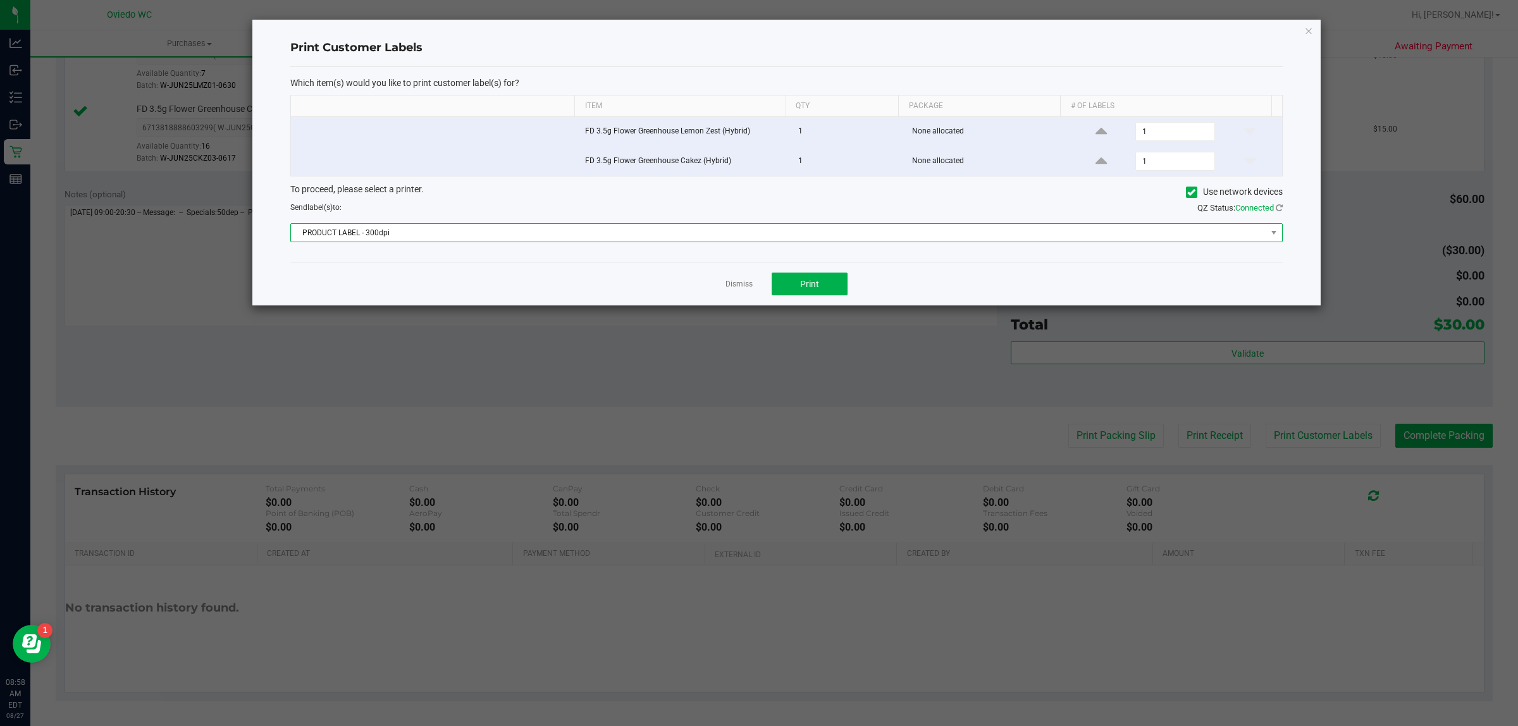
click at [709, 230] on span "PRODUCT LABEL - 300dpi" at bounding box center [779, 233] width 976 height 18
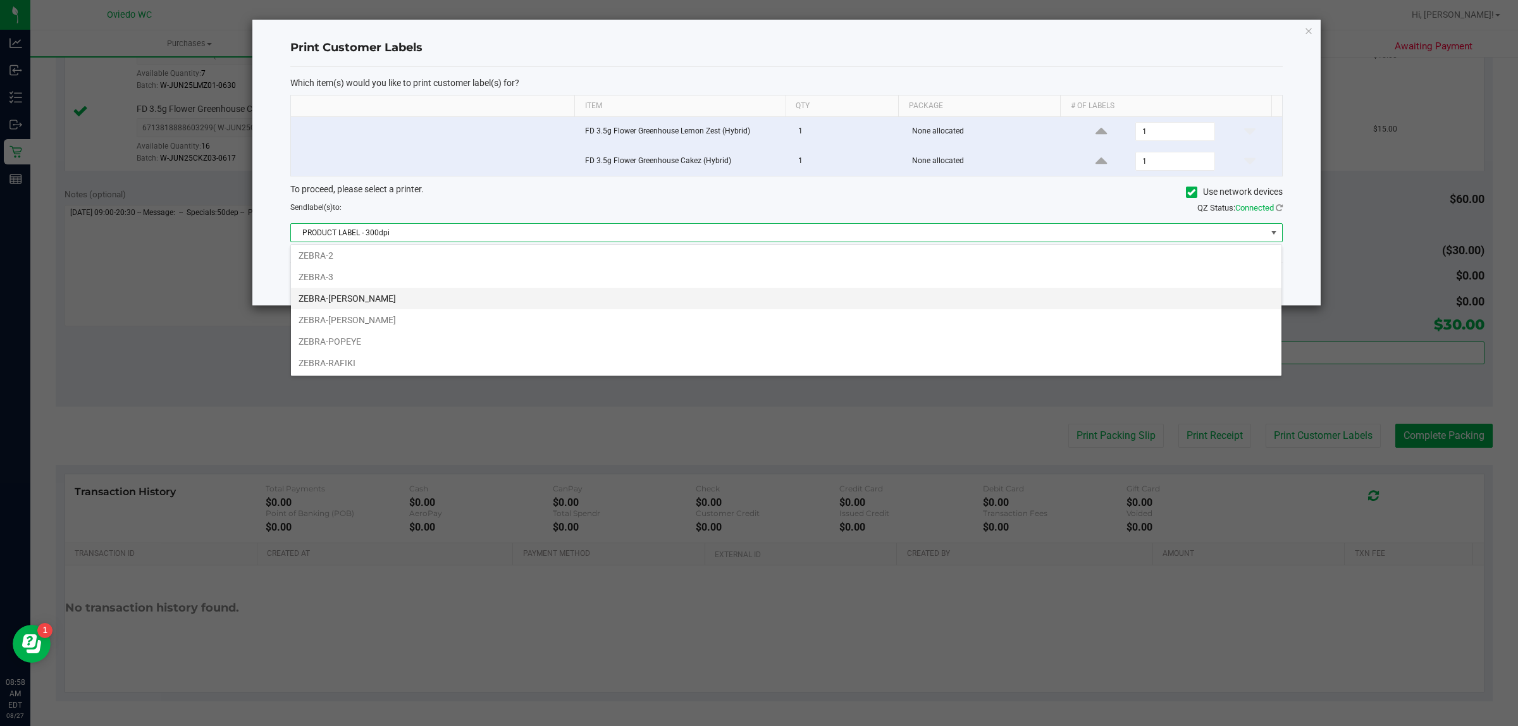
scroll to position [70, 0]
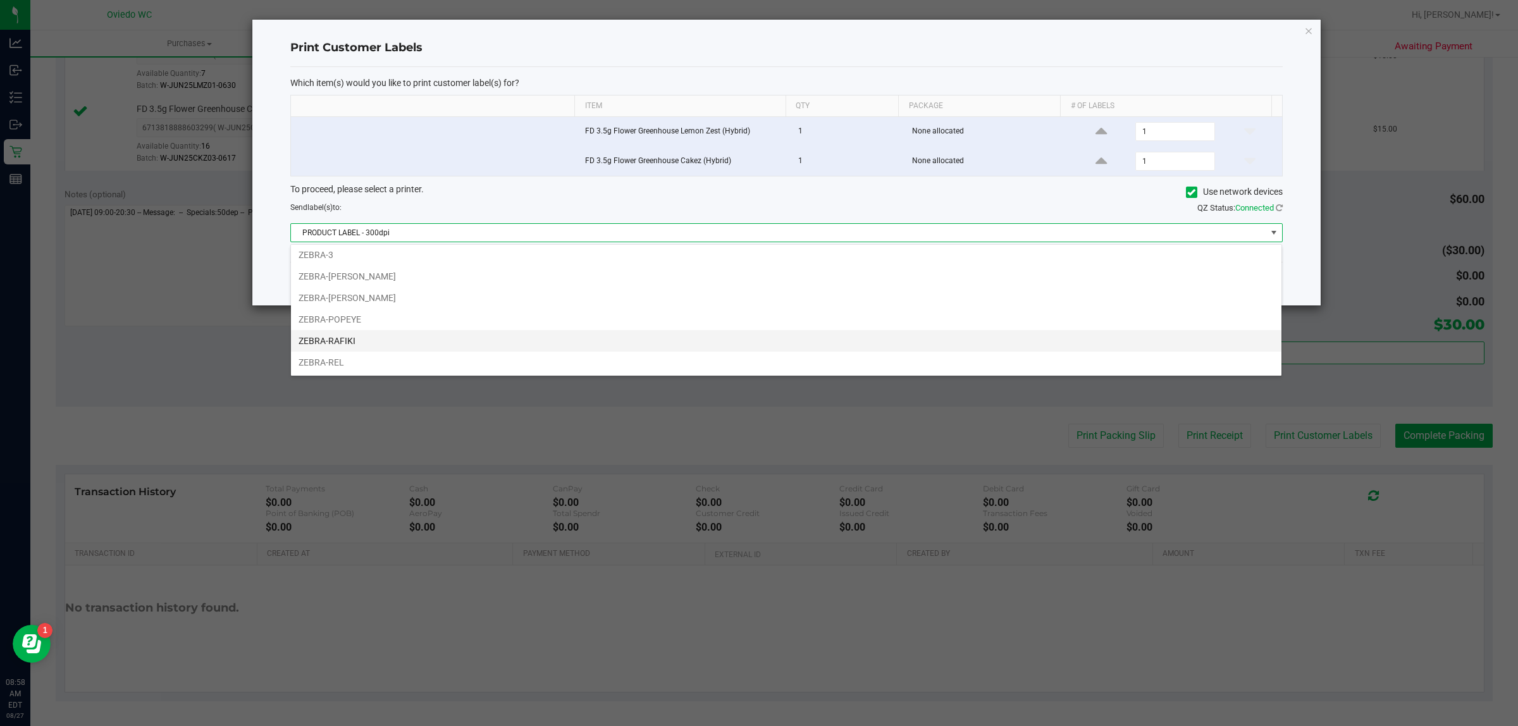
click at [364, 342] on li "ZEBRA-RAFIKI" at bounding box center [786, 341] width 991 height 22
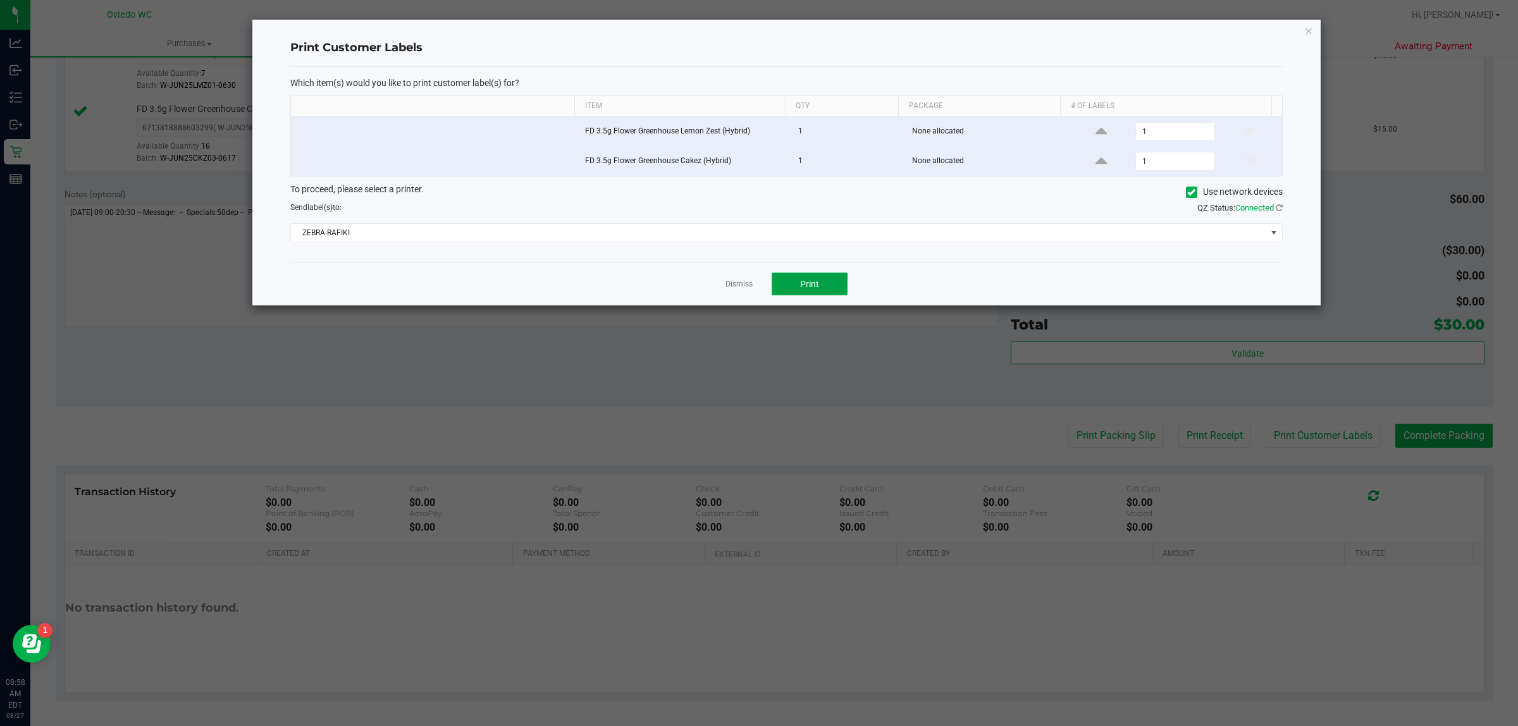
click at [709, 280] on span "Print" at bounding box center [809, 284] width 19 height 10
click at [709, 293] on div "Dismiss Print" at bounding box center [786, 284] width 993 height 44
click at [709, 283] on link "Dismiss" at bounding box center [739, 284] width 27 height 11
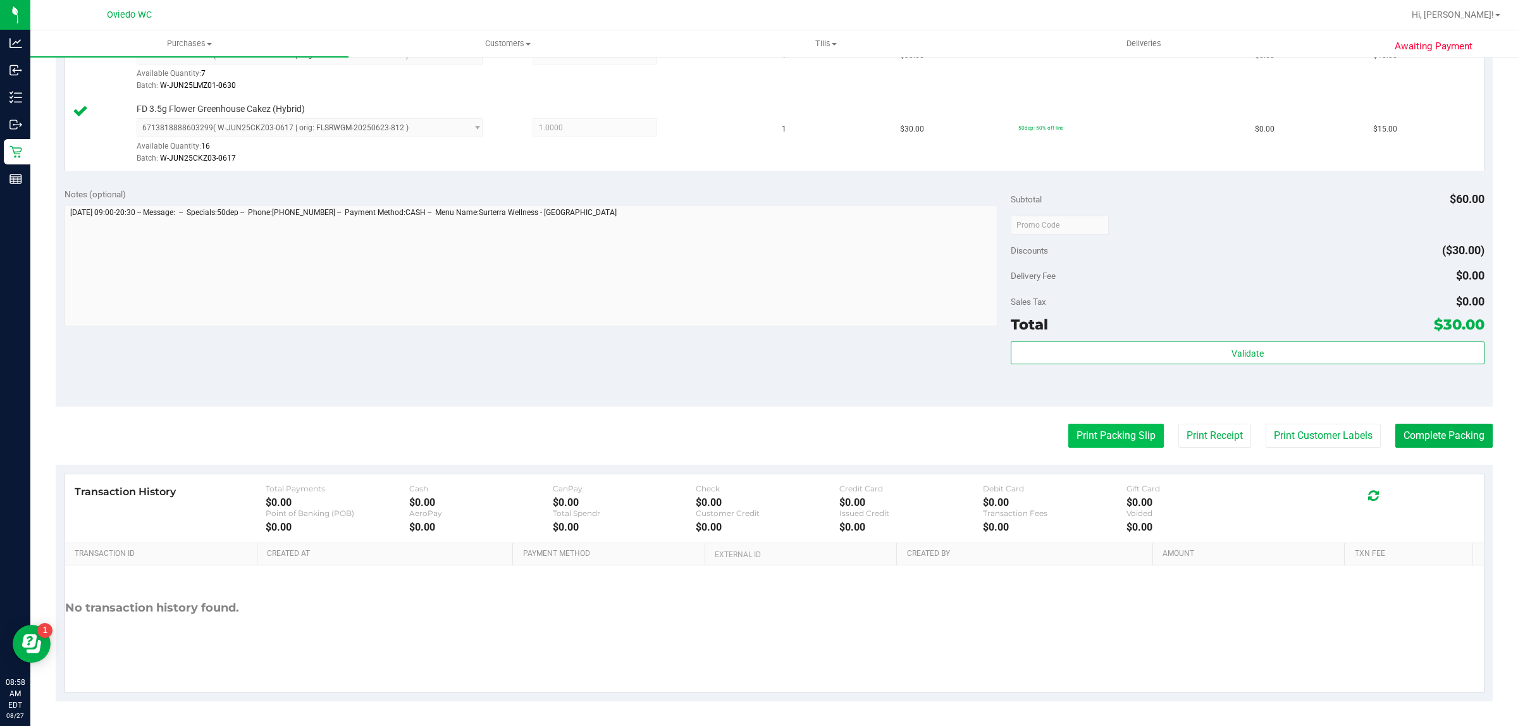
click at [709, 425] on button "Print Packing Slip" at bounding box center [1117, 436] width 96 height 24
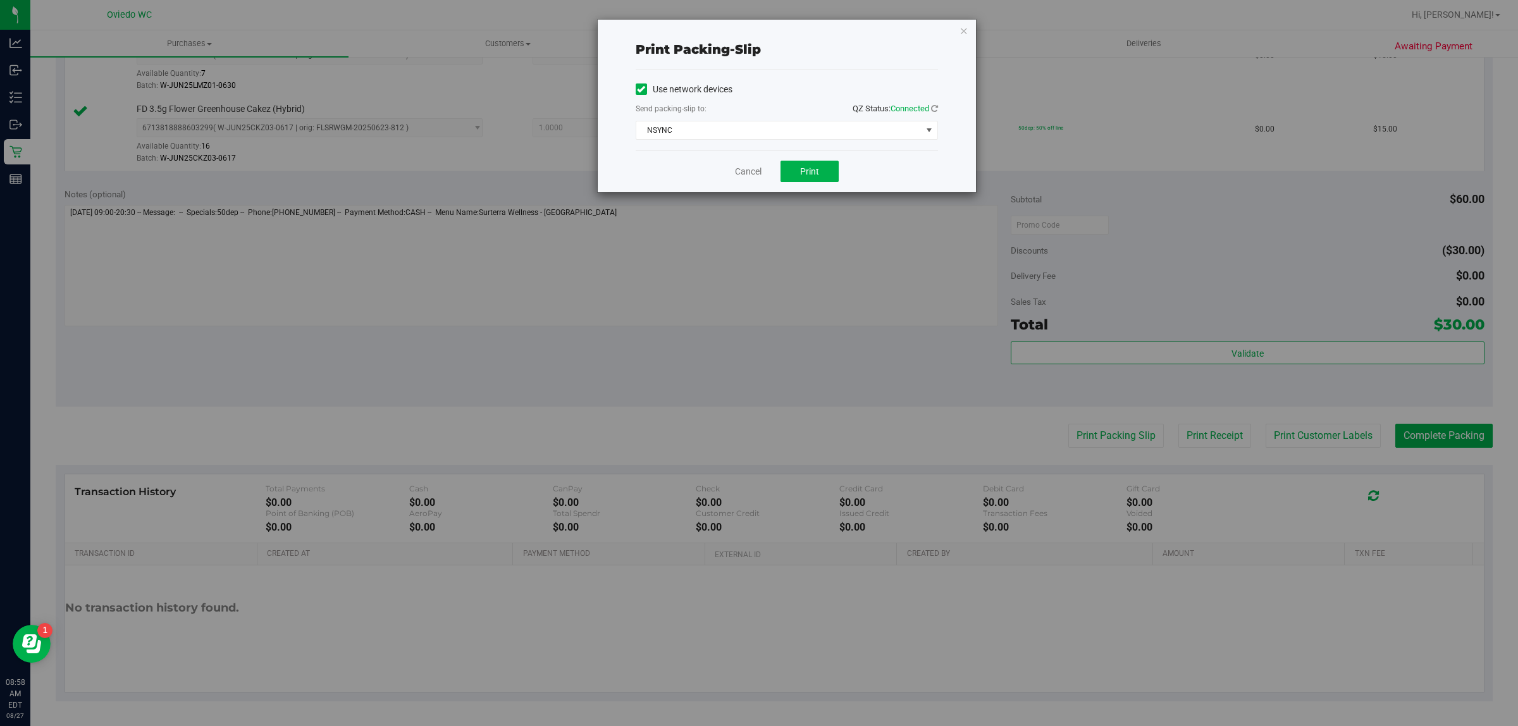
click at [709, 144] on div "Use network devices Send packing-slip to: QZ Status: Connected NSYNC Choose pri…" at bounding box center [787, 110] width 302 height 80
click at [709, 133] on span "NSYNC" at bounding box center [778, 130] width 285 height 18
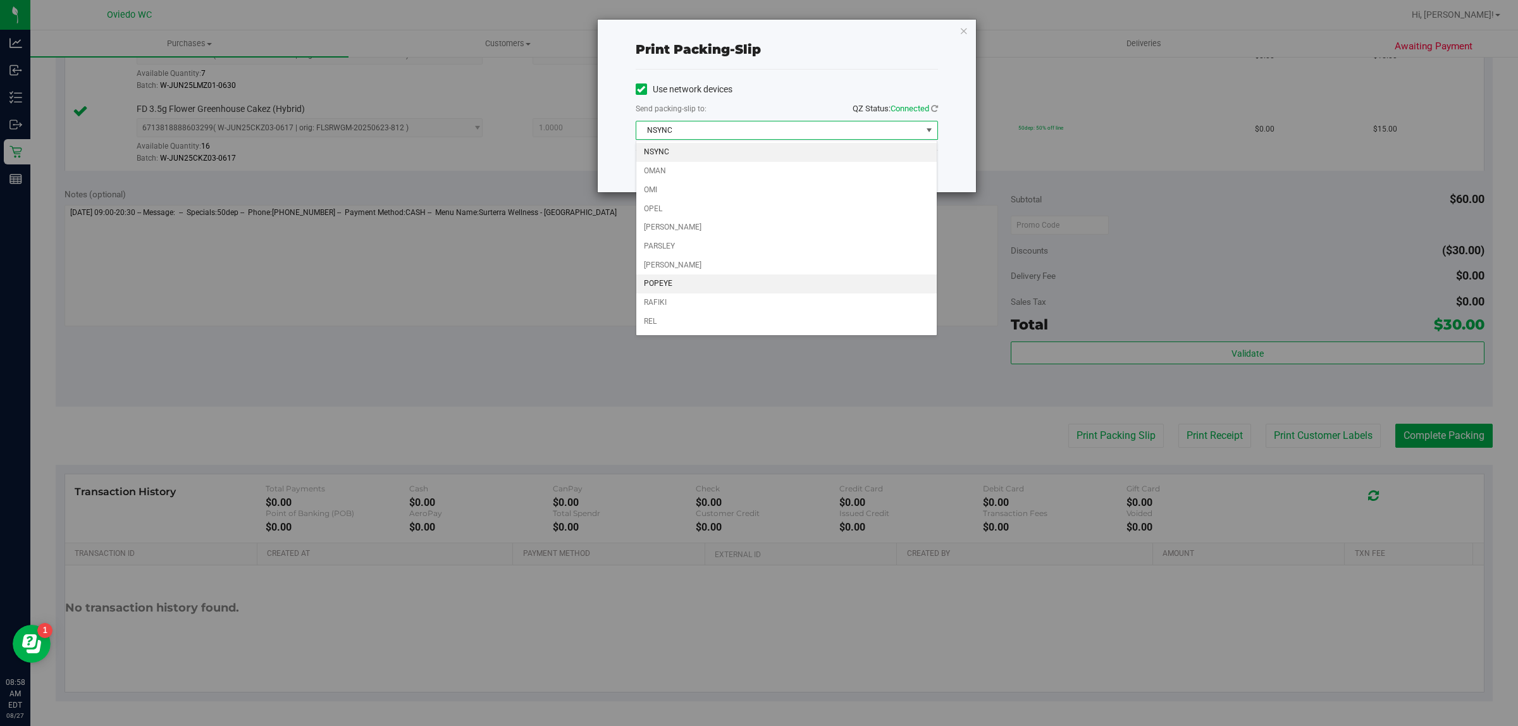
scroll to position [1, 0]
click at [666, 305] on li "RAFIKI" at bounding box center [786, 303] width 301 height 19
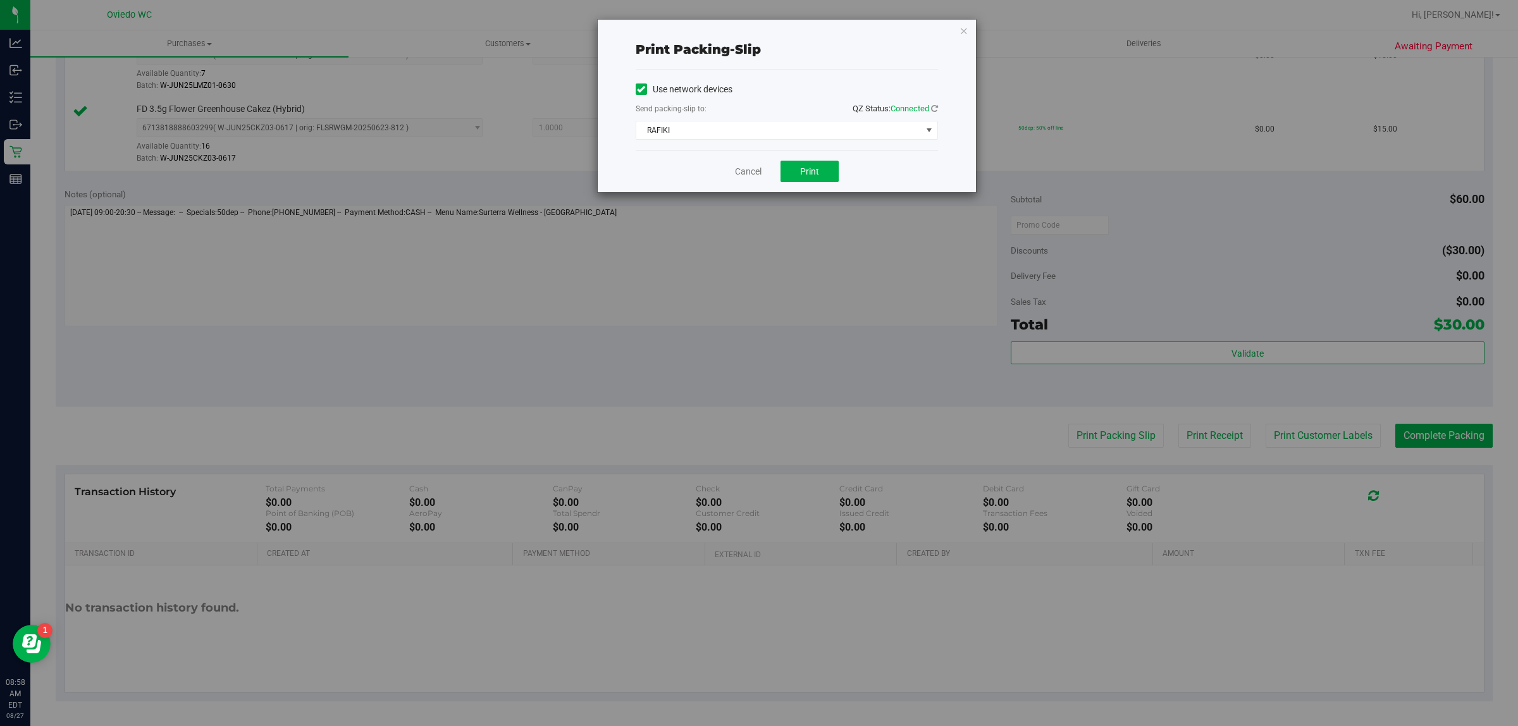
click at [709, 156] on div "Cancel Print" at bounding box center [787, 171] width 302 height 42
click at [709, 158] on div "Cancel Print" at bounding box center [787, 171] width 302 height 42
click at [709, 171] on span "Print" at bounding box center [809, 171] width 19 height 10
click at [709, 168] on link "Cancel" at bounding box center [748, 171] width 27 height 13
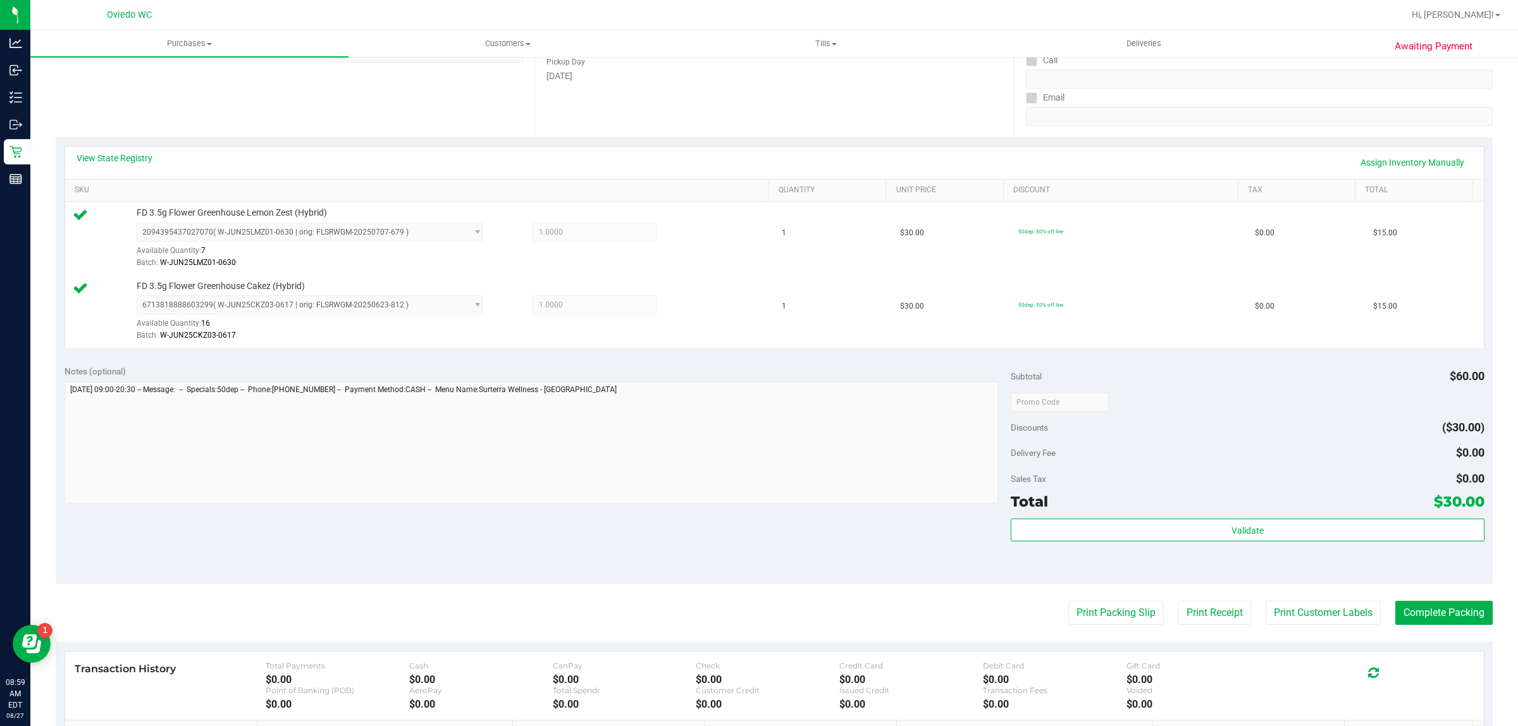
scroll to position [381, 0]
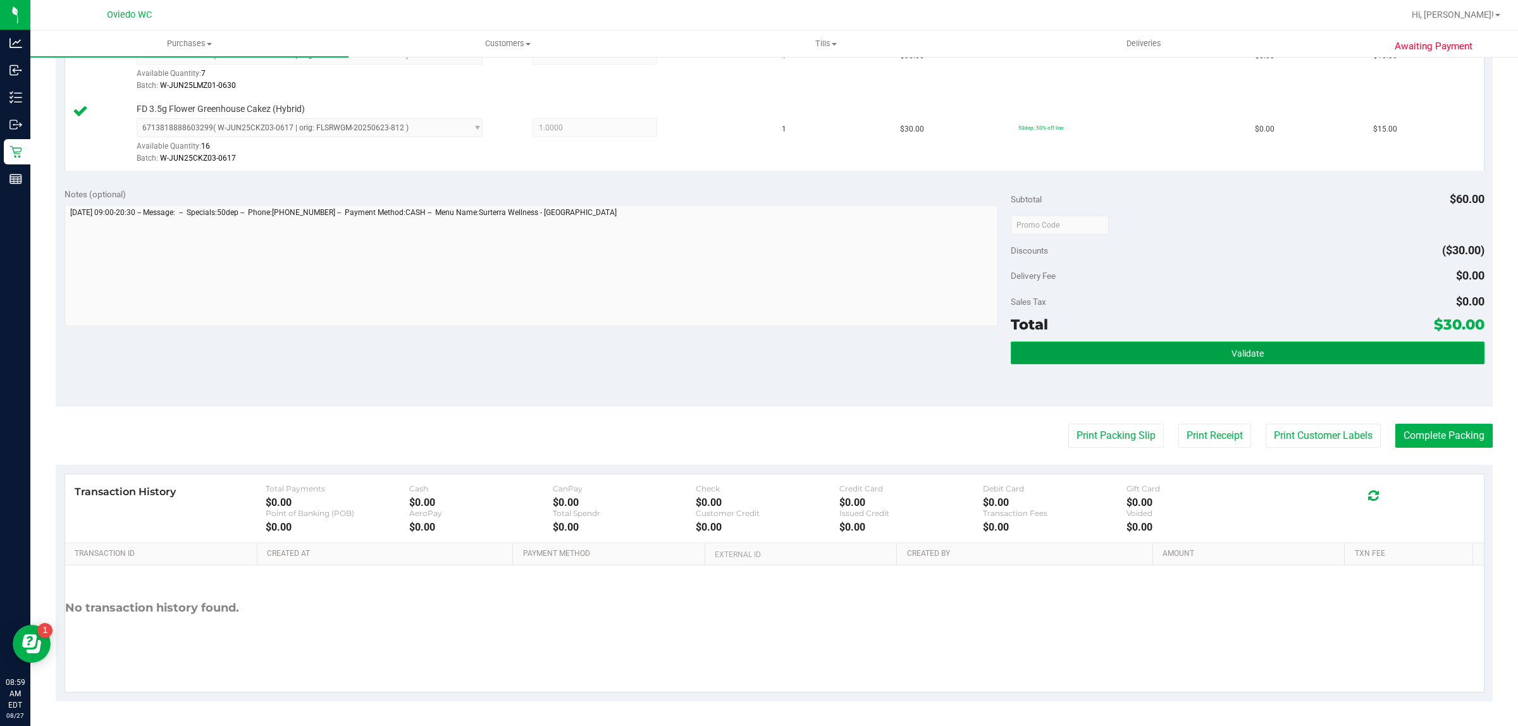
click at [709, 342] on button "Validate" at bounding box center [1247, 353] width 473 height 23
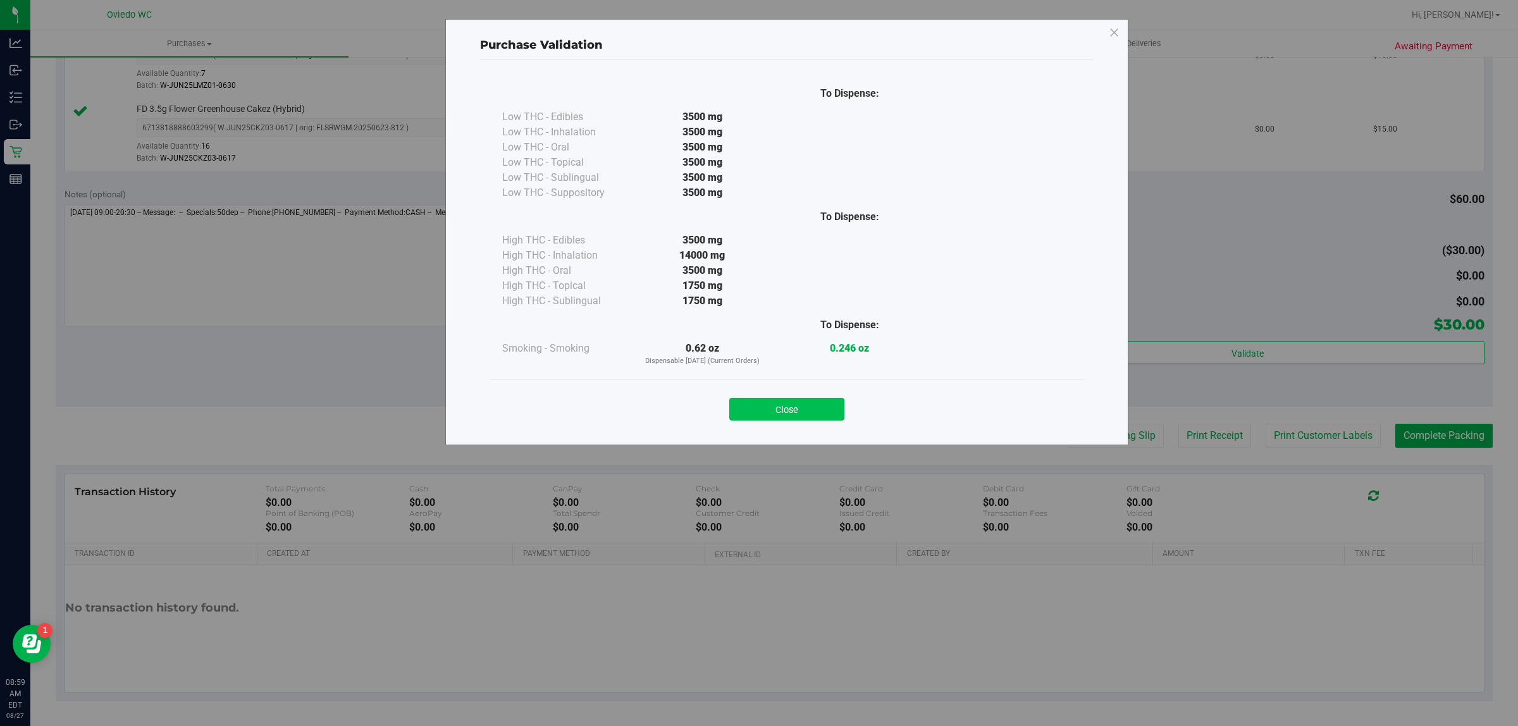
click at [709, 411] on button "Close" at bounding box center [786, 409] width 115 height 23
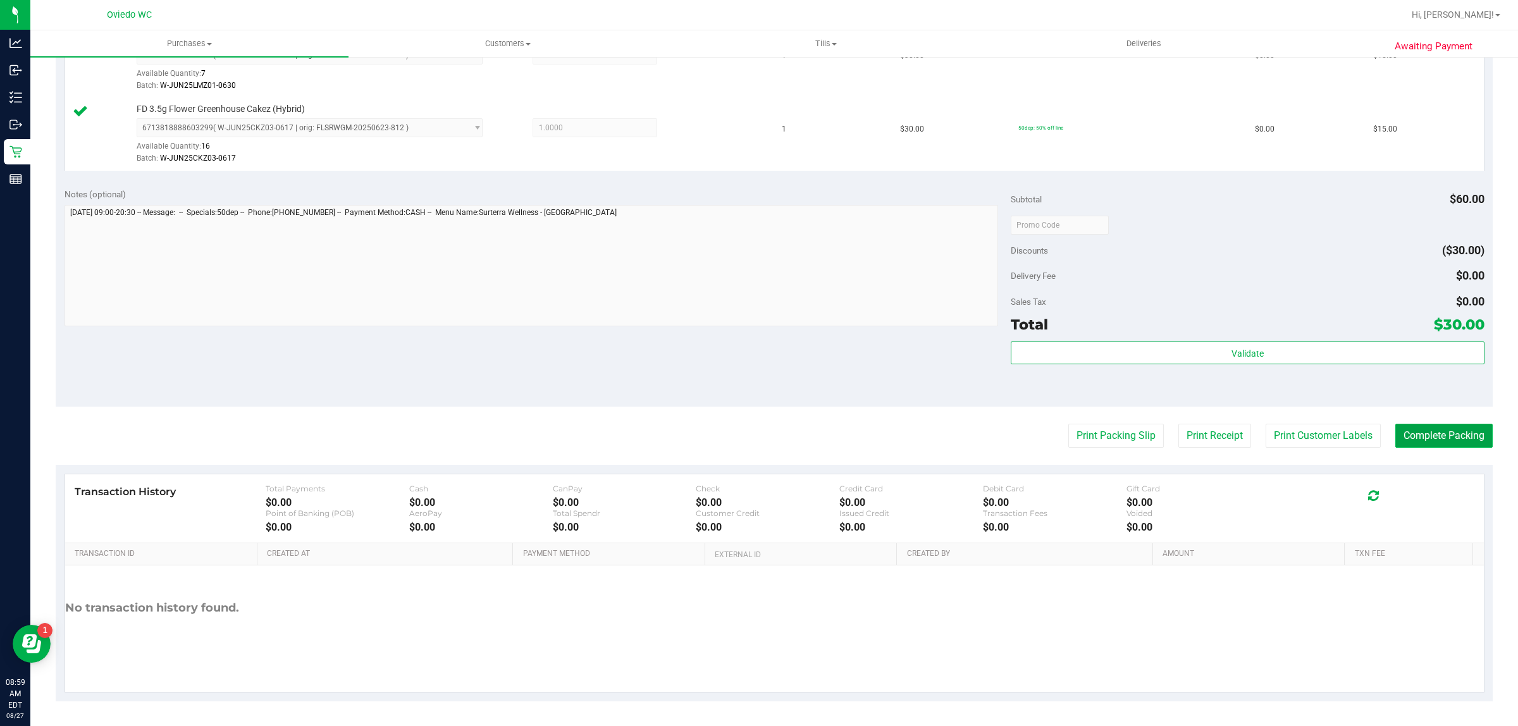
click at [709, 427] on button "Complete Packing" at bounding box center [1444, 436] width 97 height 24
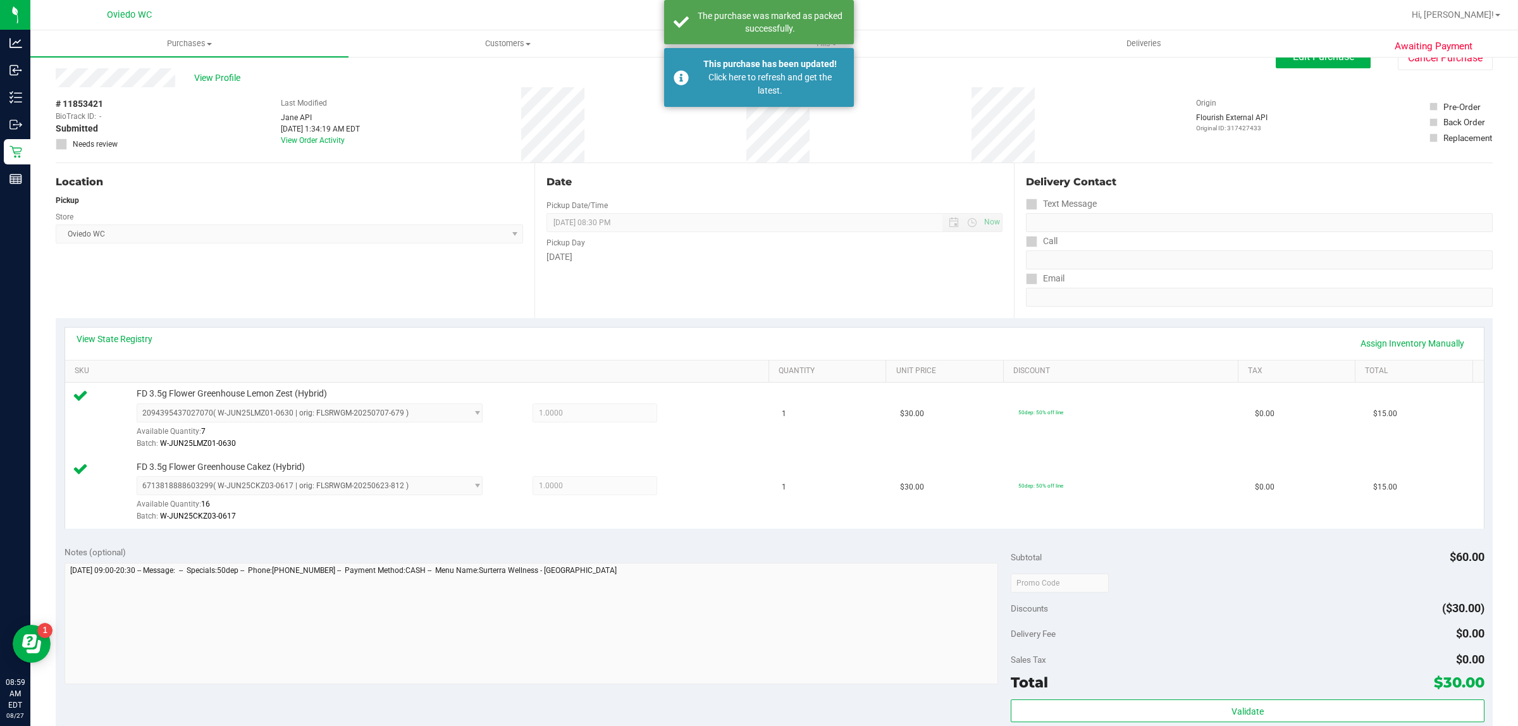
scroll to position [0, 0]
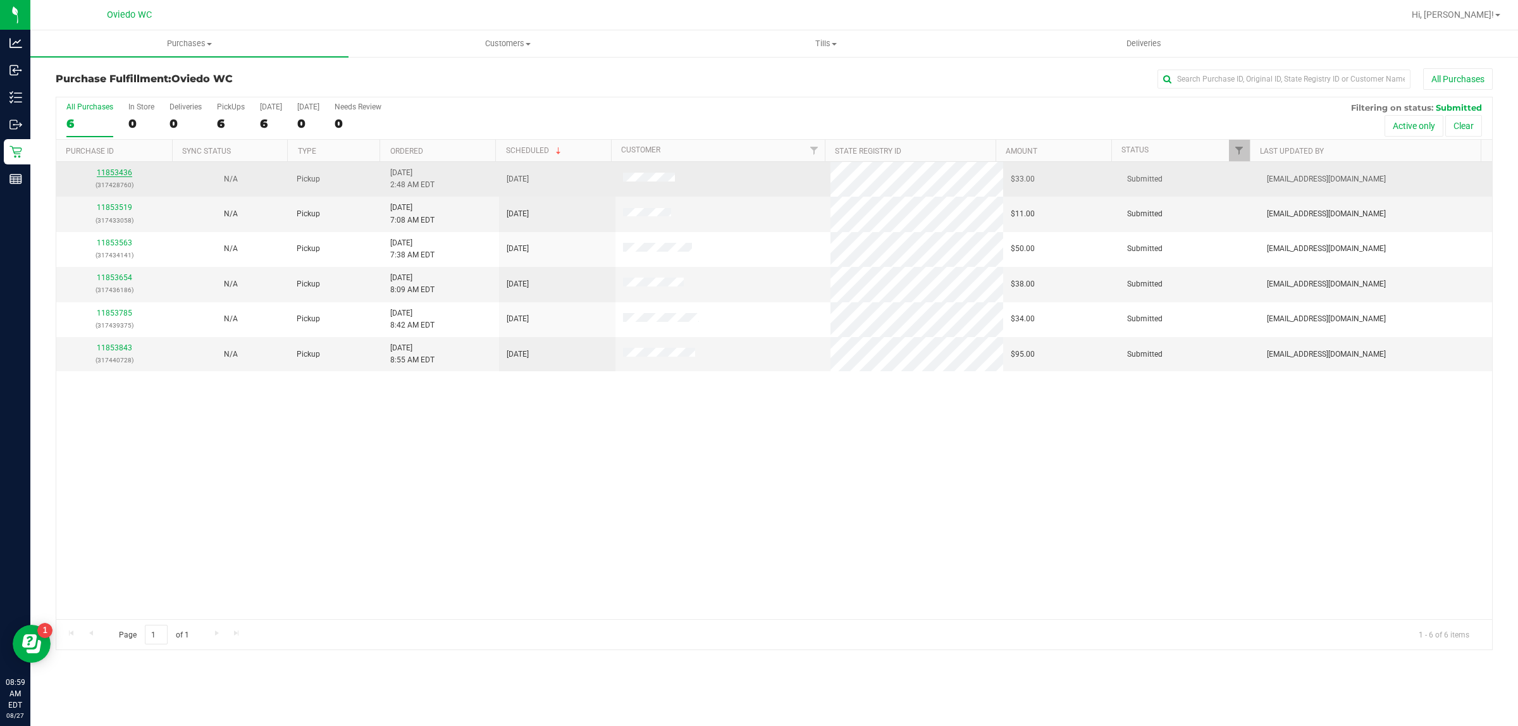
click at [117, 175] on link "11853436" at bounding box center [114, 172] width 35 height 9
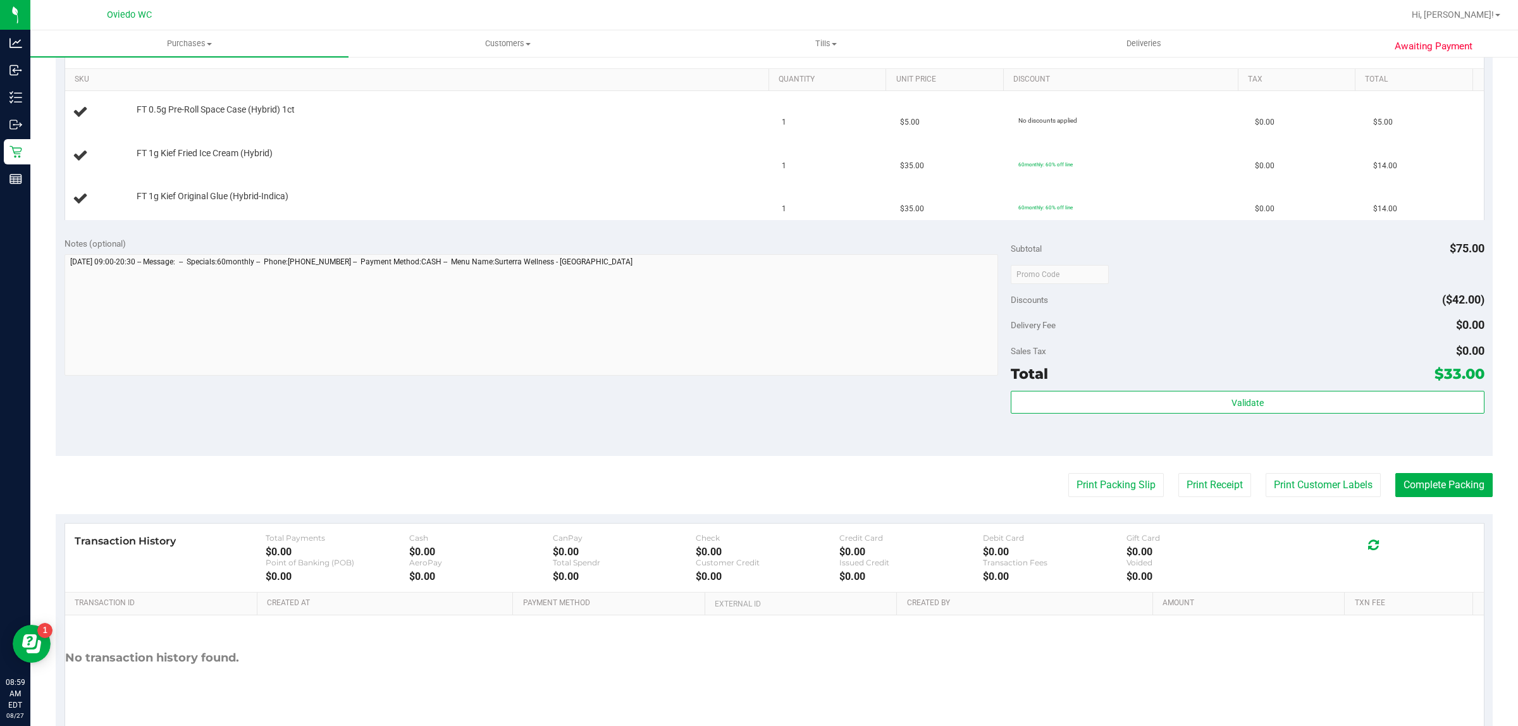
scroll to position [364, 0]
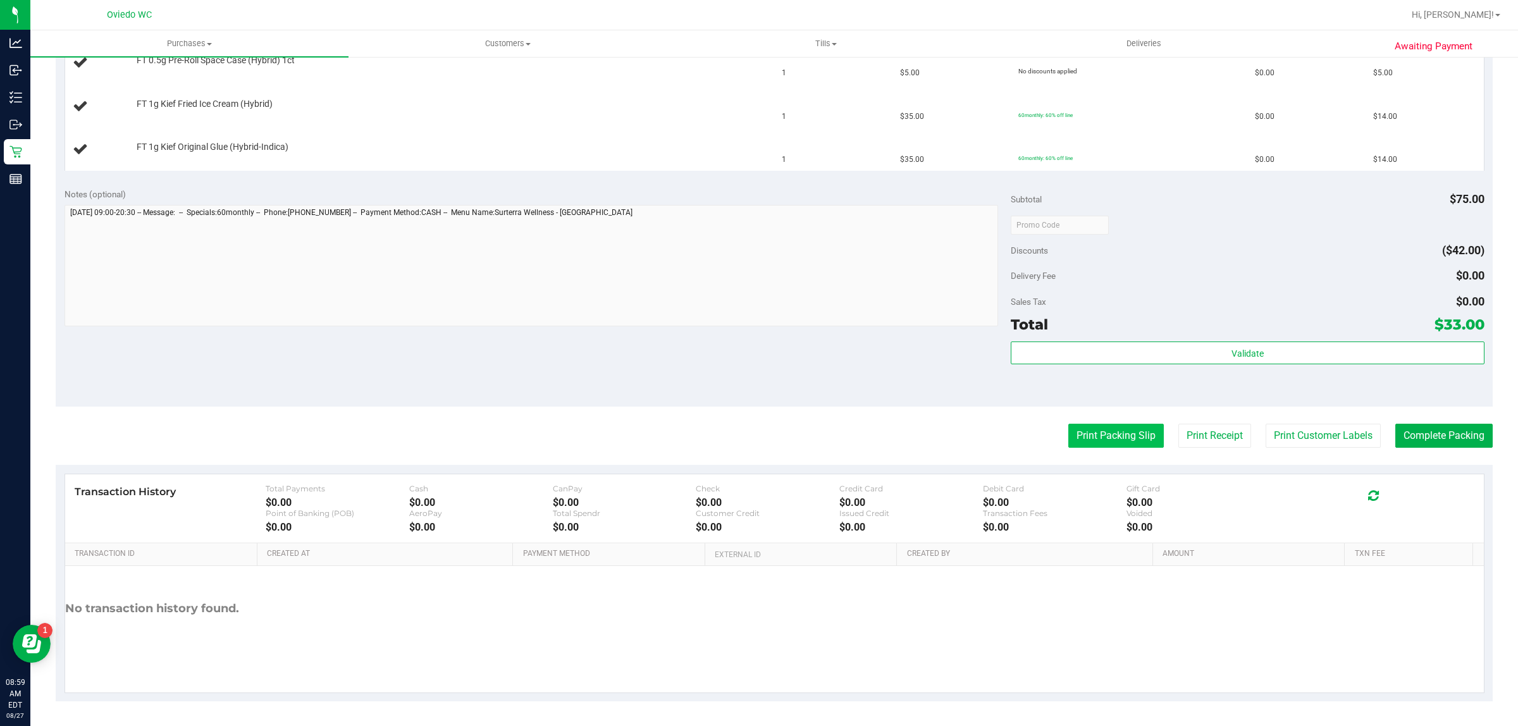
click at [709, 428] on button "Print Packing Slip" at bounding box center [1117, 436] width 96 height 24
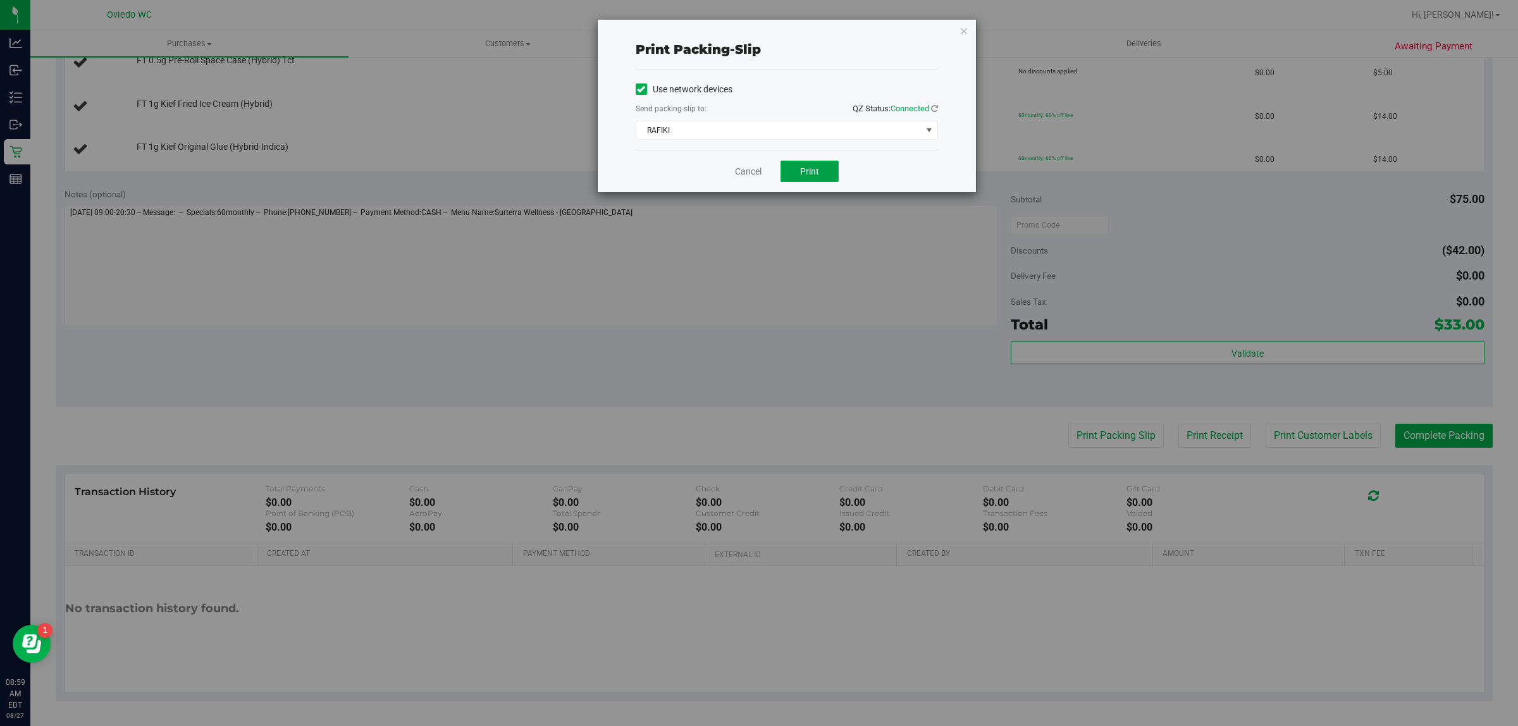
click at [709, 171] on button "Print" at bounding box center [810, 172] width 58 height 22
click at [709, 168] on link "Cancel" at bounding box center [748, 171] width 27 height 13
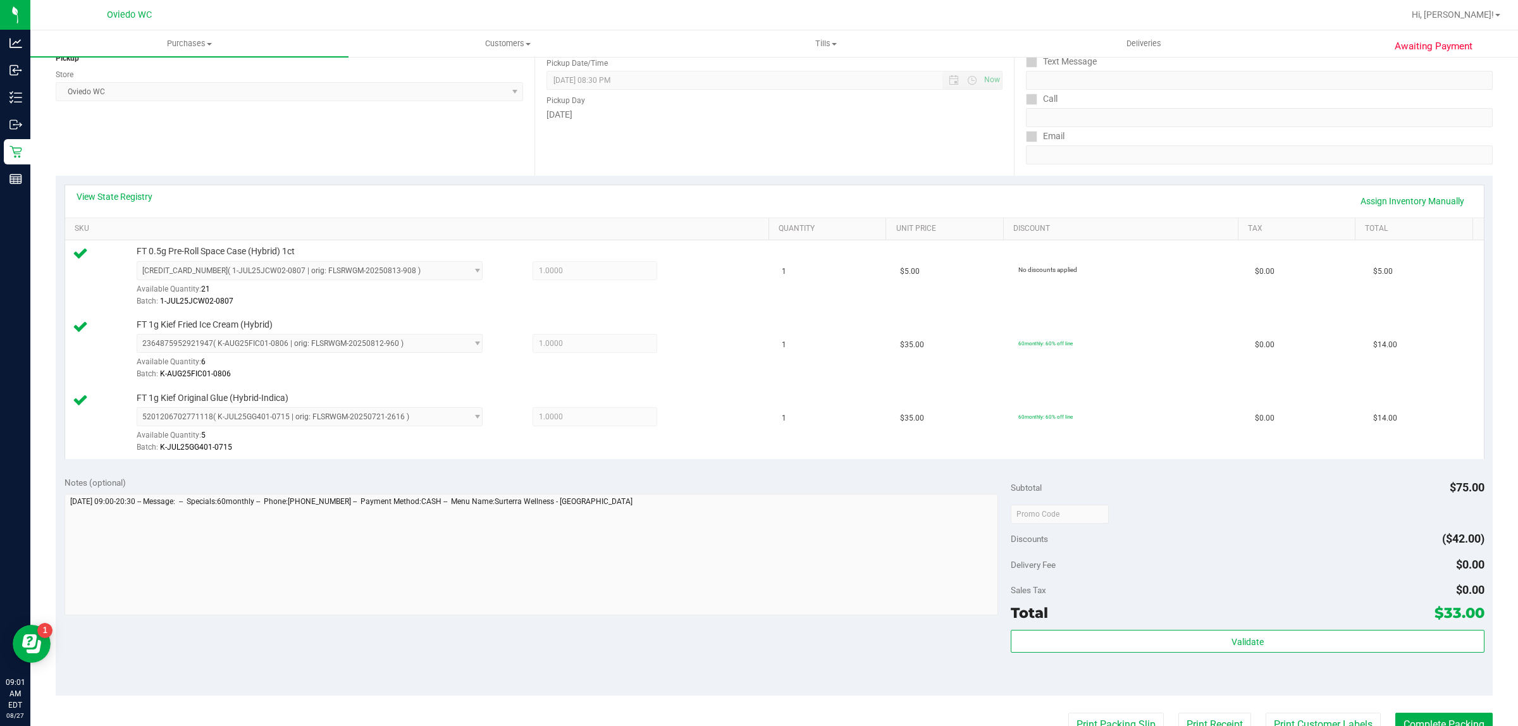
scroll to position [237, 0]
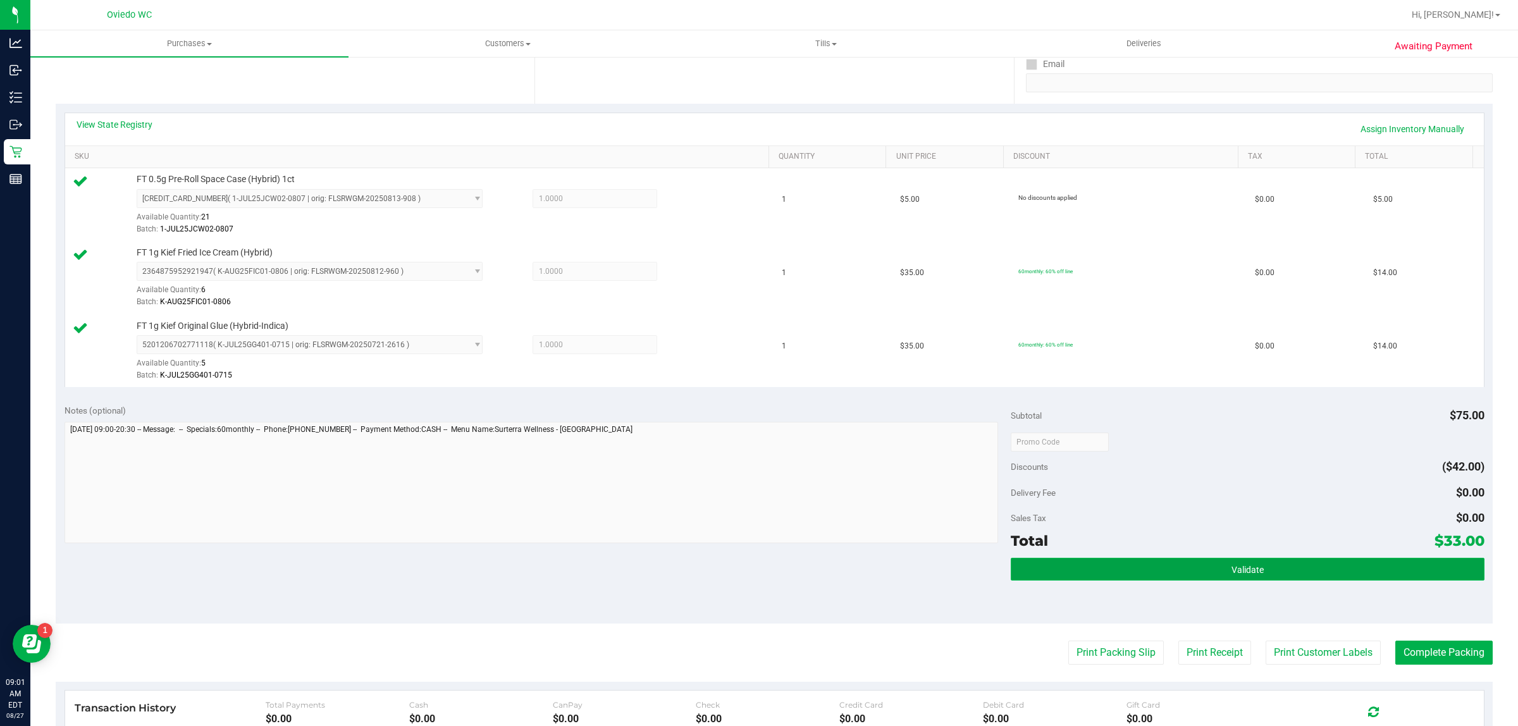
click at [709, 571] on button "Validate" at bounding box center [1247, 569] width 473 height 23
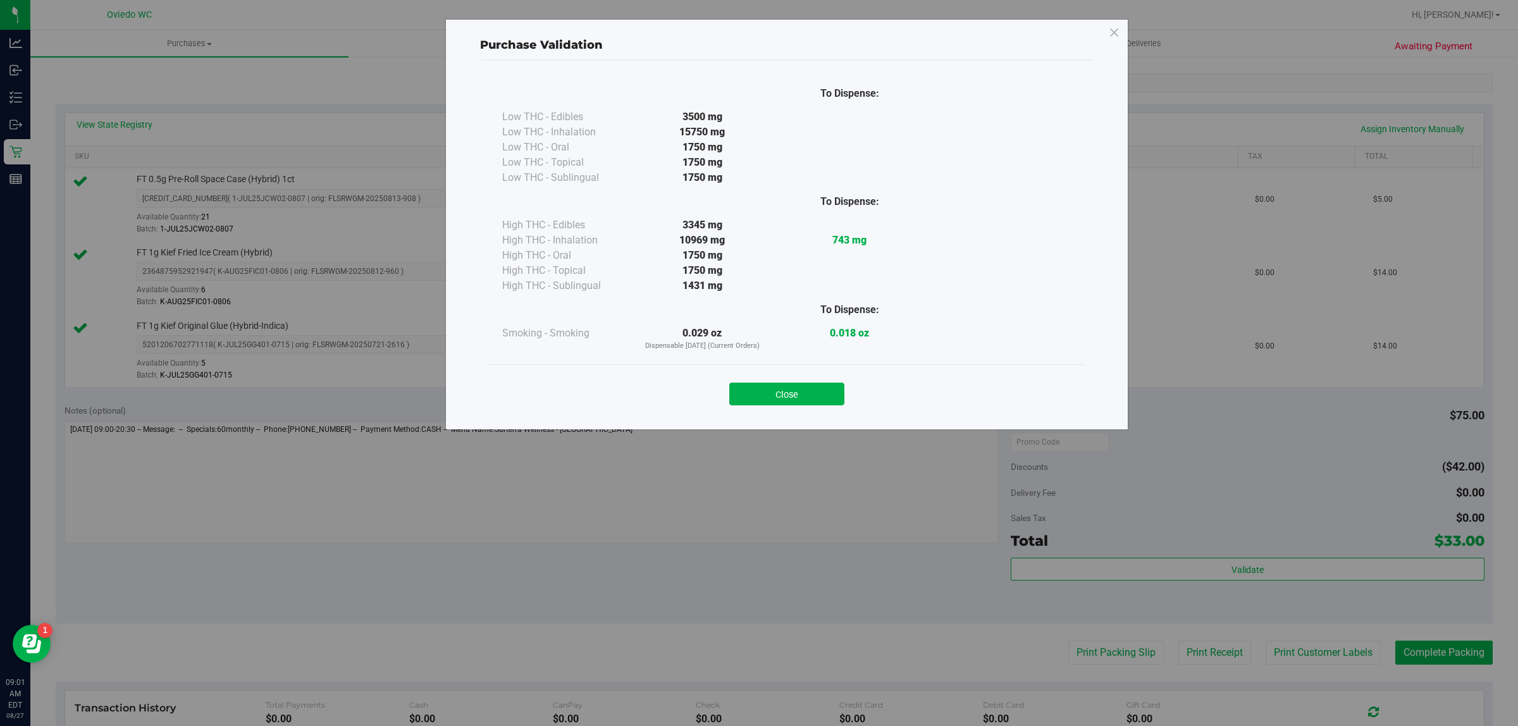
click at [709, 393] on button "Close" at bounding box center [786, 394] width 115 height 23
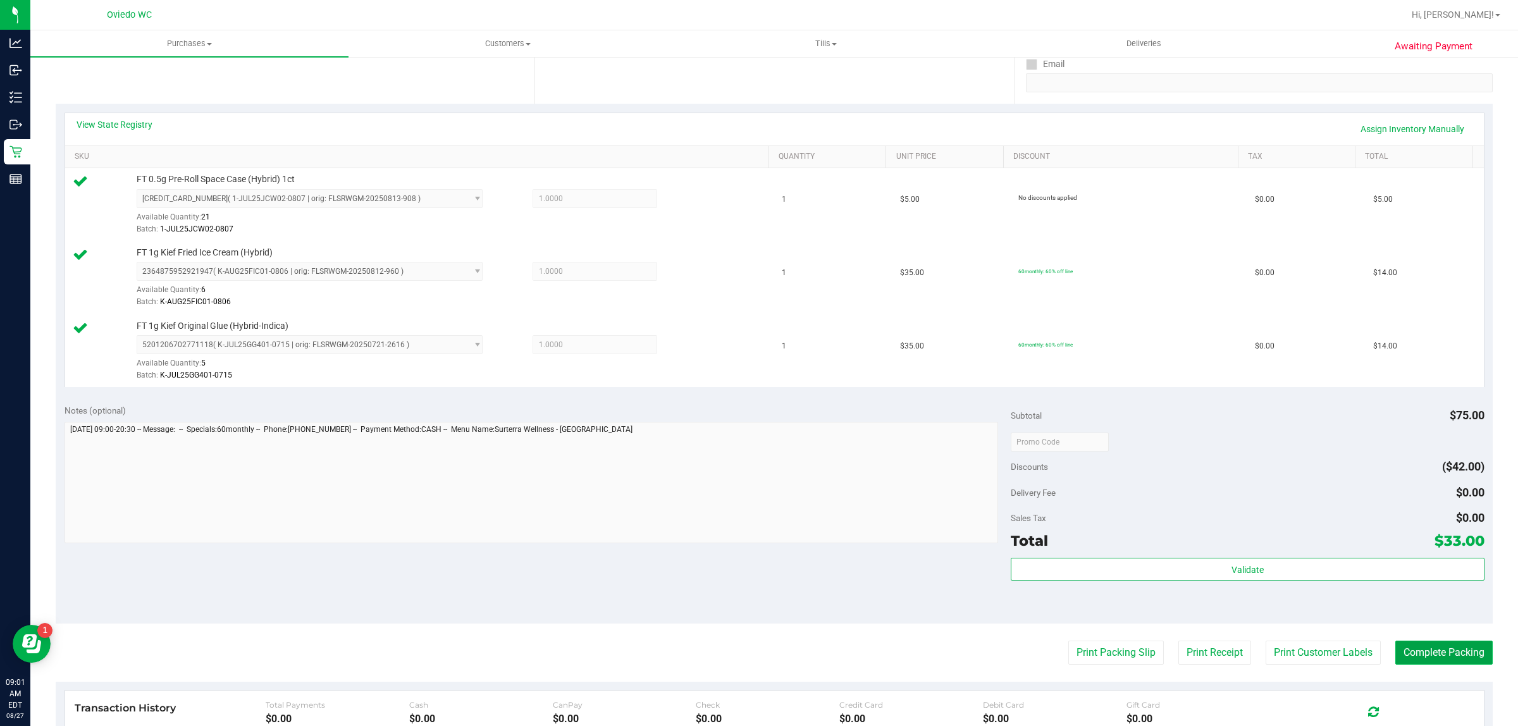
click at [709, 657] on button "Complete Packing" at bounding box center [1444, 653] width 97 height 24
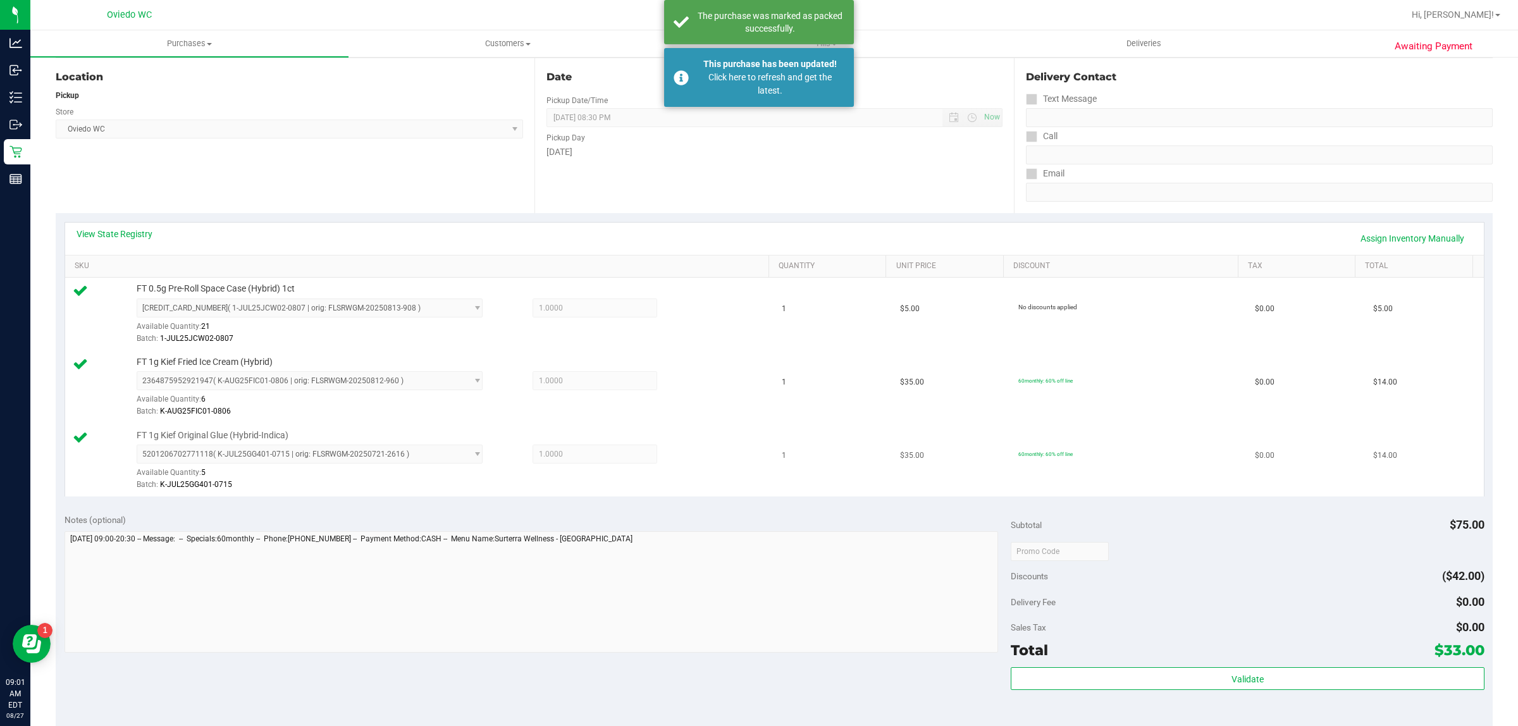
scroll to position [0, 0]
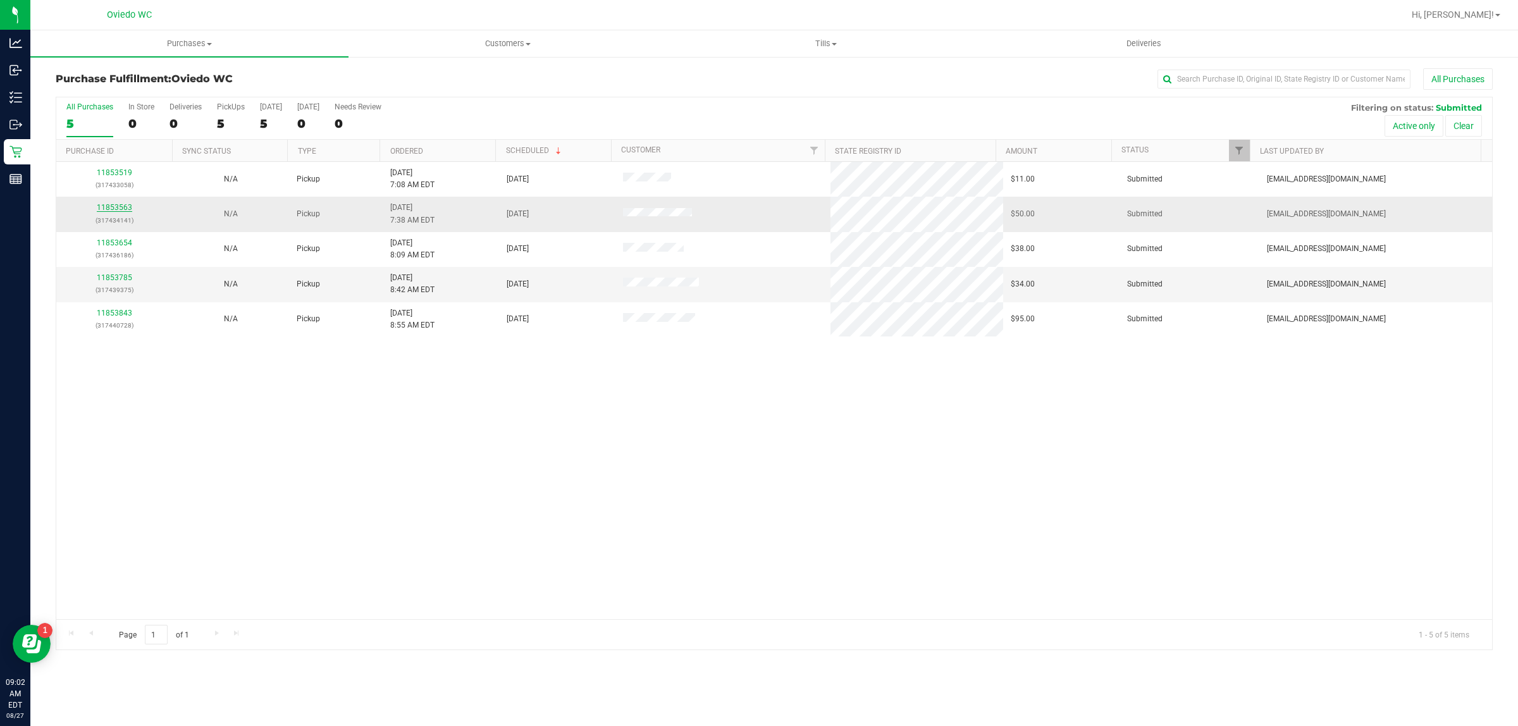
click at [118, 206] on link "11853563" at bounding box center [114, 207] width 35 height 9
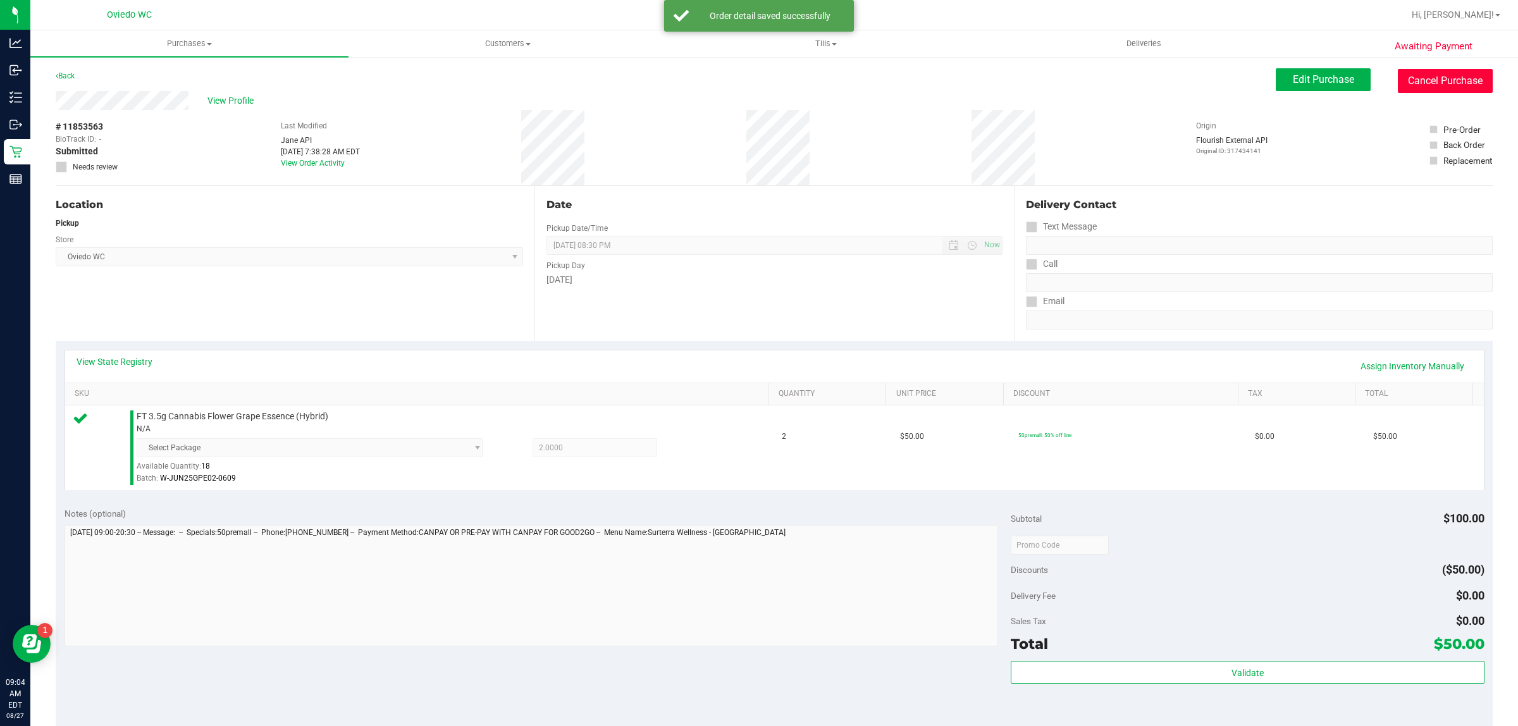
click at [709, 70] on button "Cancel Purchase" at bounding box center [1445, 81] width 95 height 24
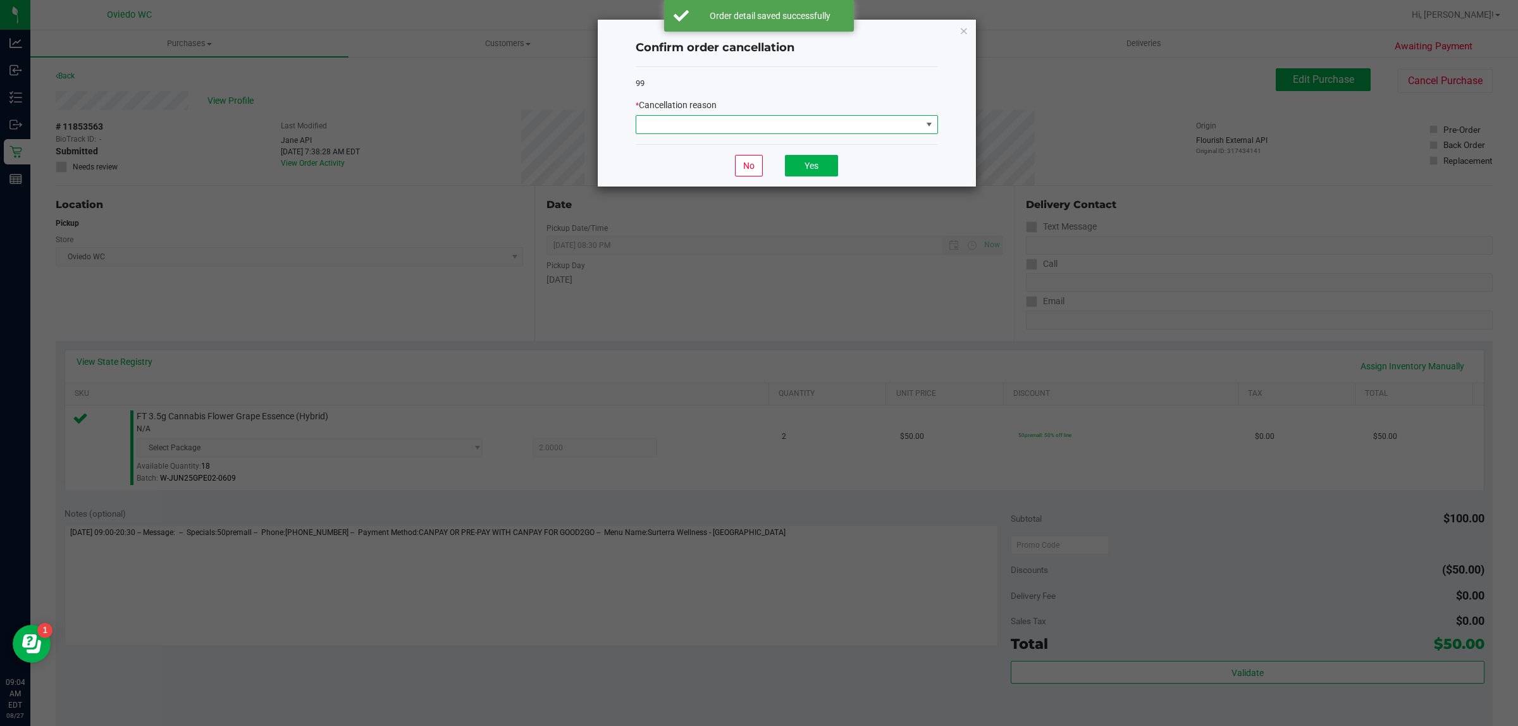
click at [709, 120] on span at bounding box center [778, 125] width 285 height 18
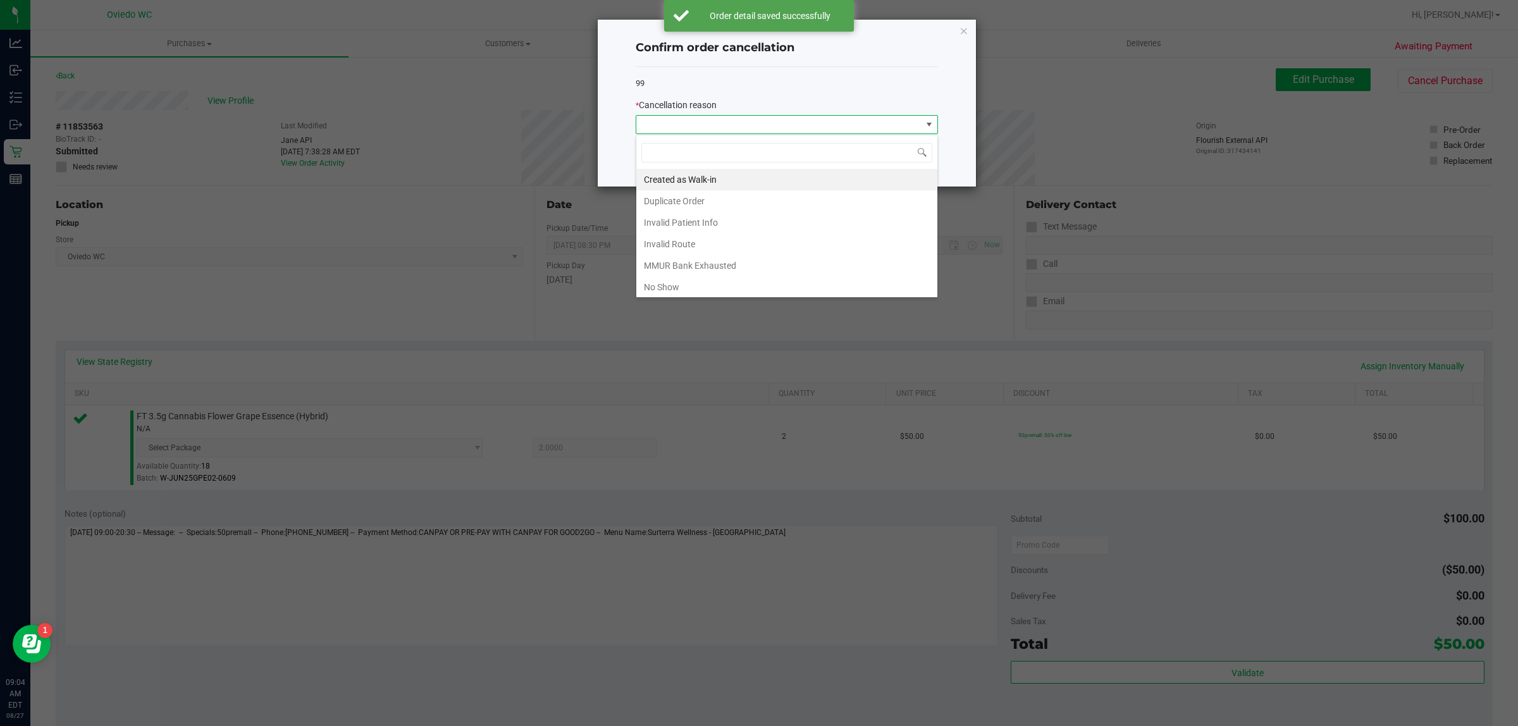
scroll to position [20, 302]
click at [681, 169] on li "Created as Walk-in" at bounding box center [786, 180] width 301 height 22
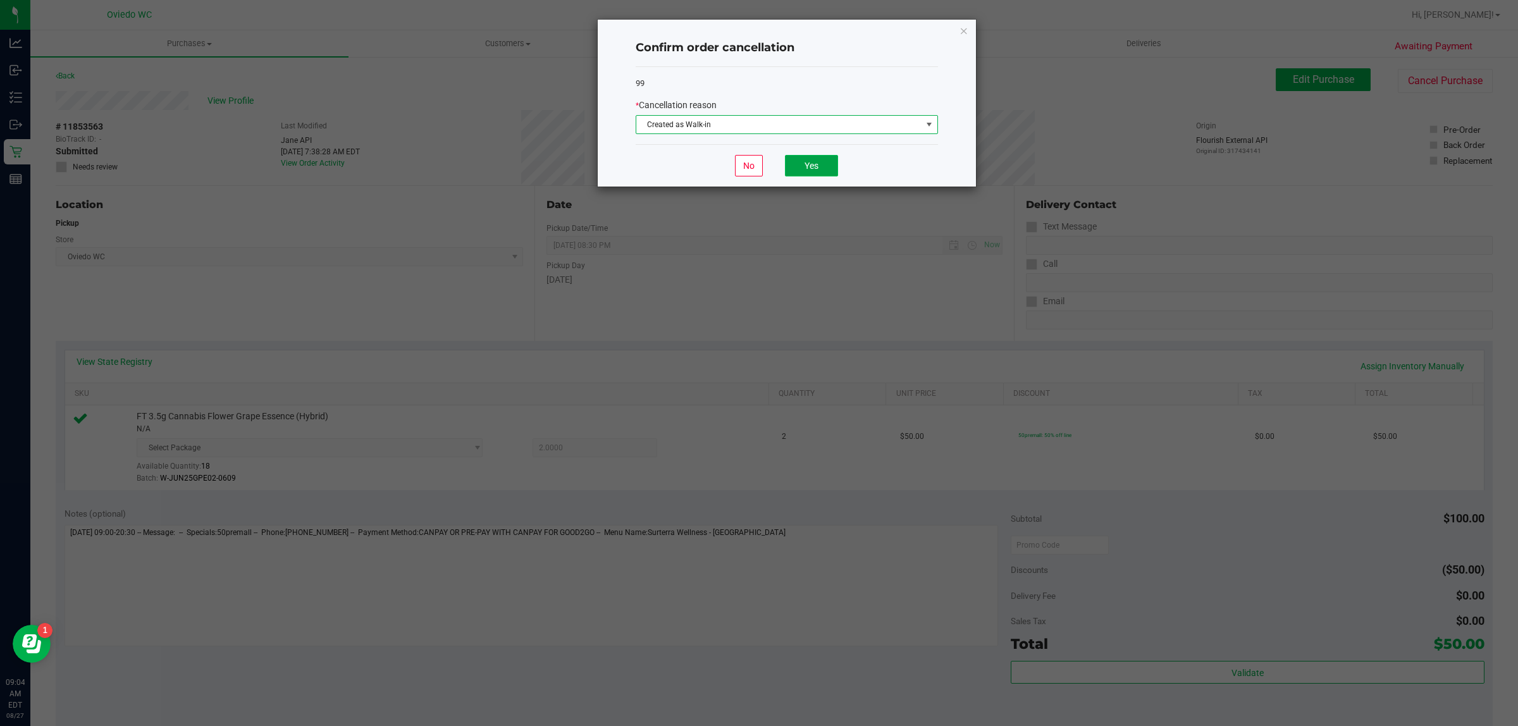
click at [709, 168] on button "Yes" at bounding box center [811, 166] width 53 height 22
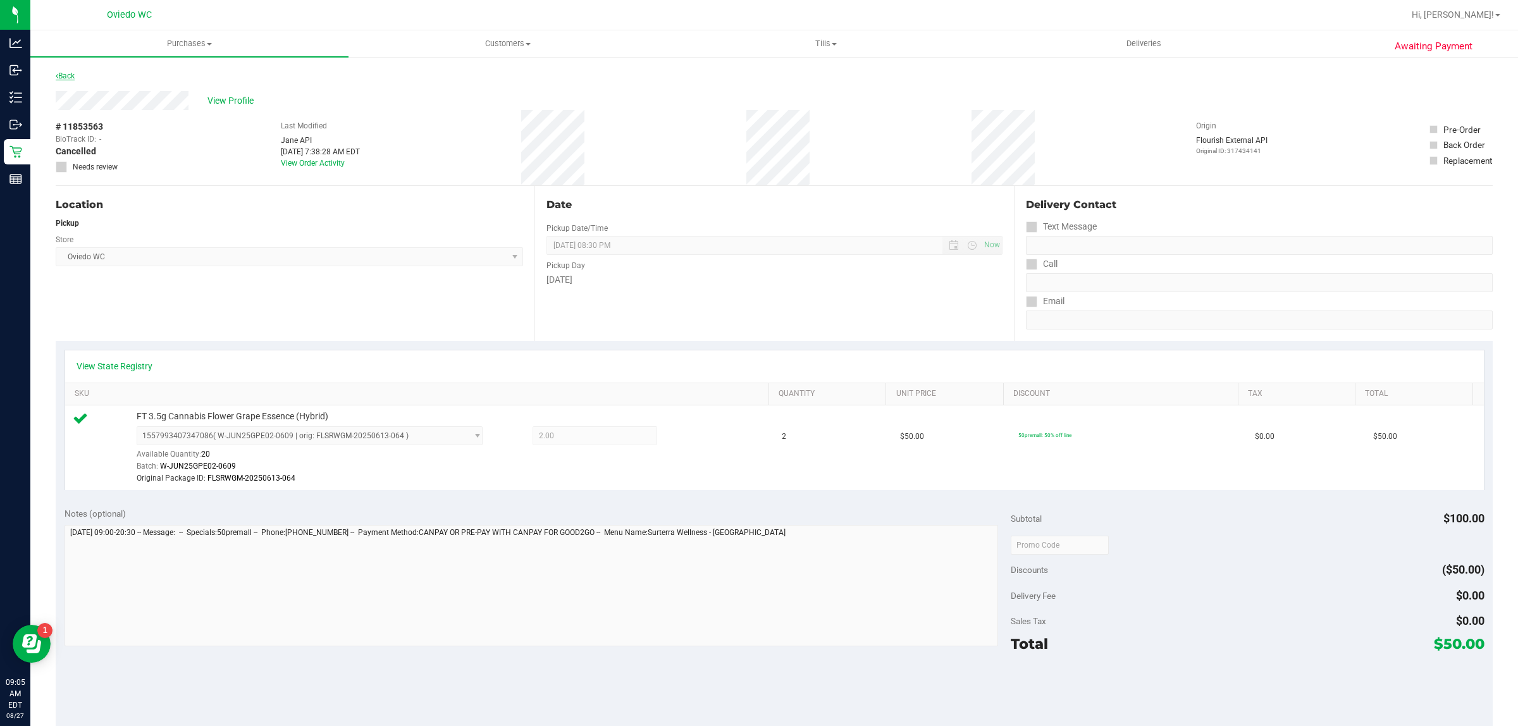
click at [64, 73] on link "Back" at bounding box center [65, 75] width 19 height 9
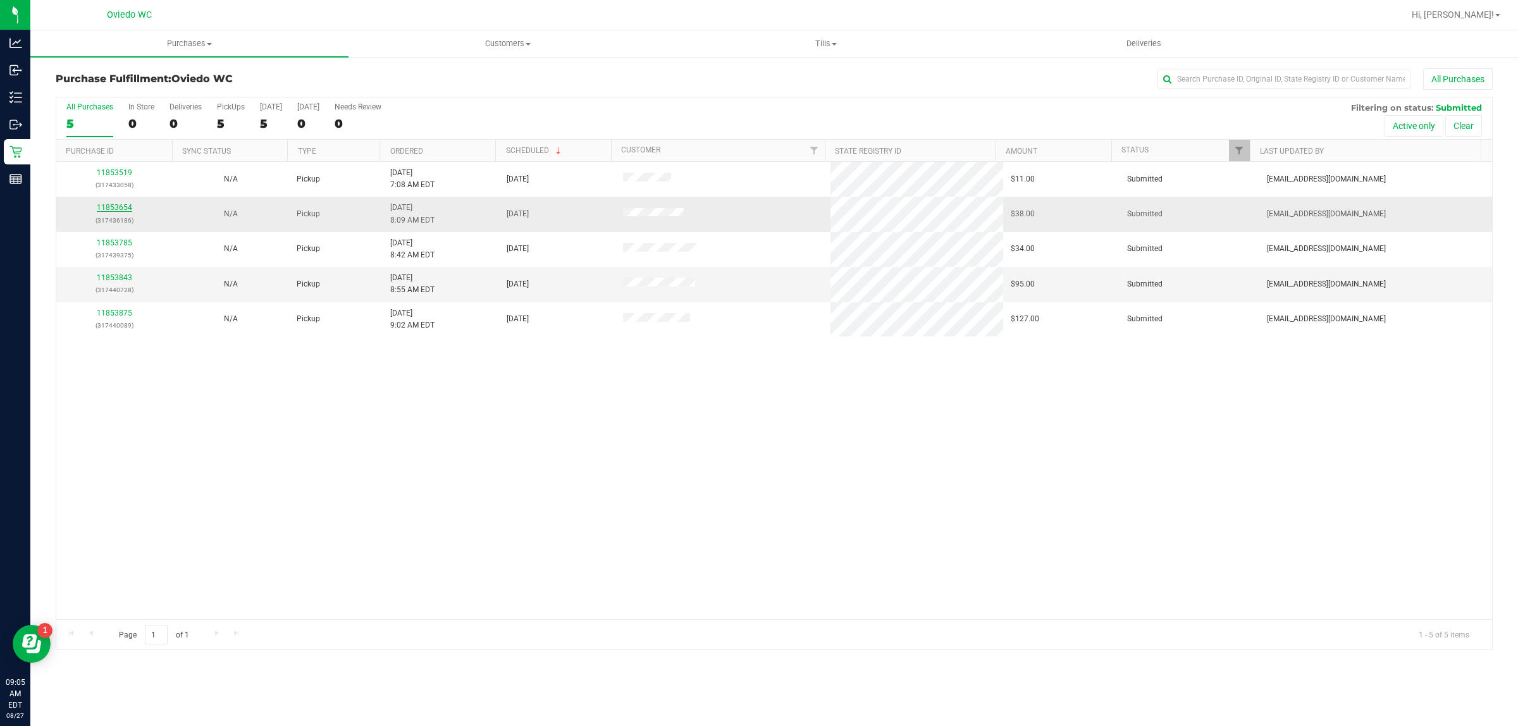
click at [114, 206] on link "11853654" at bounding box center [114, 207] width 35 height 9
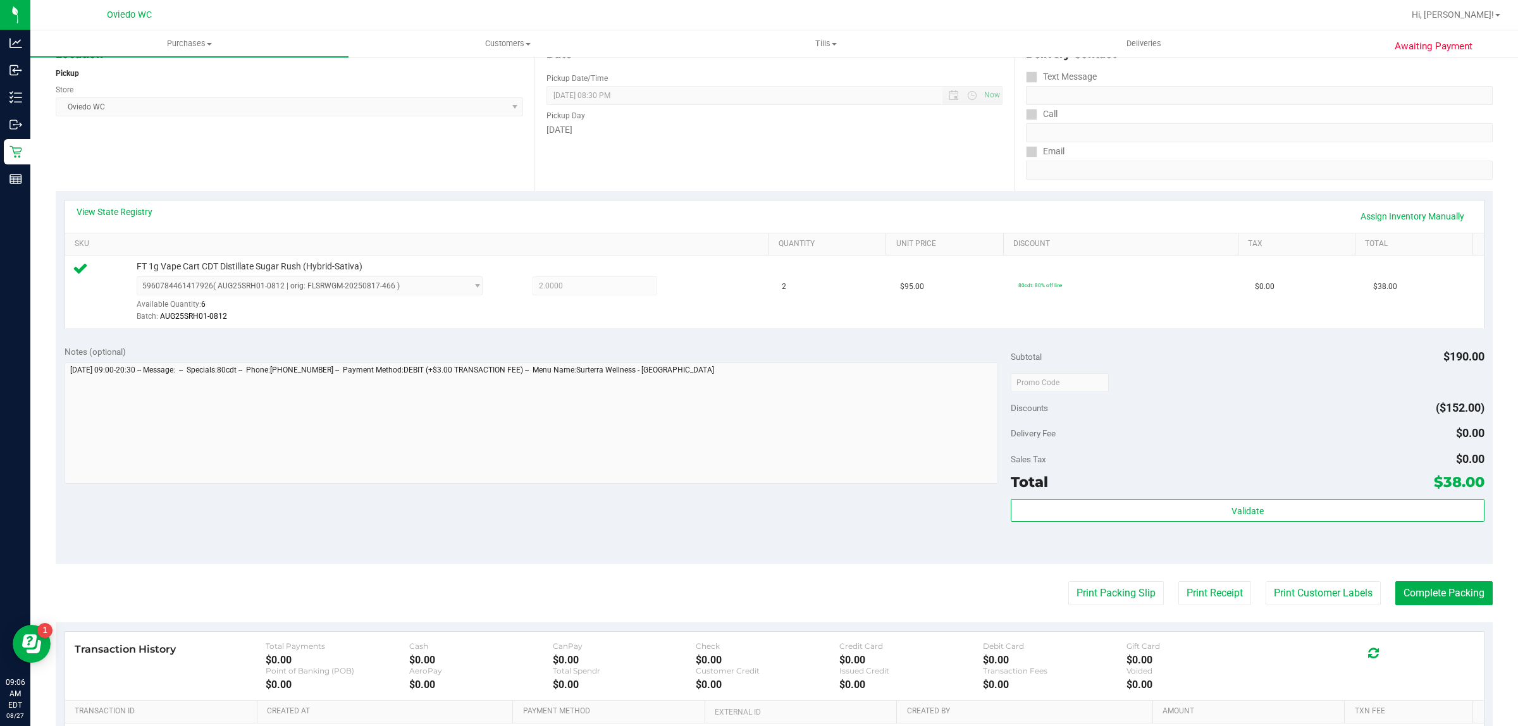
scroll to position [237, 0]
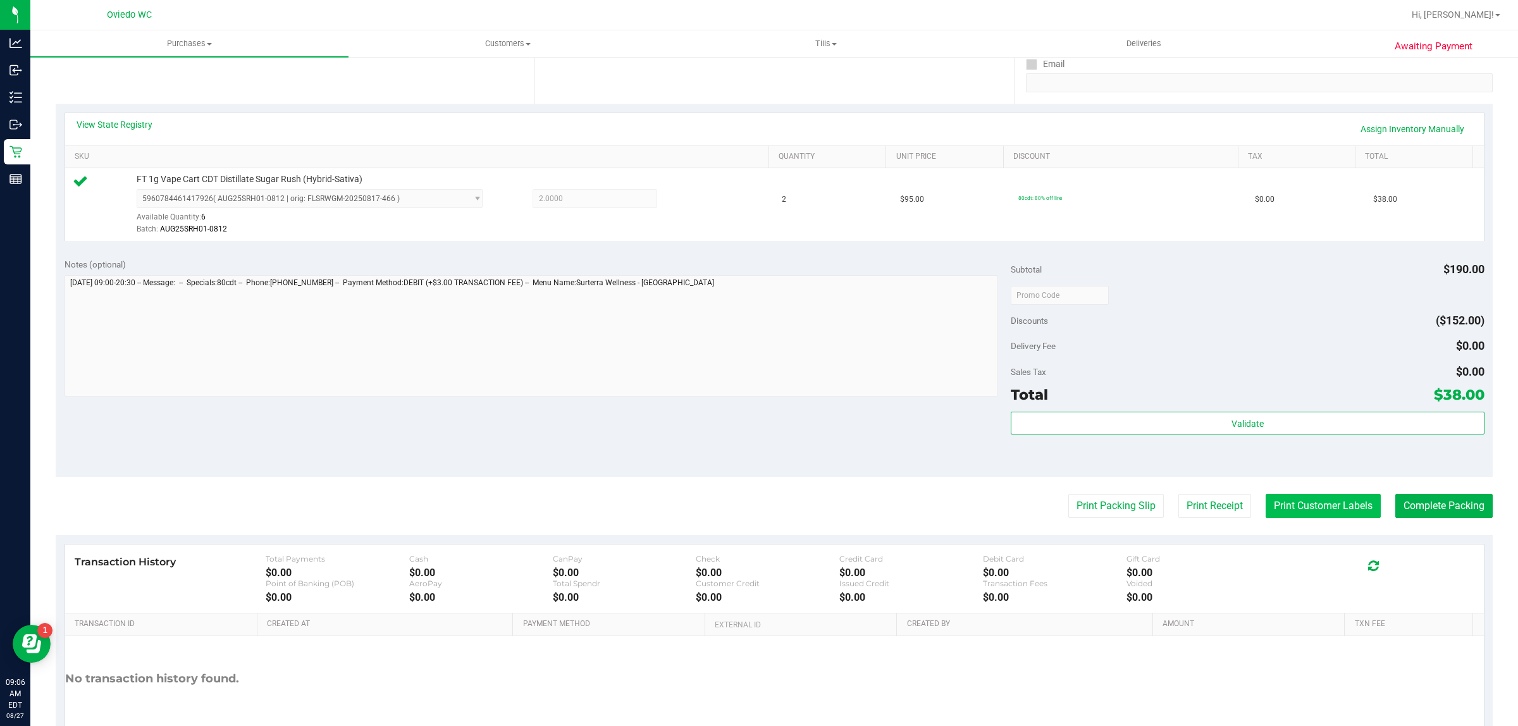
click at [709, 514] on button "Print Customer Labels" at bounding box center [1323, 506] width 115 height 24
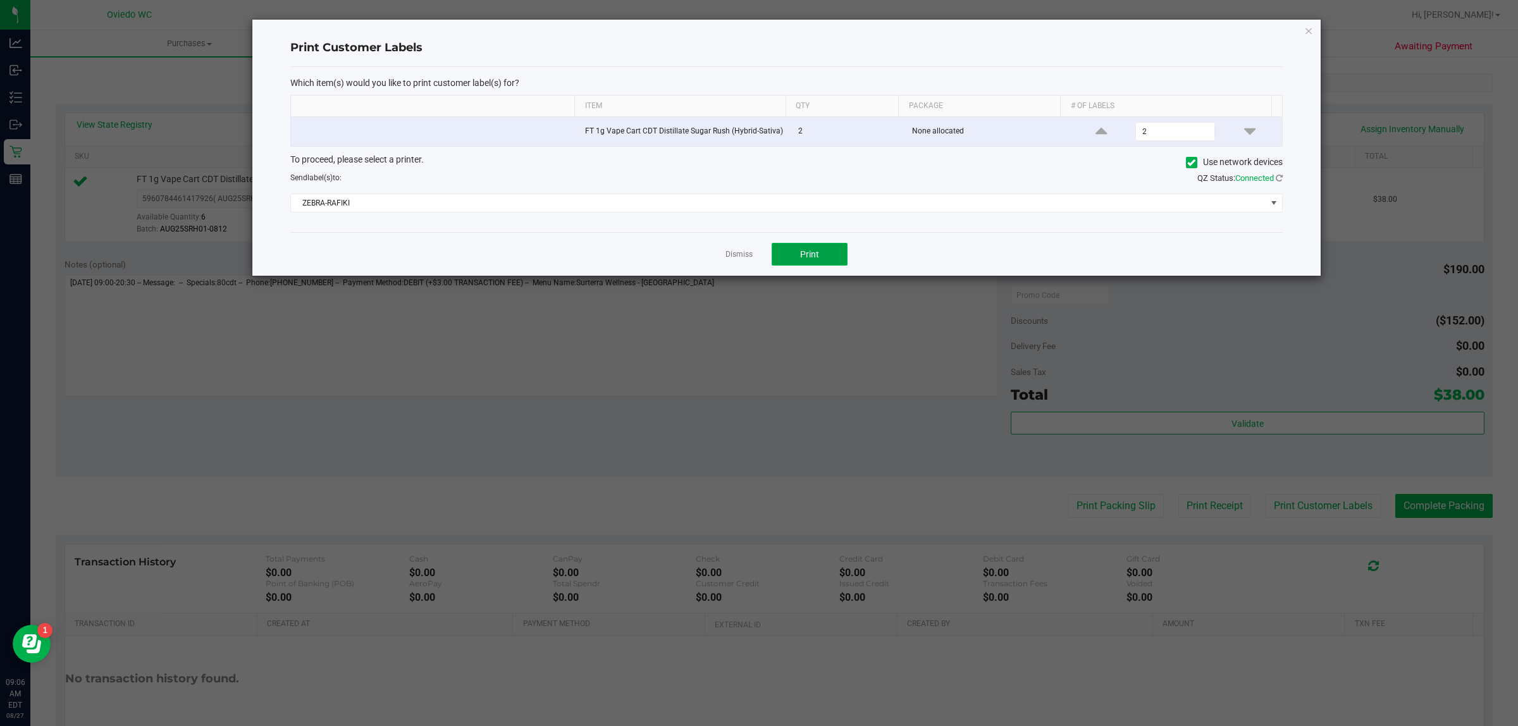
click at [709, 245] on button "Print" at bounding box center [810, 254] width 76 height 23
click at [709, 258] on link "Dismiss" at bounding box center [739, 254] width 27 height 11
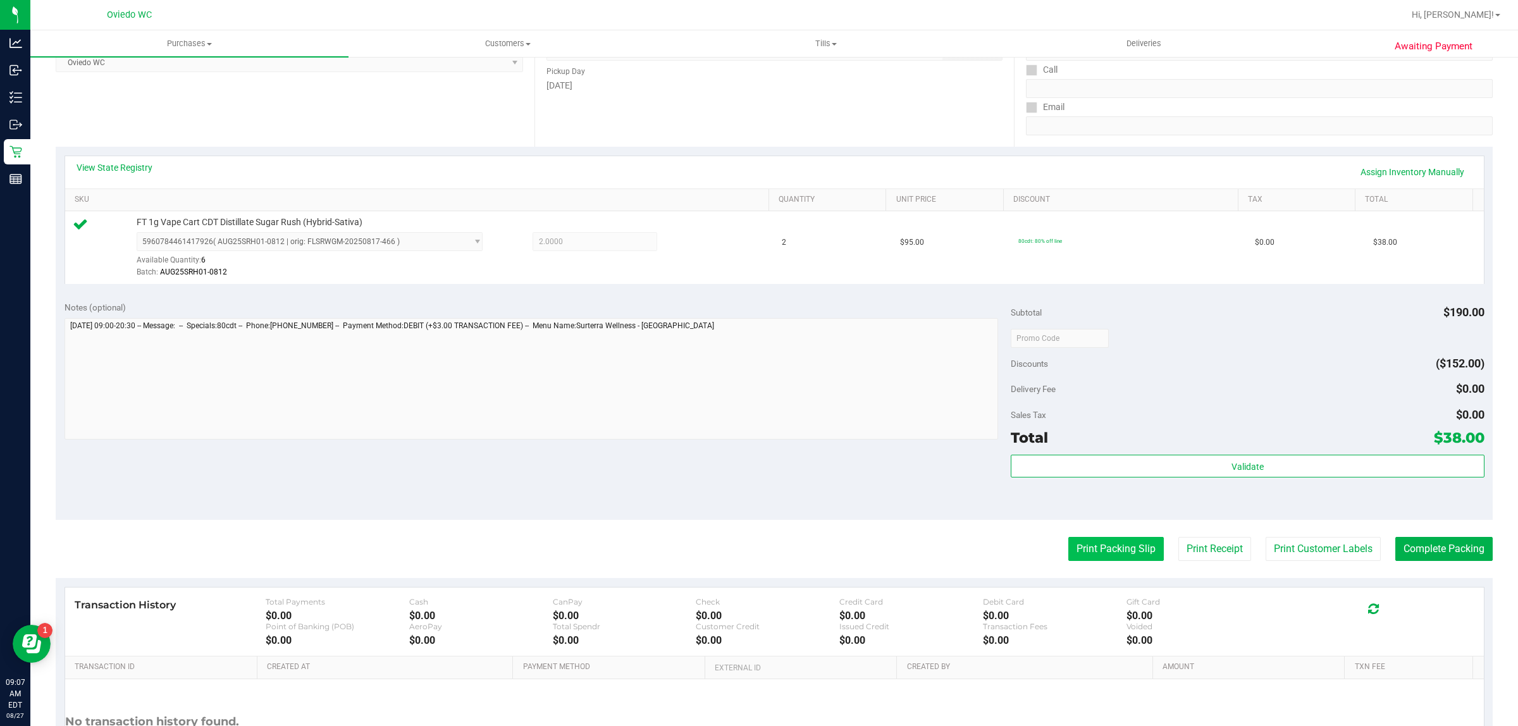
scroll to position [307, 0]
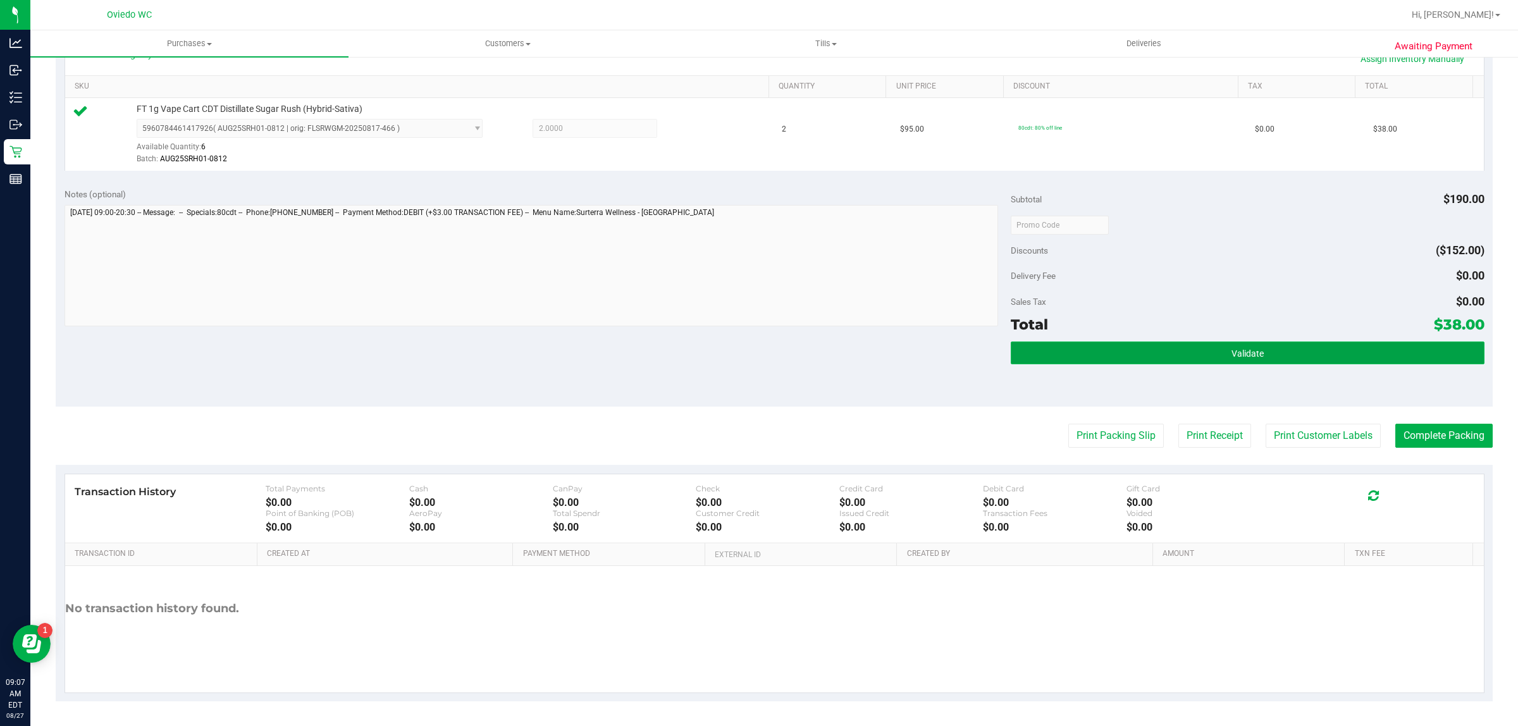
click at [709, 350] on button "Validate" at bounding box center [1247, 353] width 473 height 23
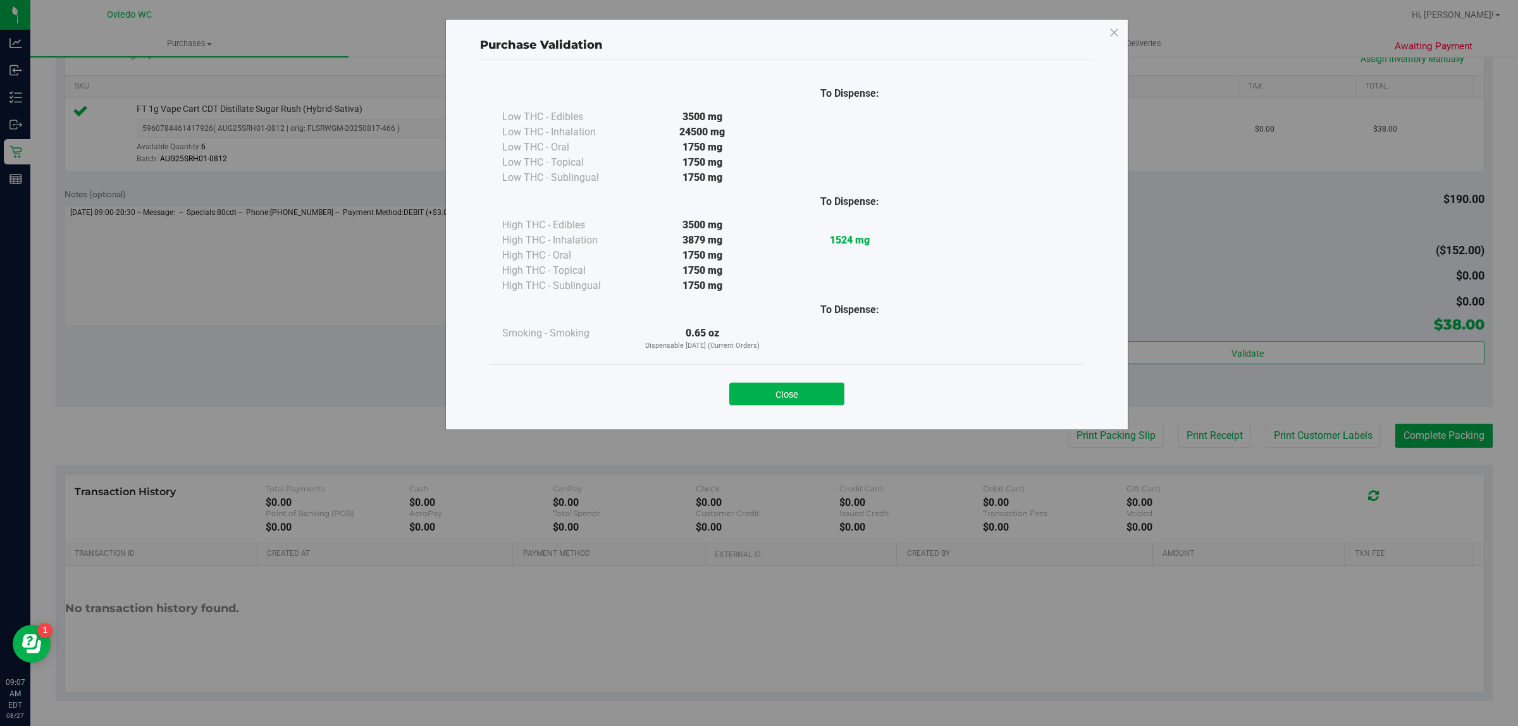
drag, startPoint x: 804, startPoint y: 387, endPoint x: 864, endPoint y: 380, distance: 61.1
click at [709, 389] on button "Close" at bounding box center [786, 394] width 115 height 23
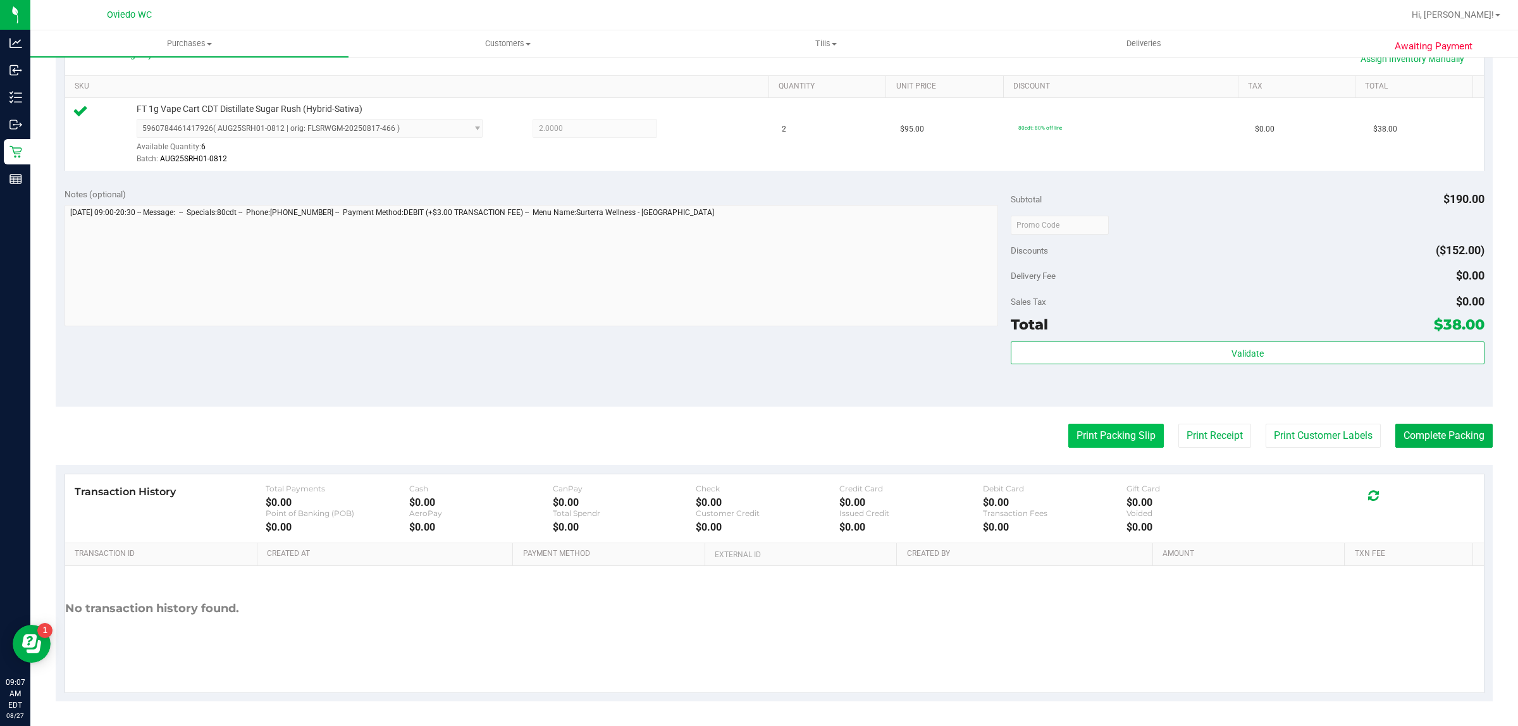
click at [709, 429] on button "Print Packing Slip" at bounding box center [1117, 436] width 96 height 24
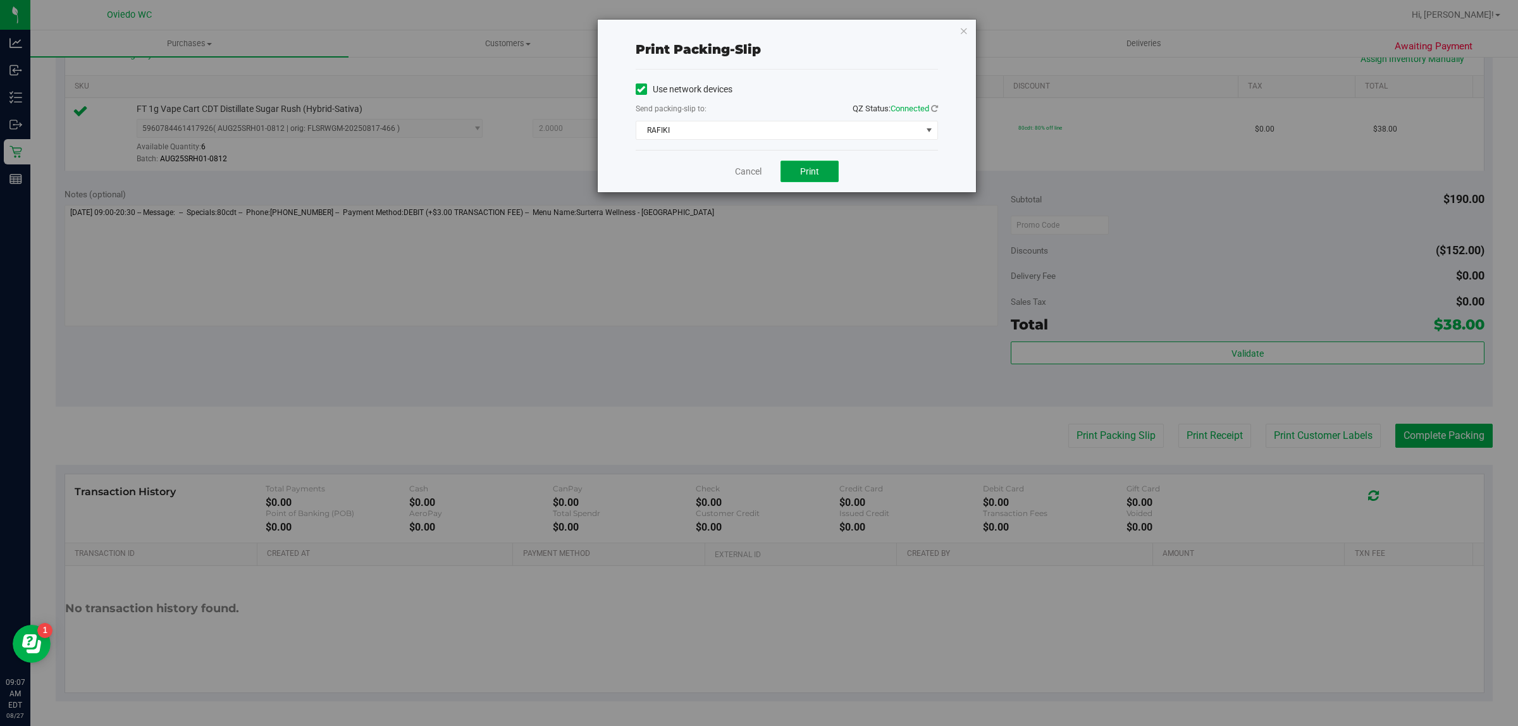
click at [709, 175] on span "Print" at bounding box center [809, 171] width 19 height 10
click at [709, 176] on link "Cancel" at bounding box center [748, 171] width 27 height 13
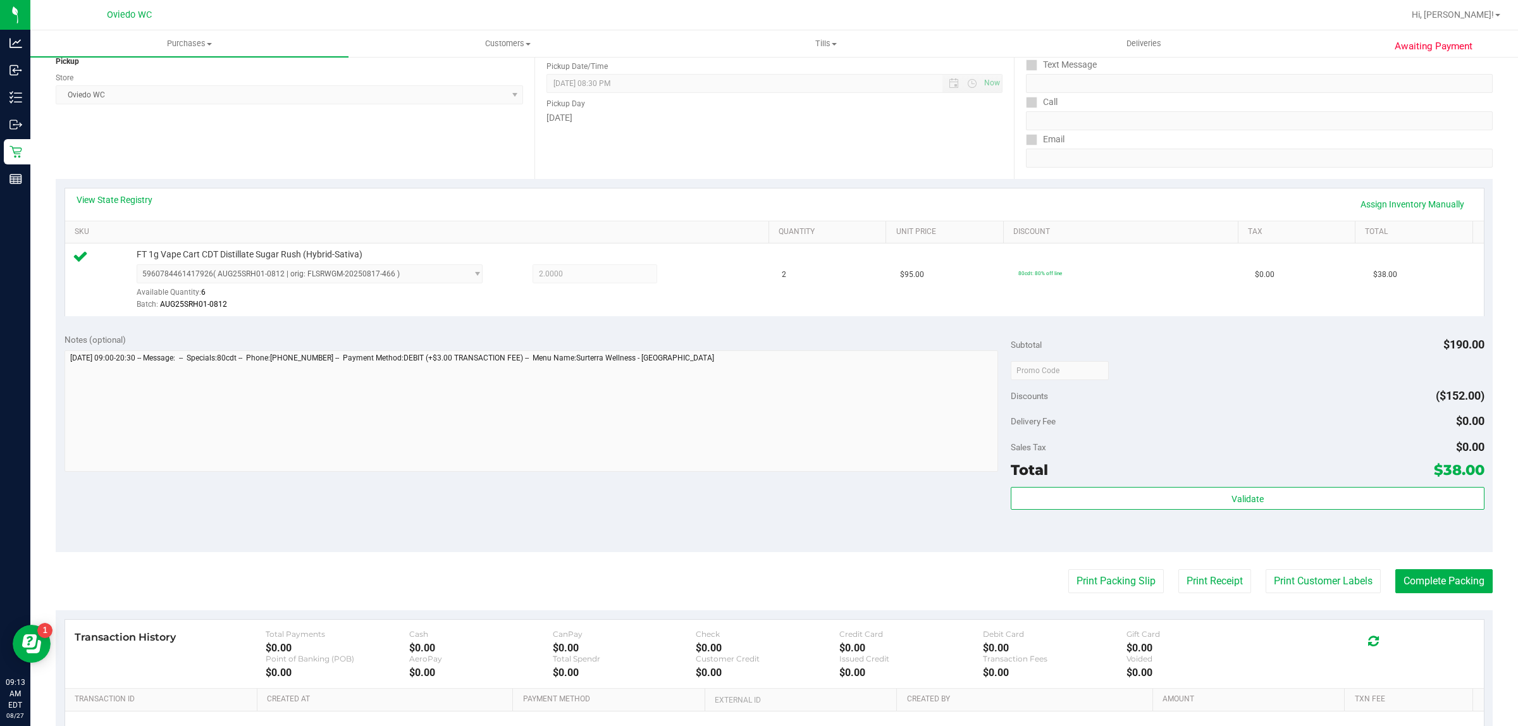
scroll to position [0, 0]
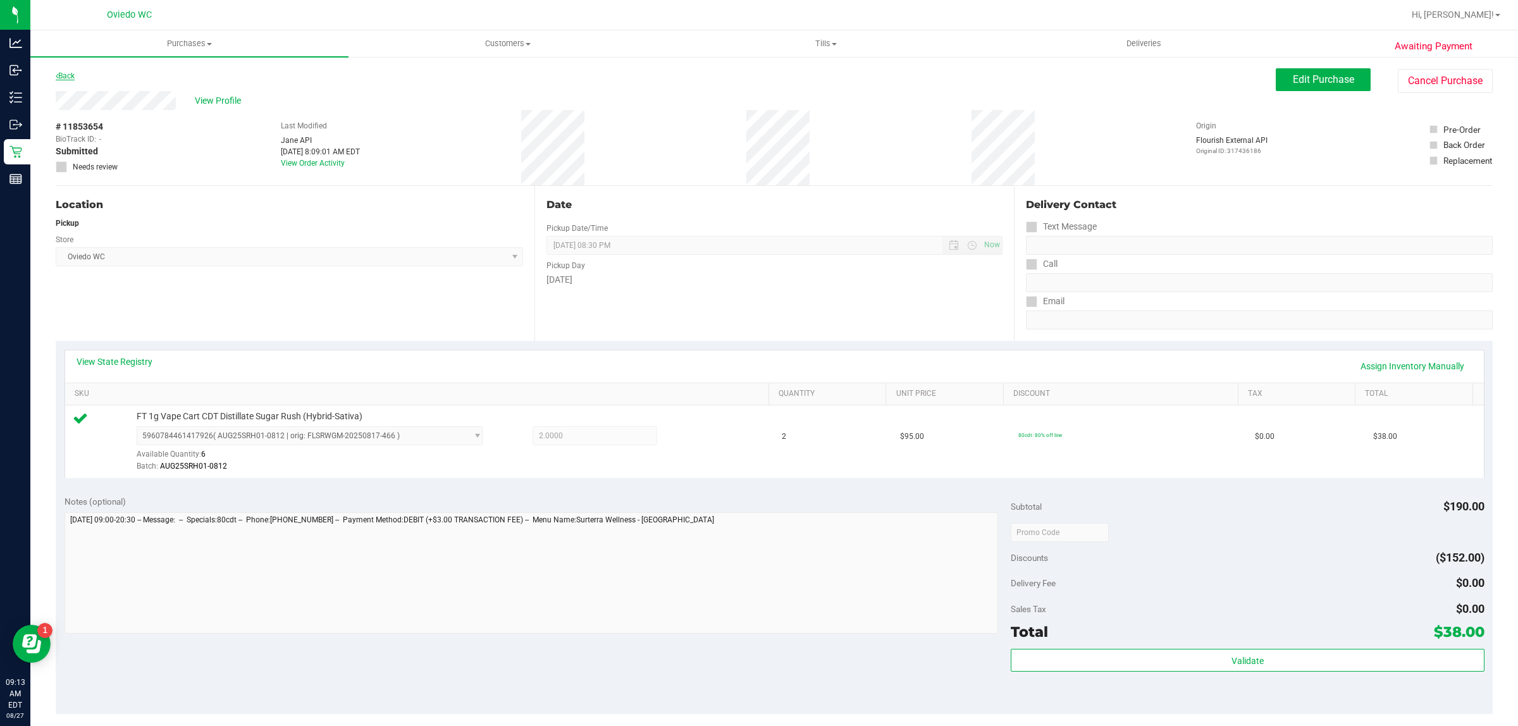
click at [63, 77] on link "Back" at bounding box center [65, 75] width 19 height 9
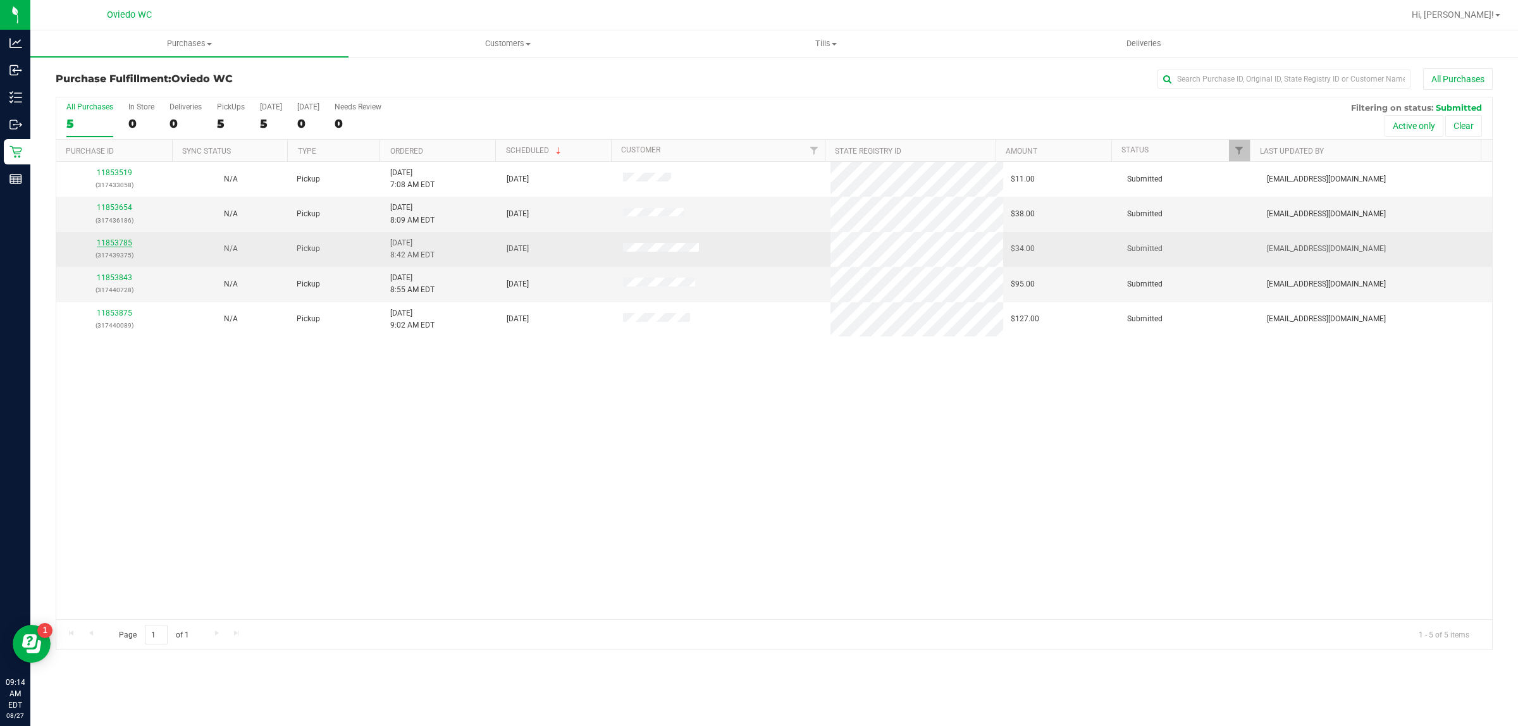
click at [118, 244] on link "11853785" at bounding box center [114, 243] width 35 height 9
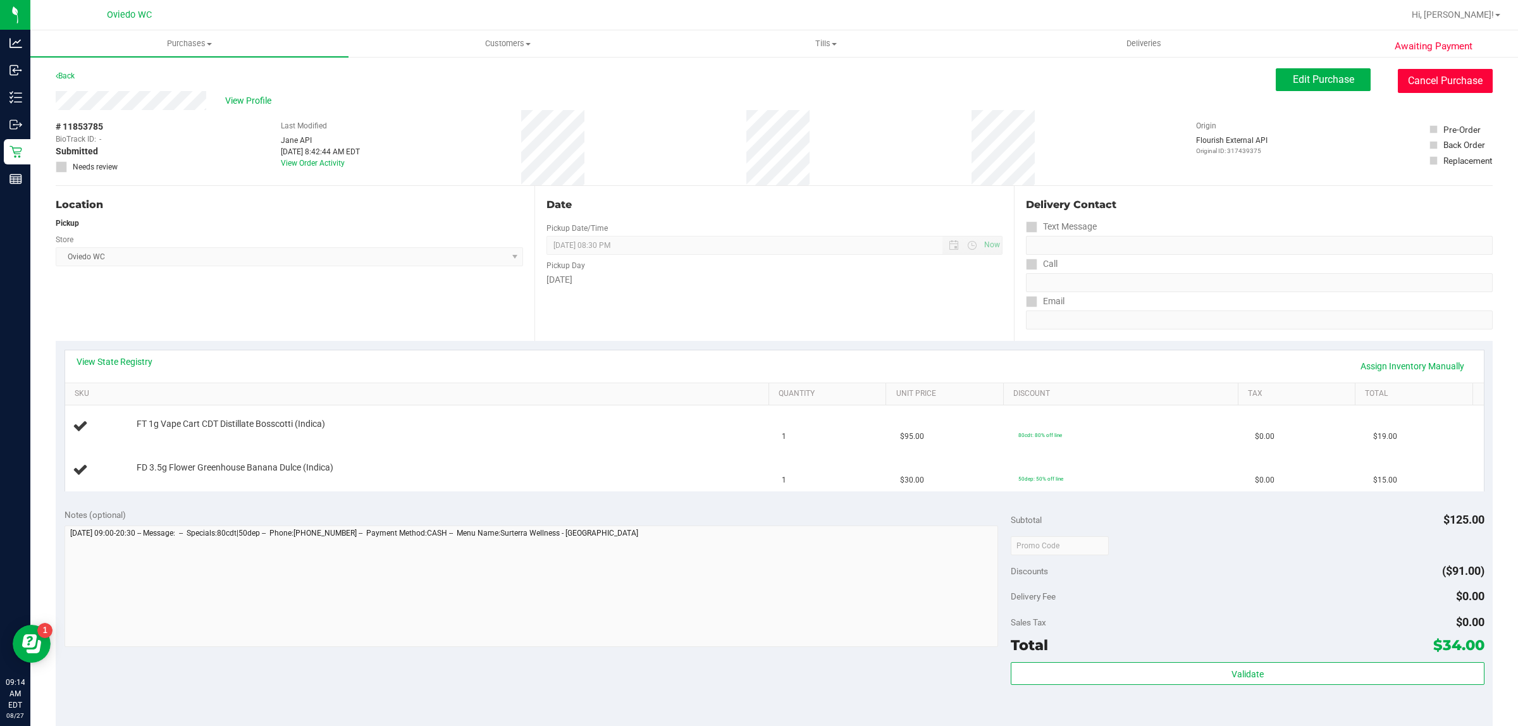
click at [709, 75] on button "Cancel Purchase" at bounding box center [1445, 81] width 95 height 24
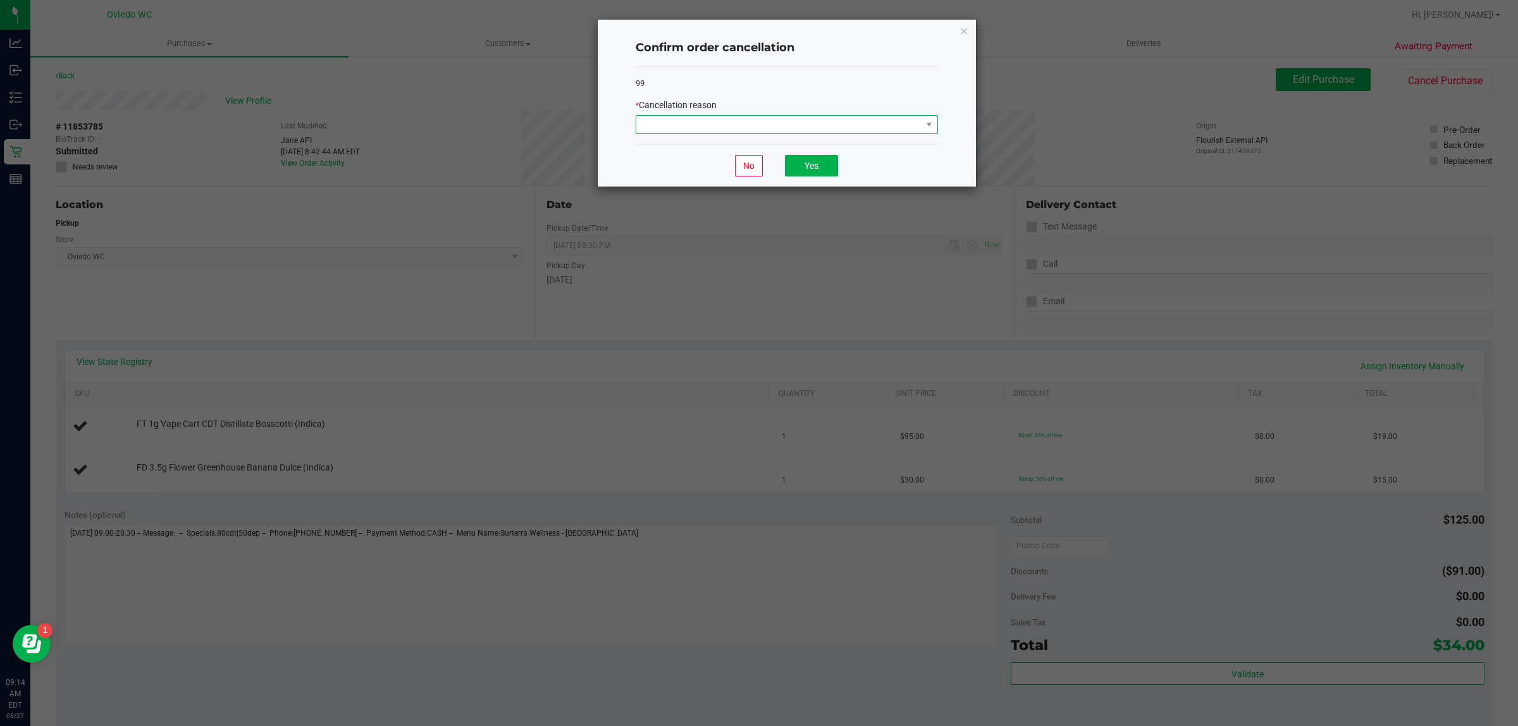
click at [709, 118] on span at bounding box center [778, 125] width 285 height 18
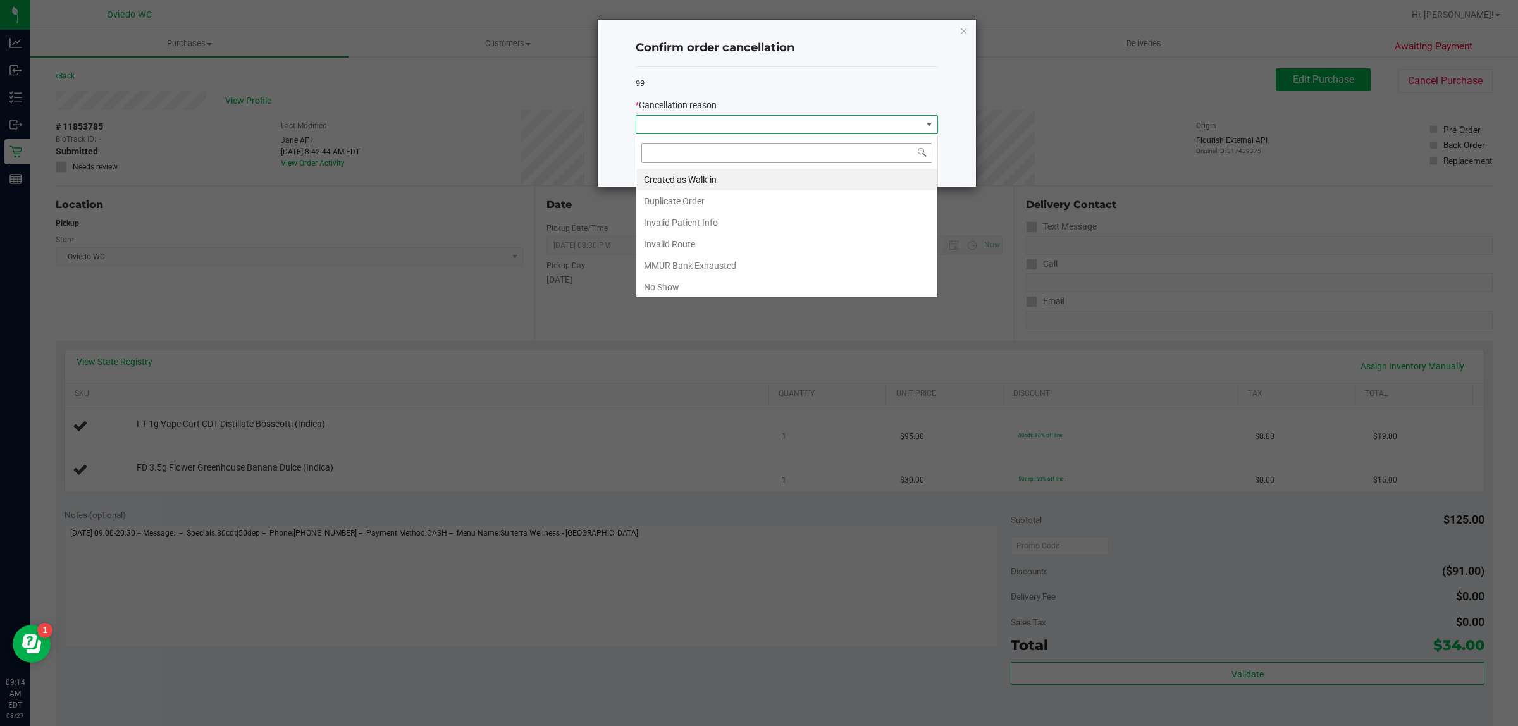
scroll to position [20, 302]
click at [707, 178] on li "Created as Walk-in" at bounding box center [786, 180] width 301 height 22
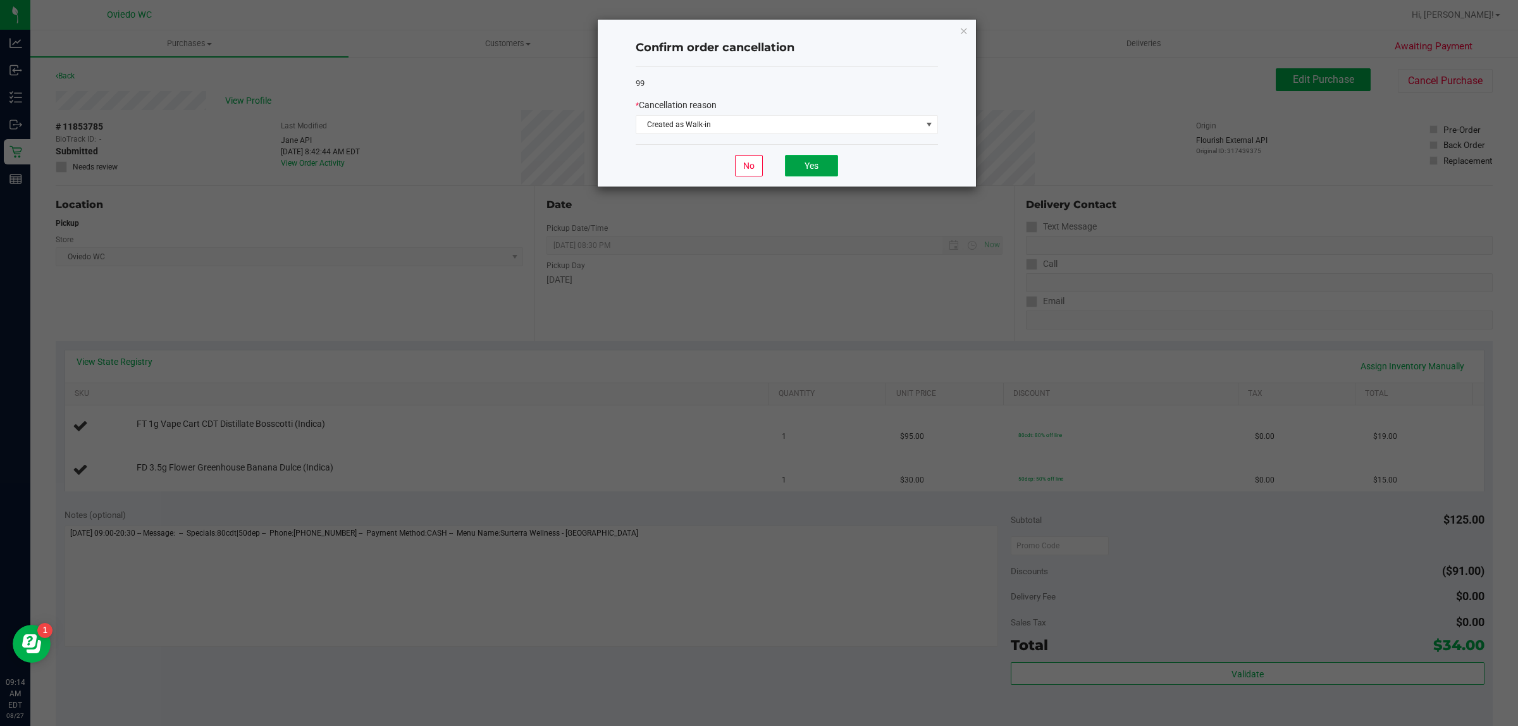
click at [709, 171] on button "Yes" at bounding box center [811, 166] width 53 height 22
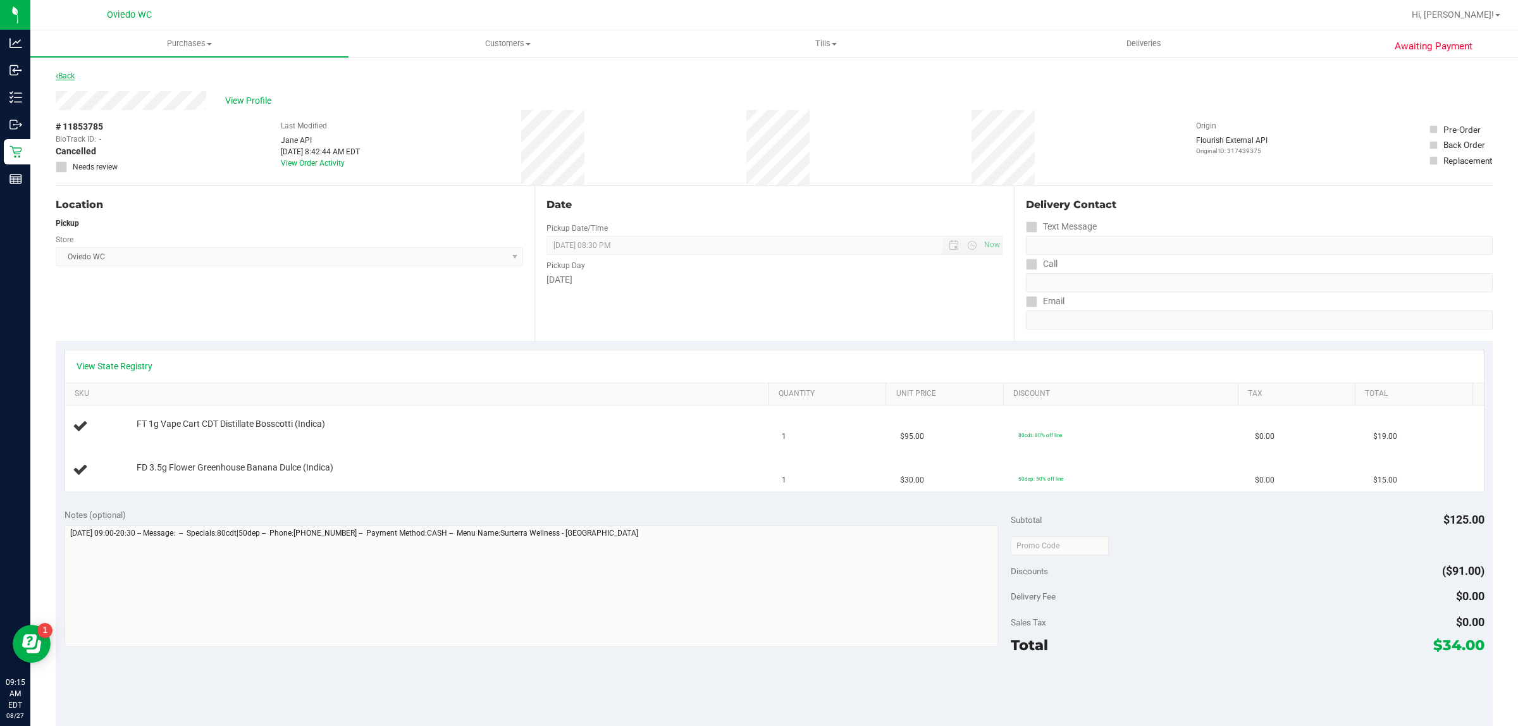
click at [68, 73] on link "Back" at bounding box center [65, 75] width 19 height 9
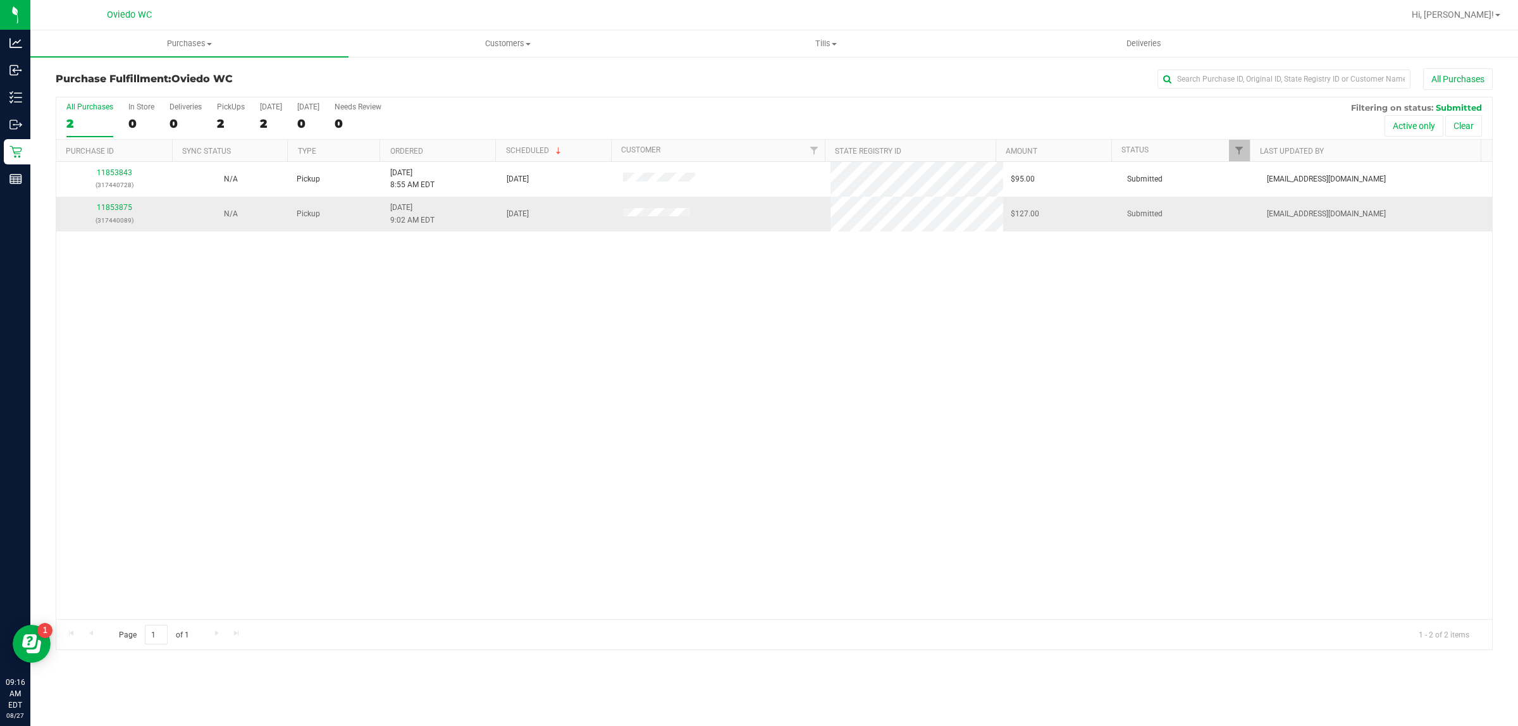
click at [115, 213] on div "11853875 (317440089)" at bounding box center [114, 214] width 101 height 24
click at [117, 207] on link "11853875" at bounding box center [114, 207] width 35 height 9
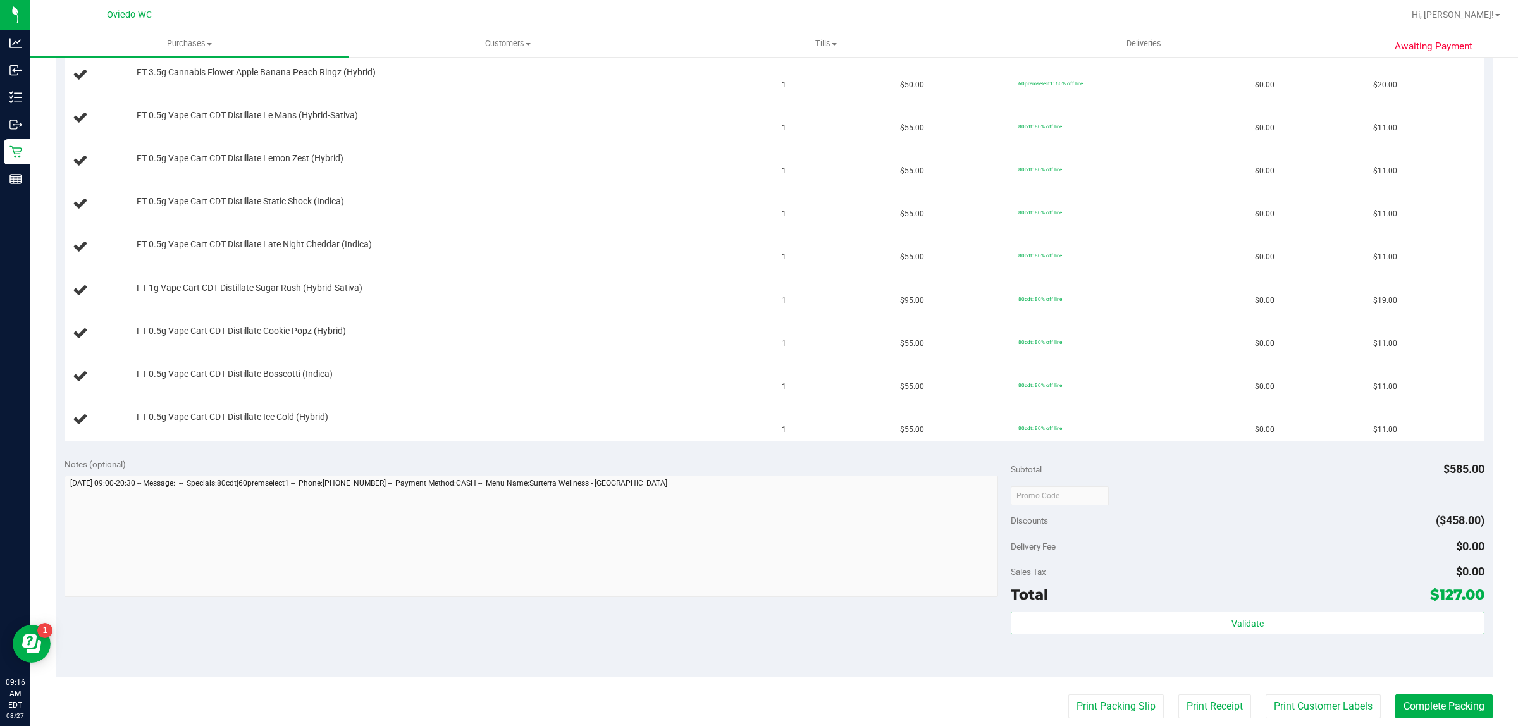
scroll to position [666, 0]
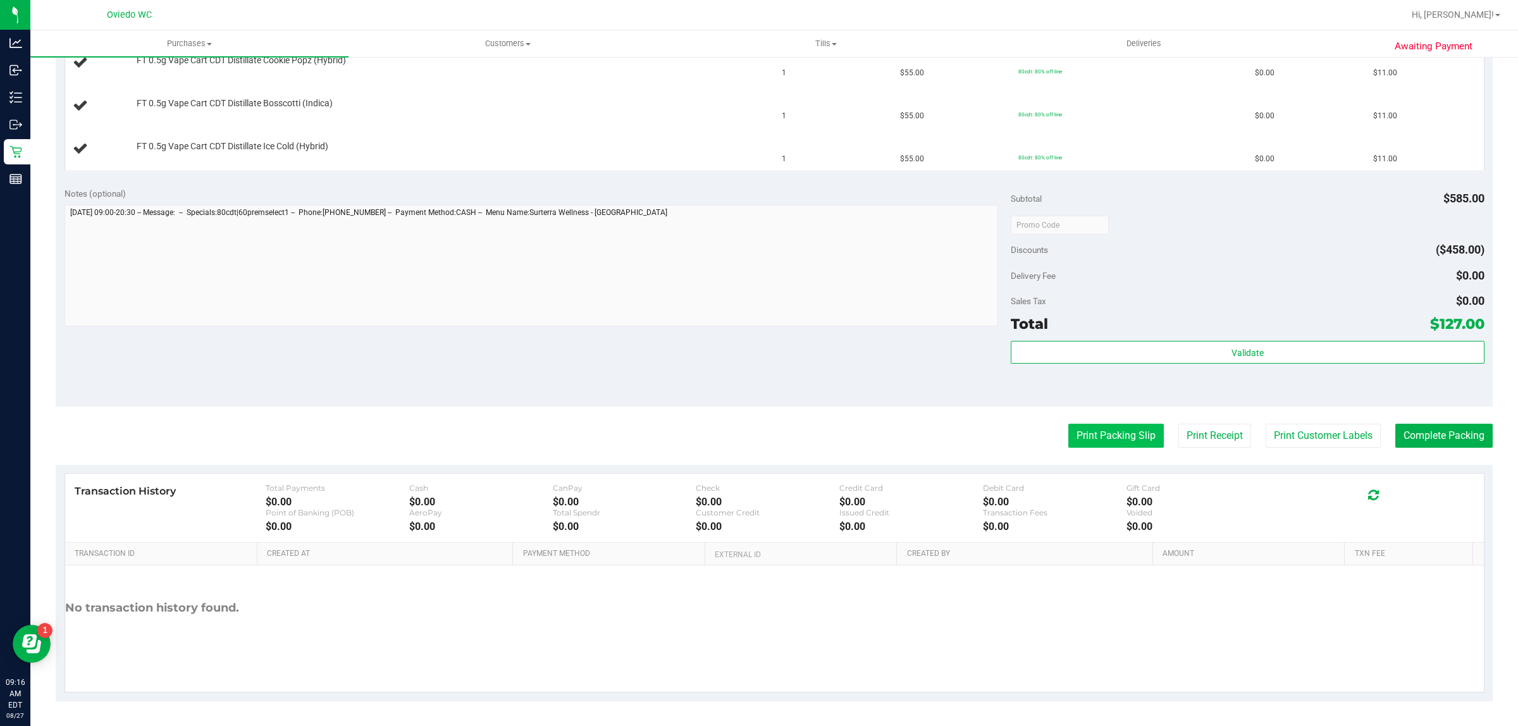
click at [709, 435] on button "Print Packing Slip" at bounding box center [1117, 436] width 96 height 24
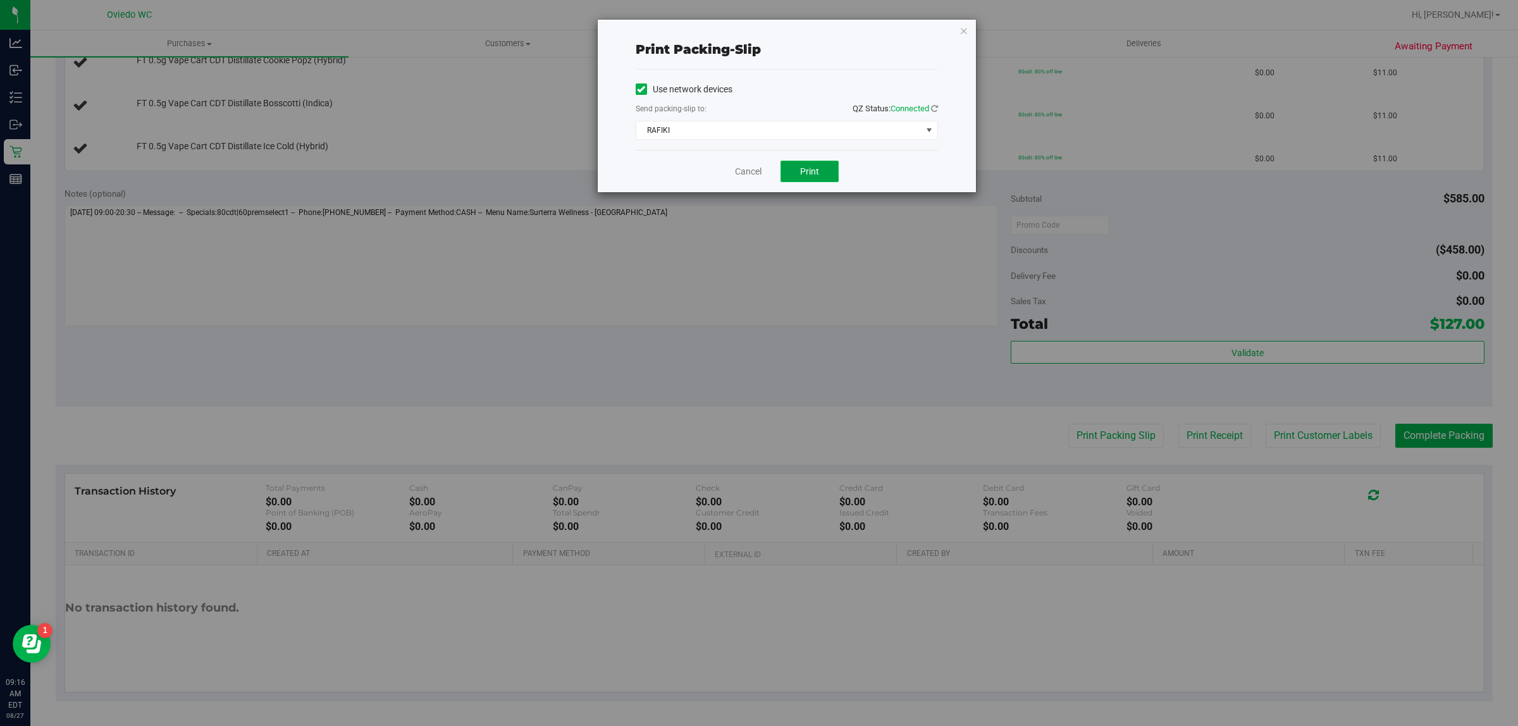
click at [709, 171] on button "Print" at bounding box center [810, 172] width 58 height 22
click at [709, 173] on link "Cancel" at bounding box center [748, 171] width 27 height 13
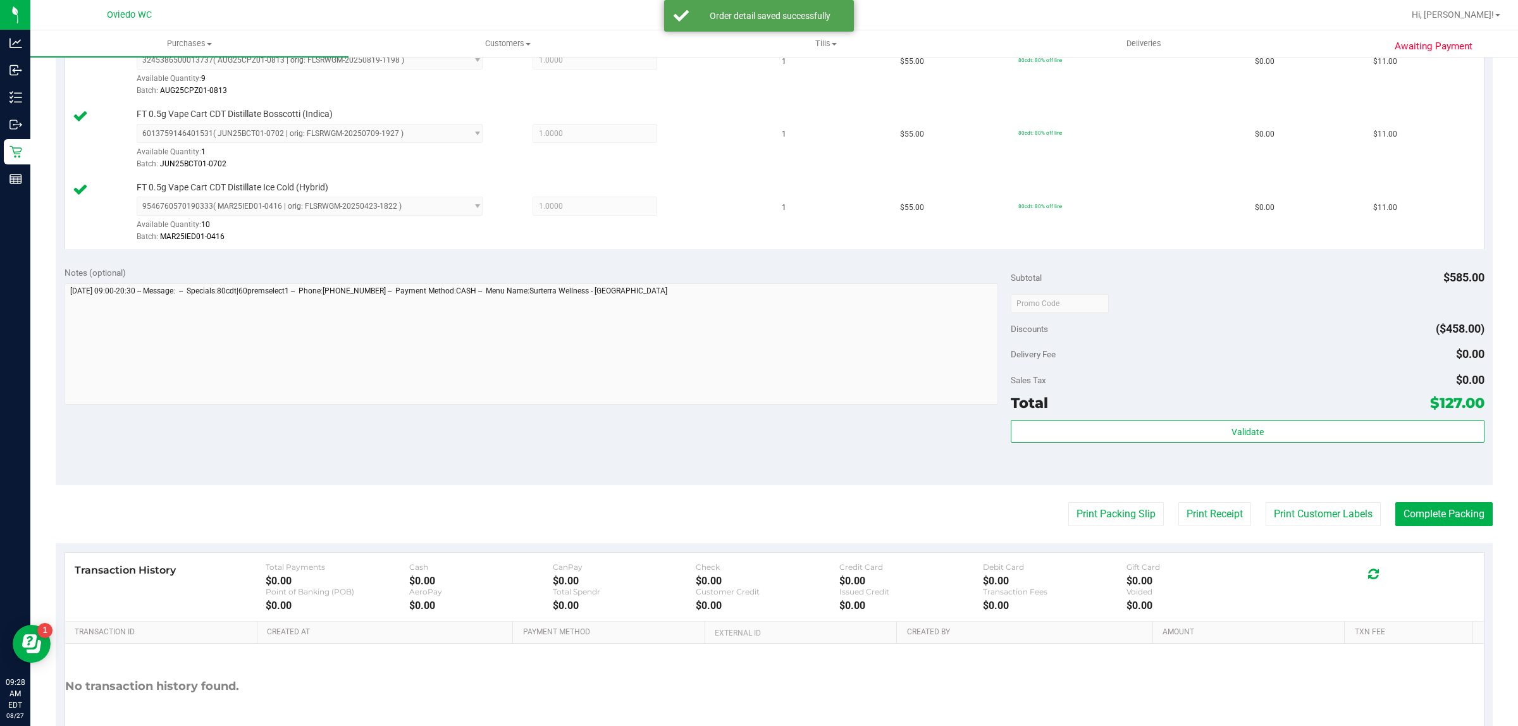
scroll to position [982, 0]
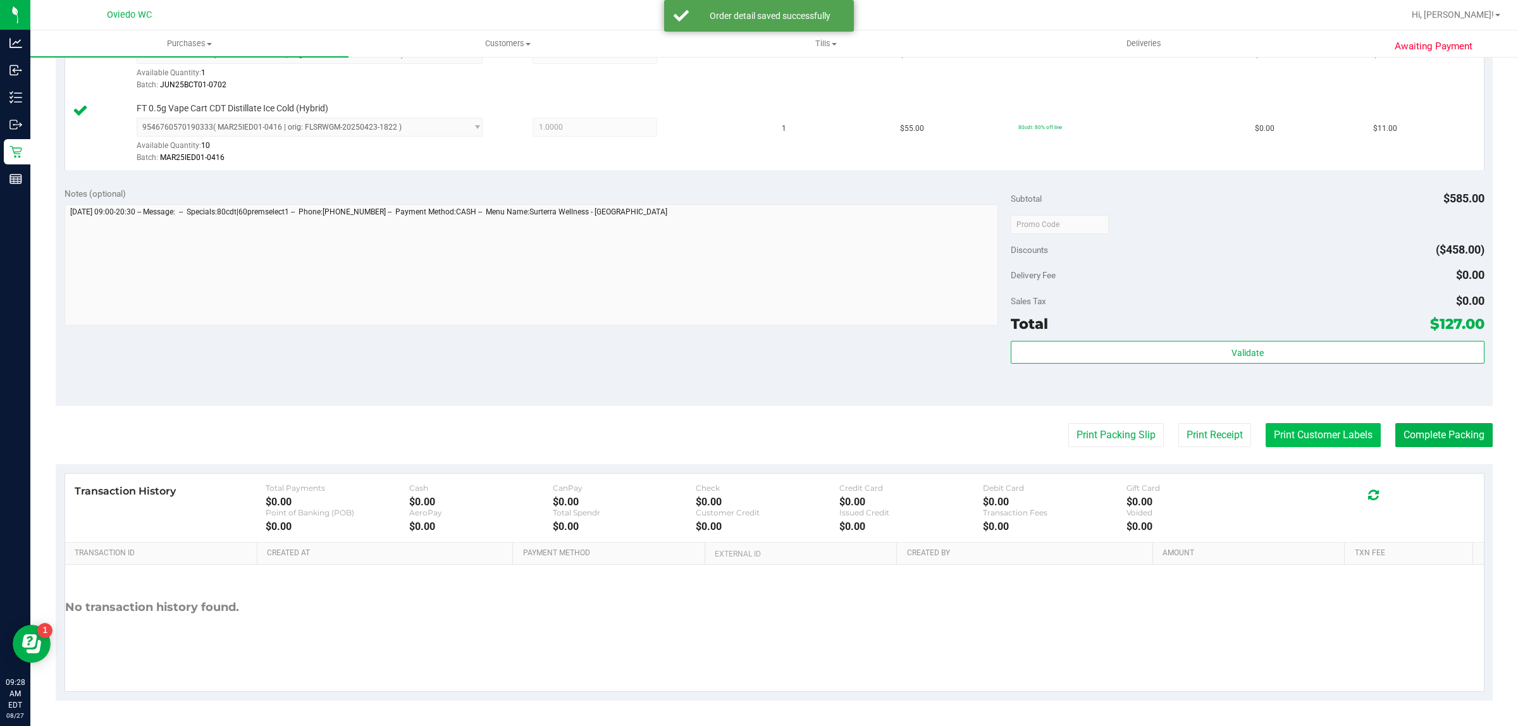
click at [709, 447] on button "Print Customer Labels" at bounding box center [1323, 435] width 115 height 24
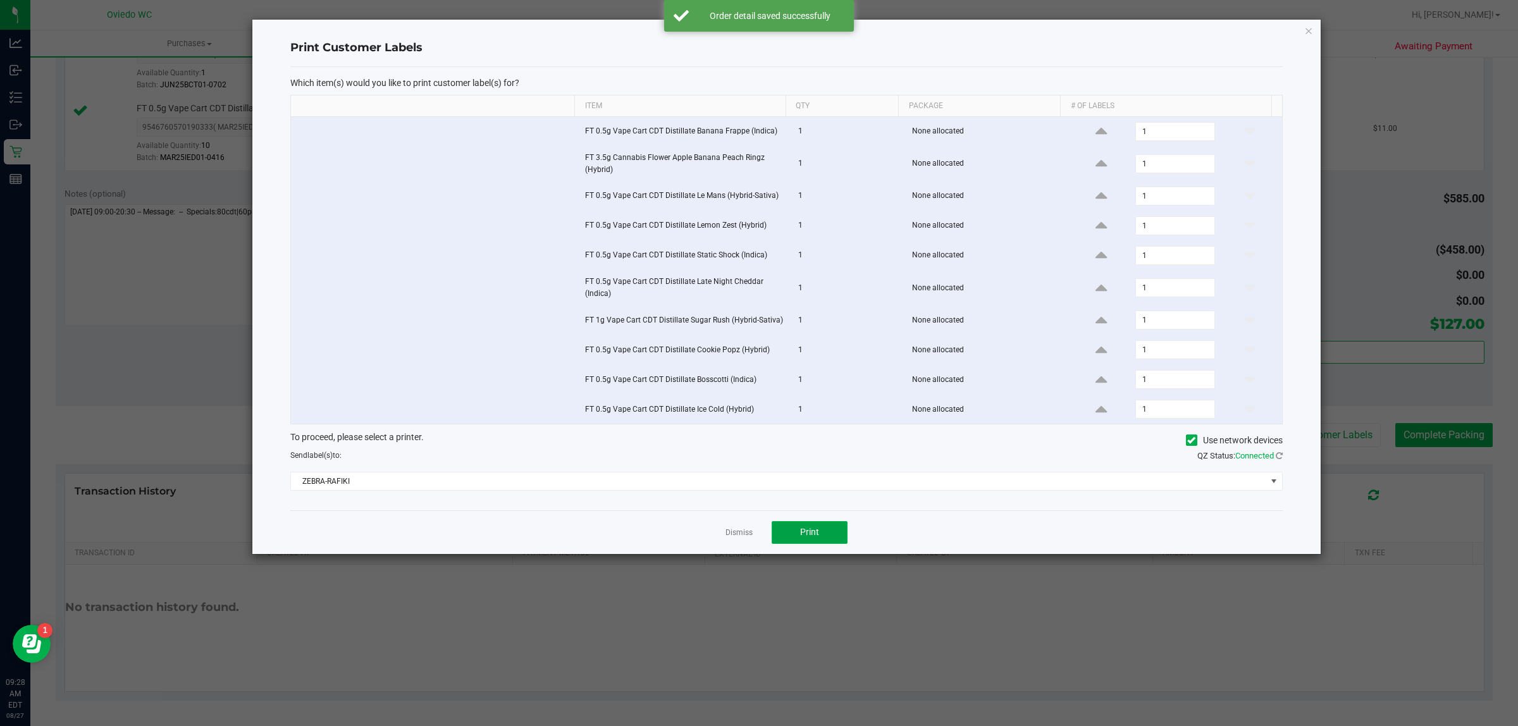
click at [709, 535] on span "Print" at bounding box center [809, 532] width 19 height 10
click at [709, 538] on link "Dismiss" at bounding box center [739, 533] width 27 height 11
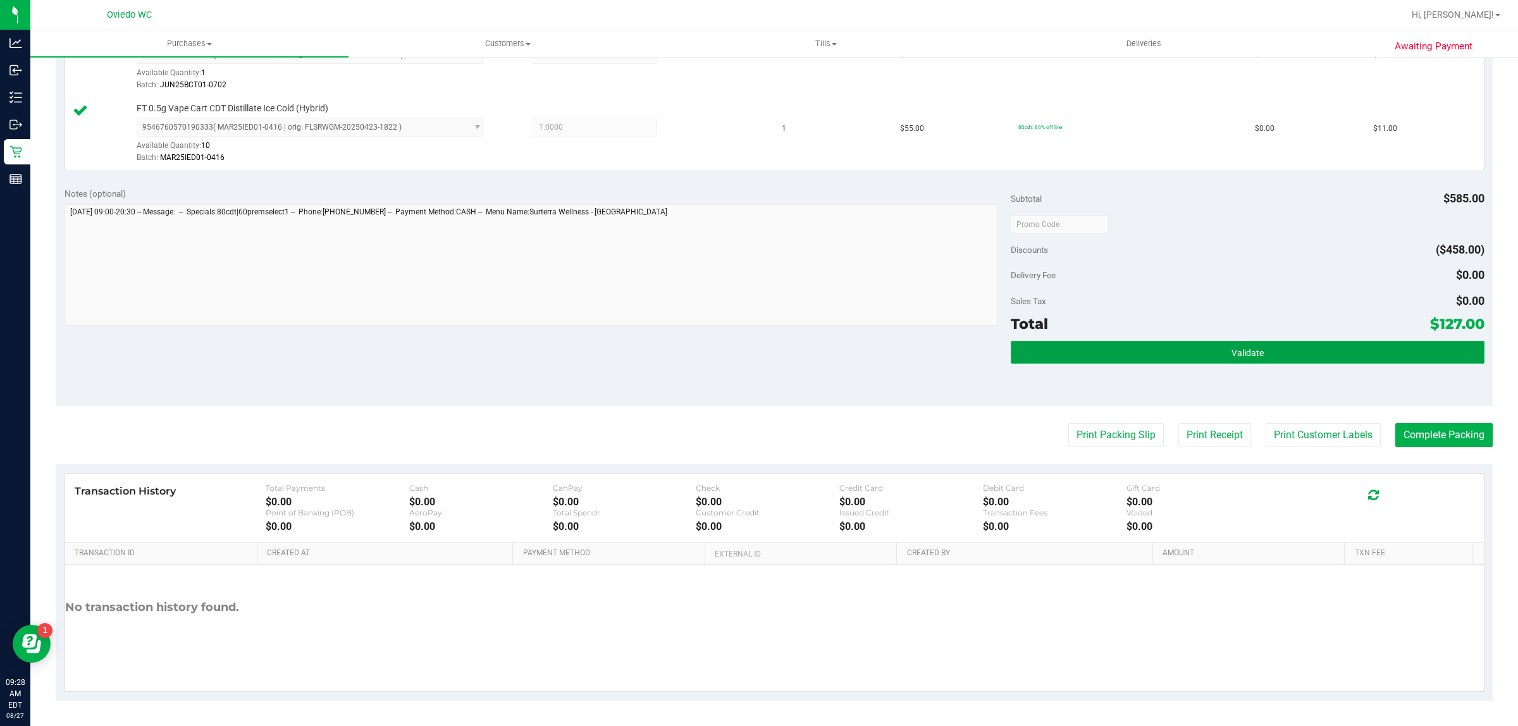
click at [709, 347] on button "Validate" at bounding box center [1247, 352] width 473 height 23
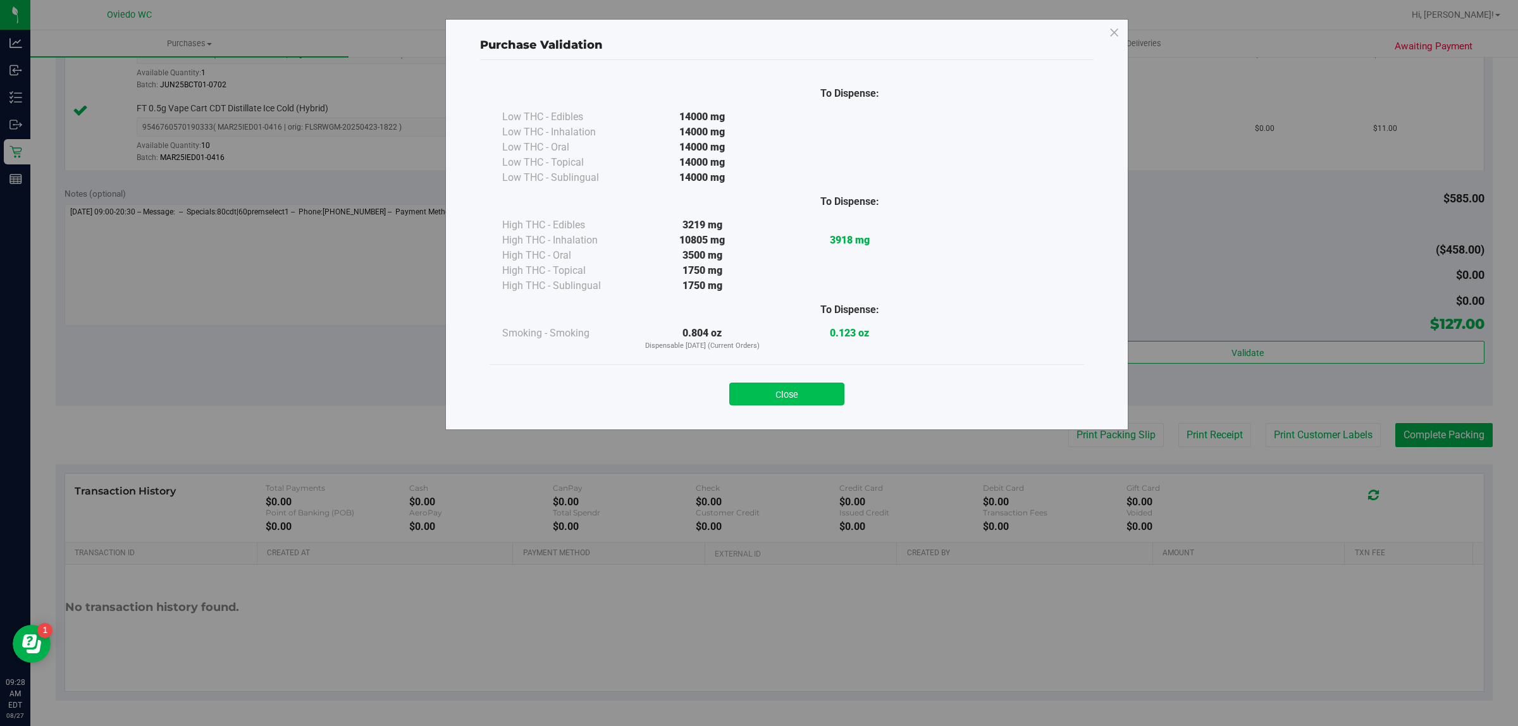
click at [709, 396] on button "Close" at bounding box center [786, 394] width 115 height 23
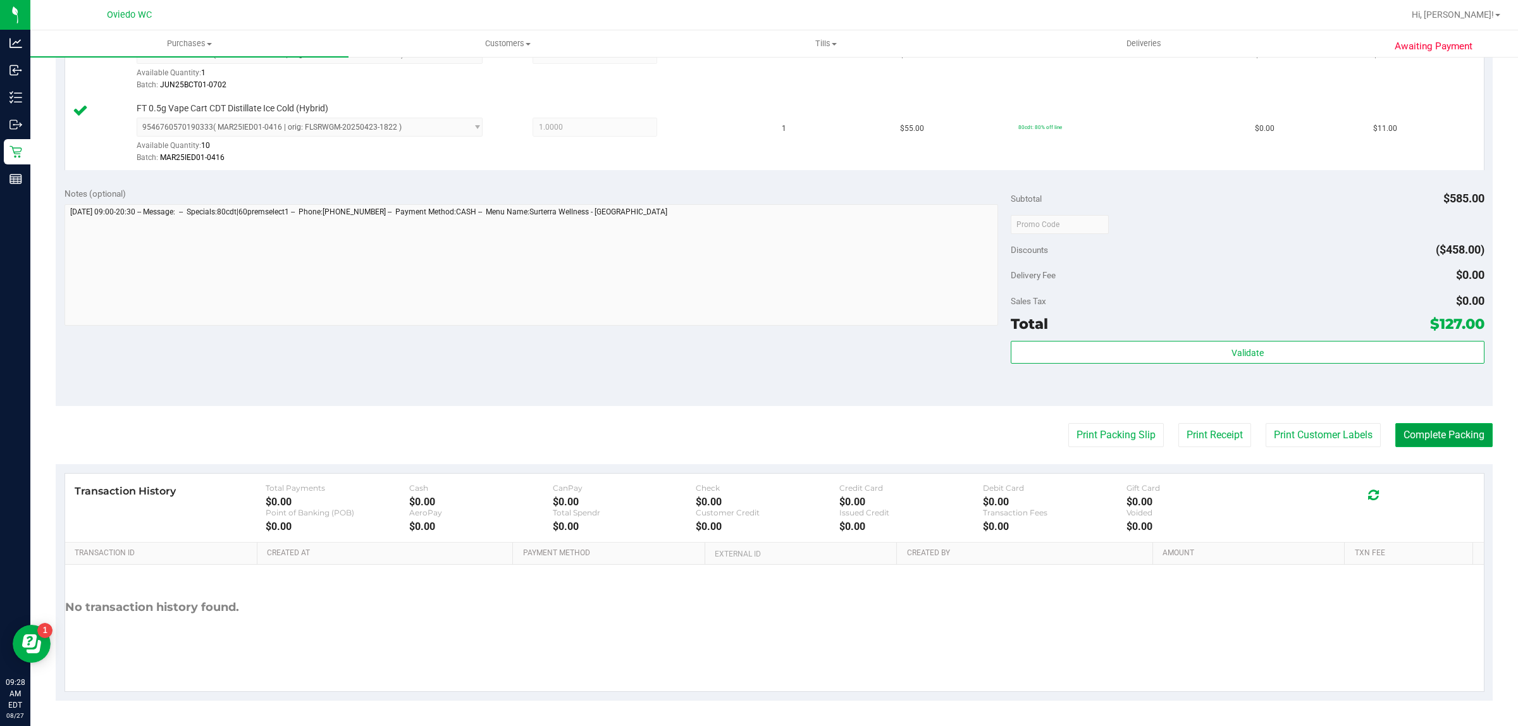
click at [709, 427] on button "Complete Packing" at bounding box center [1444, 435] width 97 height 24
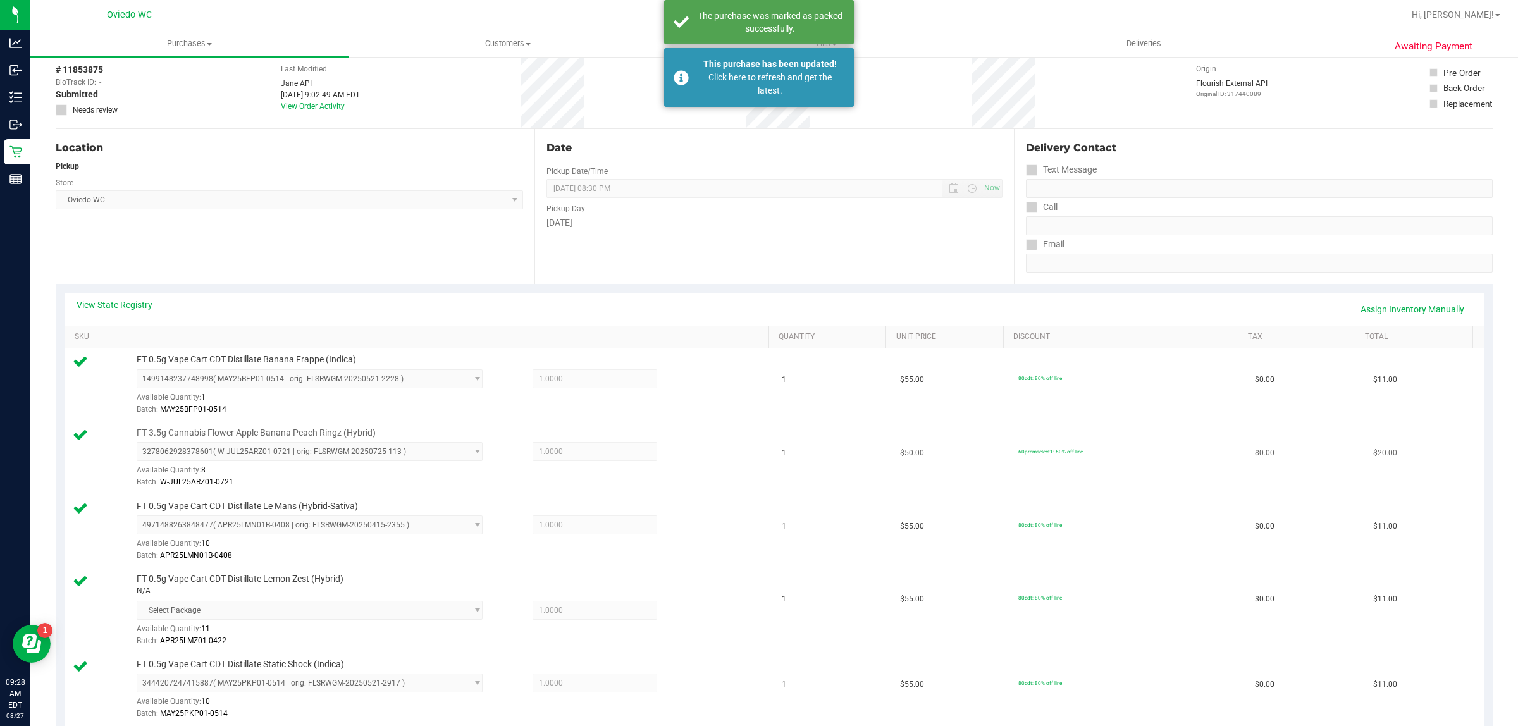
scroll to position [0, 0]
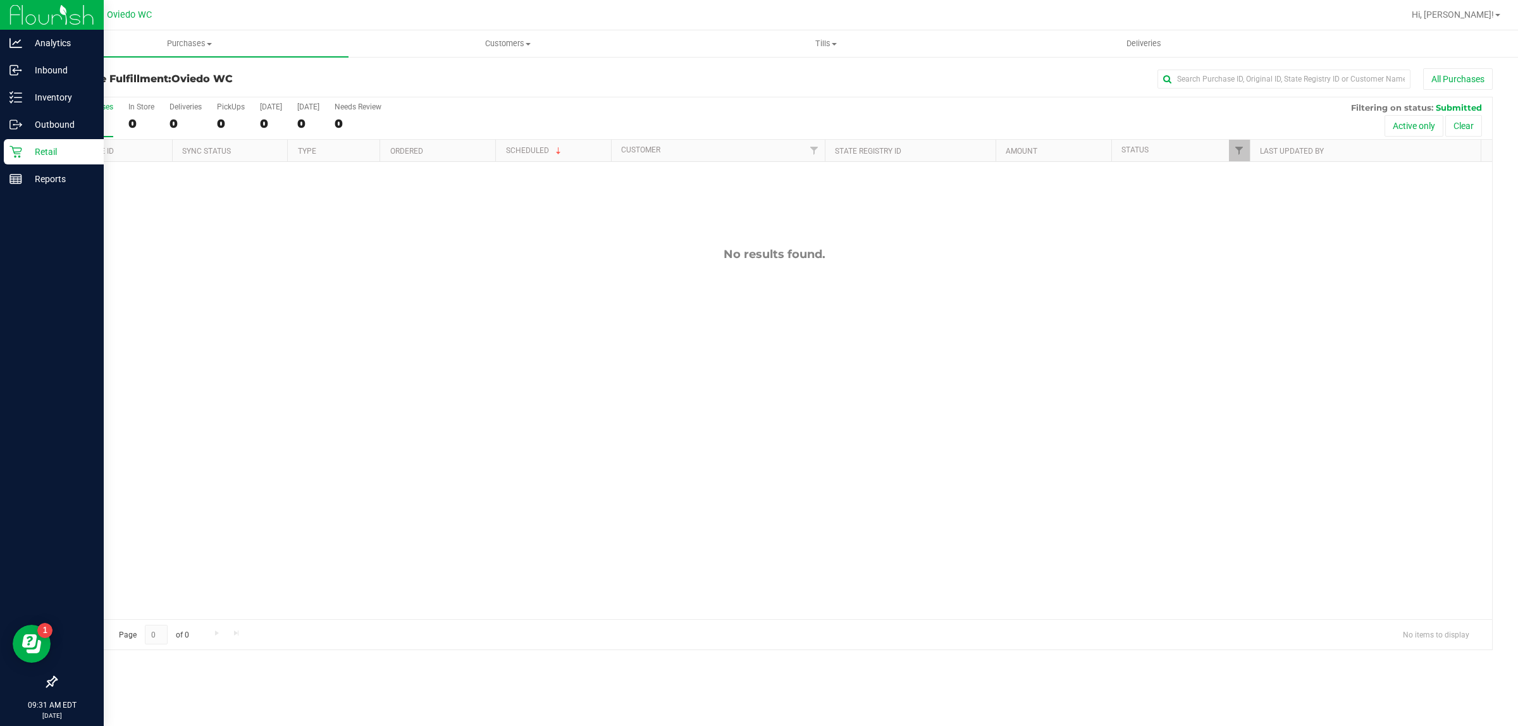
click at [0, 147] on link "Retail" at bounding box center [52, 152] width 104 height 27
